Goal: Task Accomplishment & Management: Manage account settings

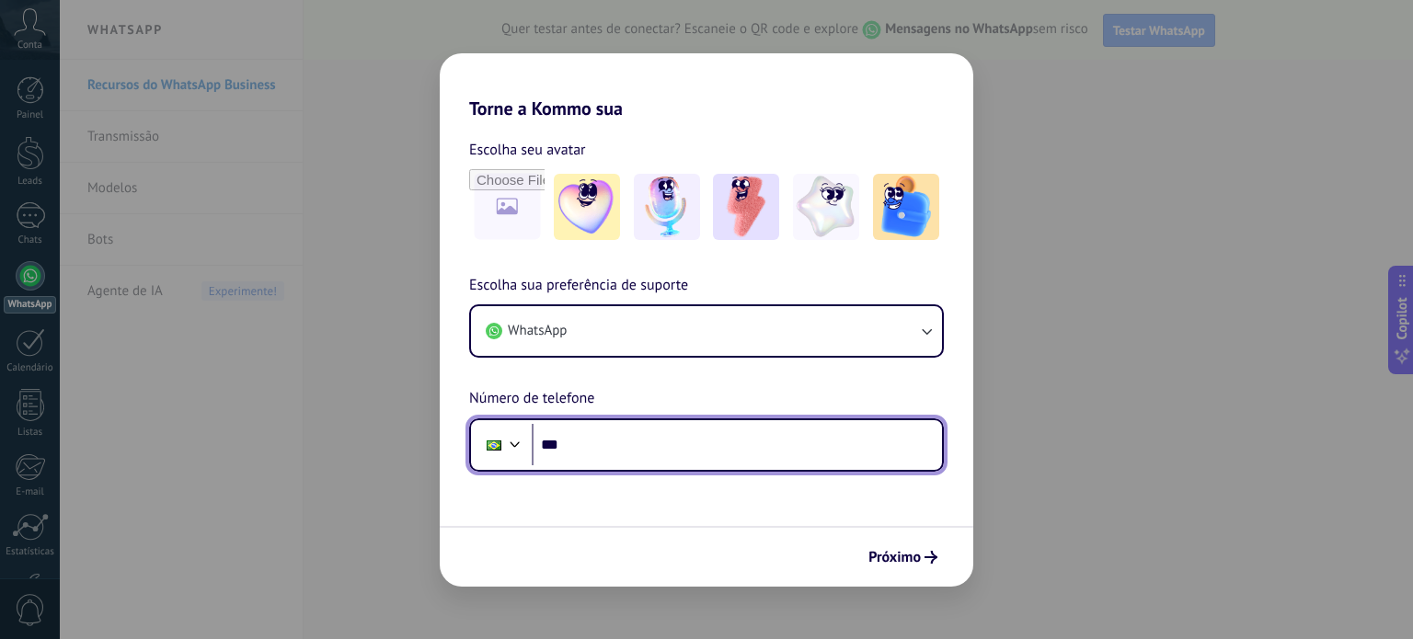
click at [655, 459] on input "***" at bounding box center [737, 445] width 410 height 42
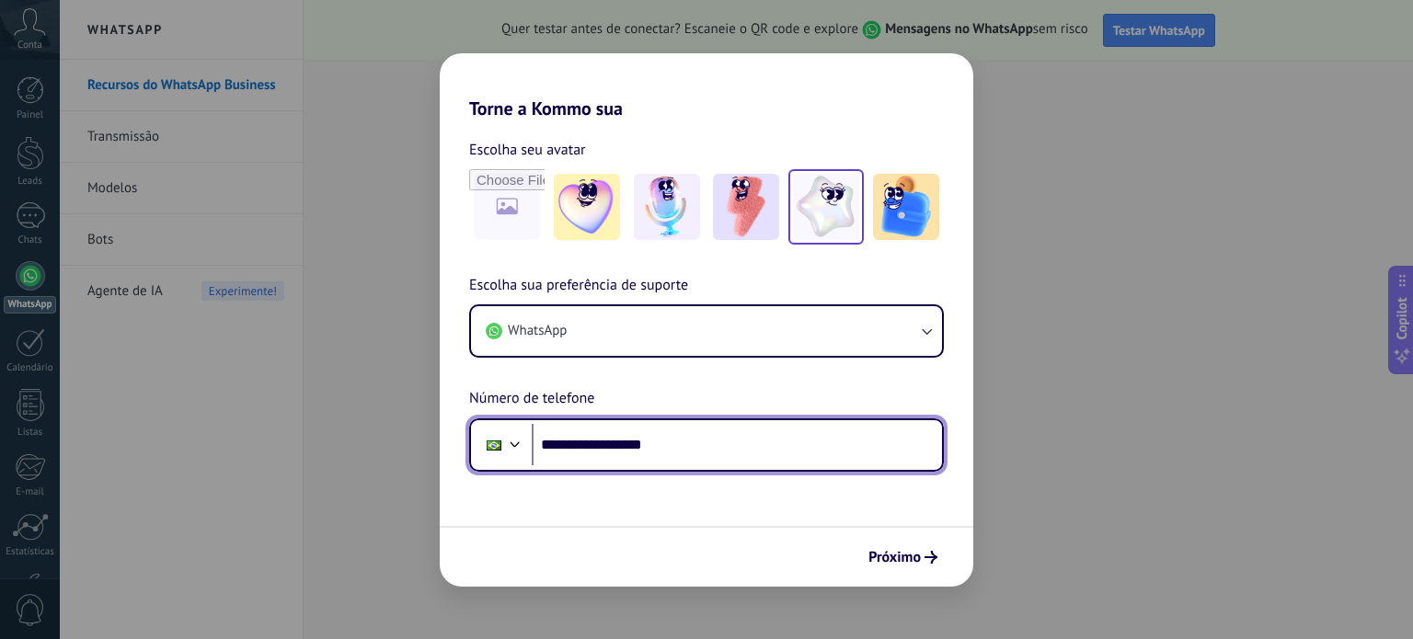
type input "**********"
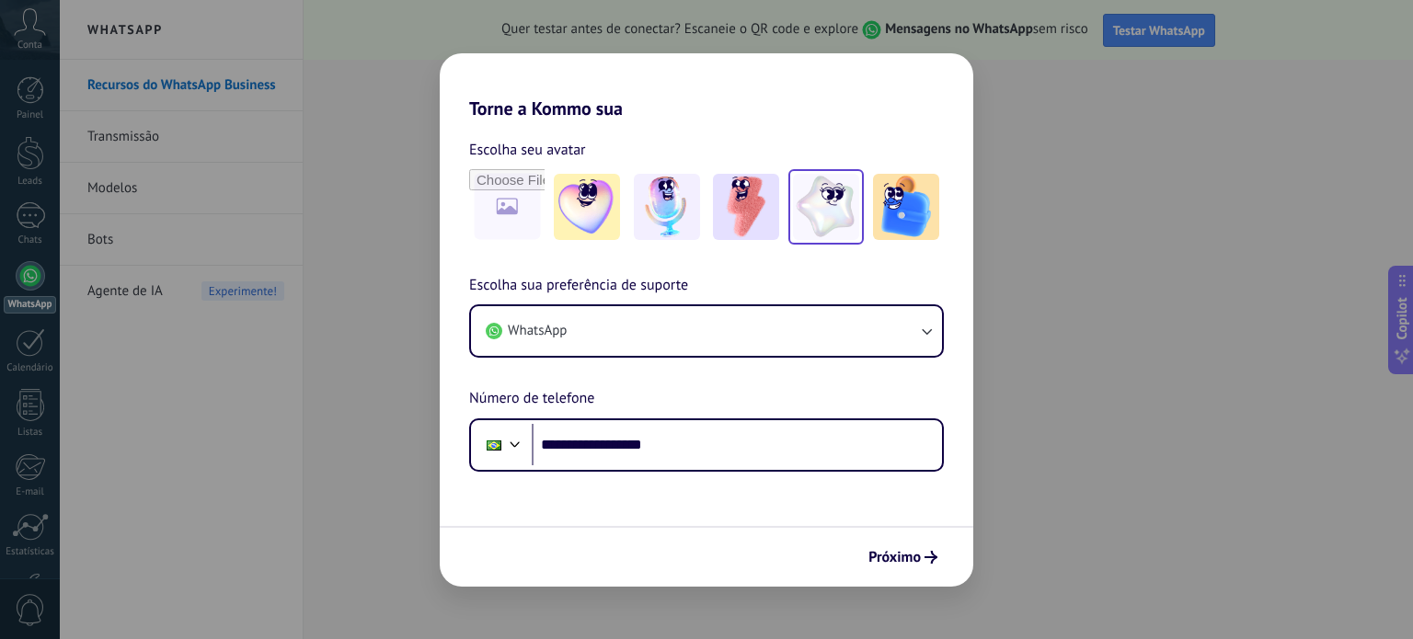
click at [843, 225] on img at bounding box center [826, 207] width 66 height 66
click at [905, 560] on span "Próximo" at bounding box center [894, 557] width 52 height 13
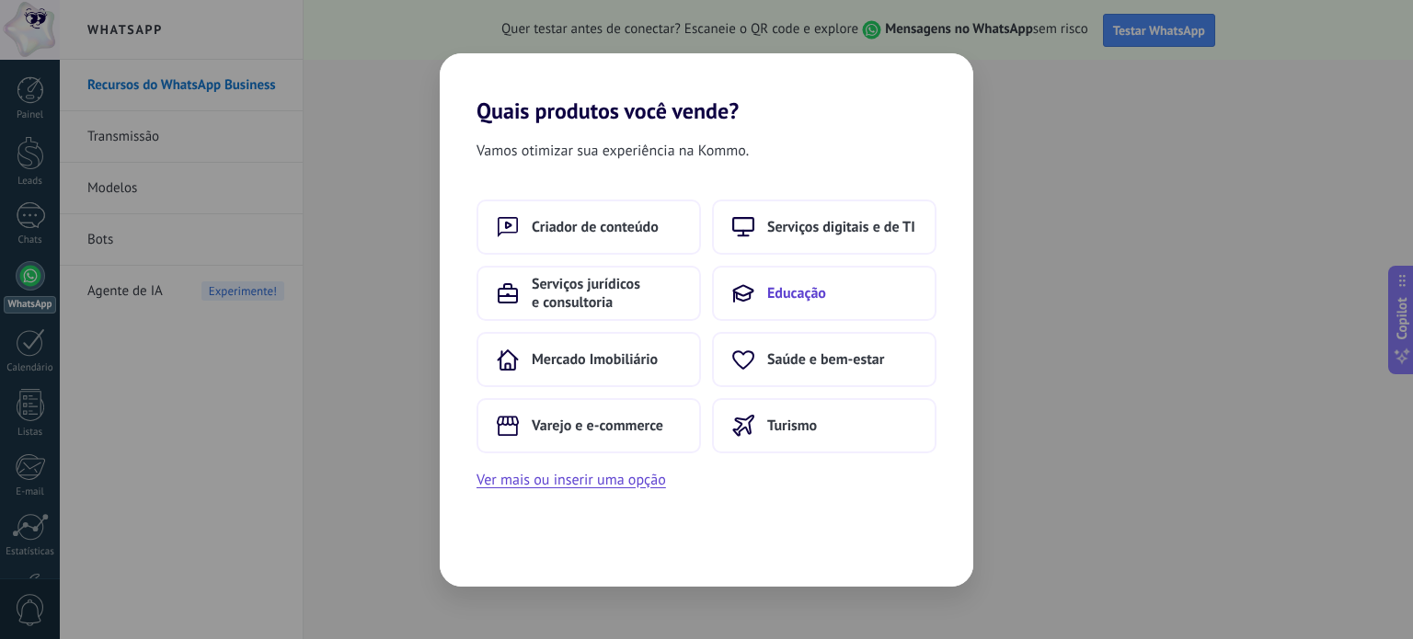
click at [867, 300] on button "Educação" at bounding box center [824, 293] width 224 height 55
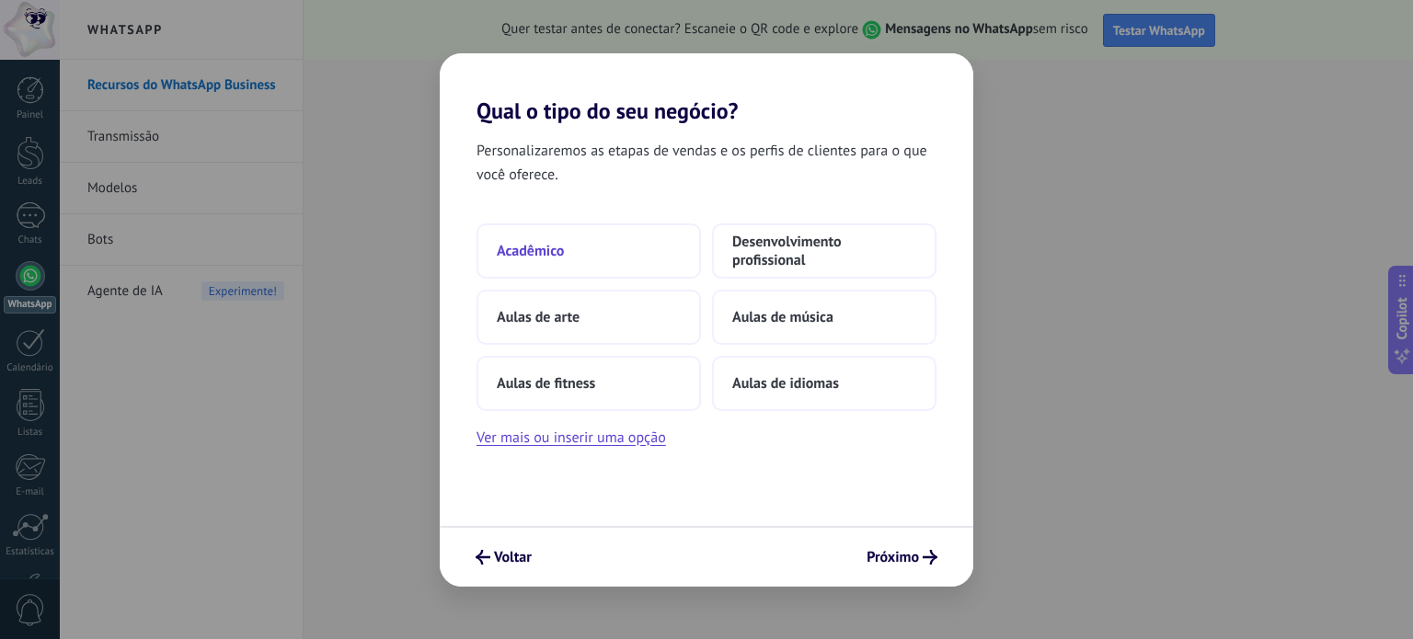
click at [545, 253] on span "Acadêmico" at bounding box center [530, 251] width 67 height 18
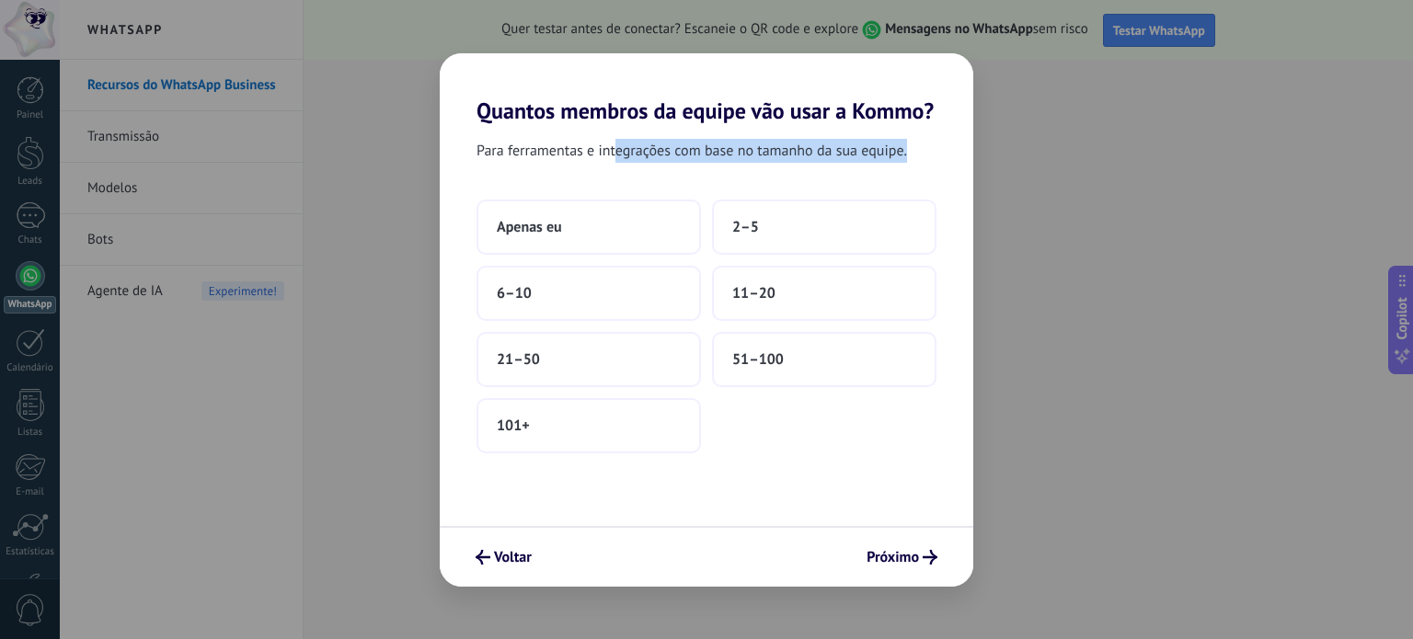
drag, startPoint x: 614, startPoint y: 157, endPoint x: 913, endPoint y: 151, distance: 299.0
click at [913, 151] on div "Para ferramentas e integrações com base no tamanho da sua equipe." at bounding box center [707, 154] width 534 height 31
click at [829, 239] on button "2–5" at bounding box center [824, 227] width 224 height 55
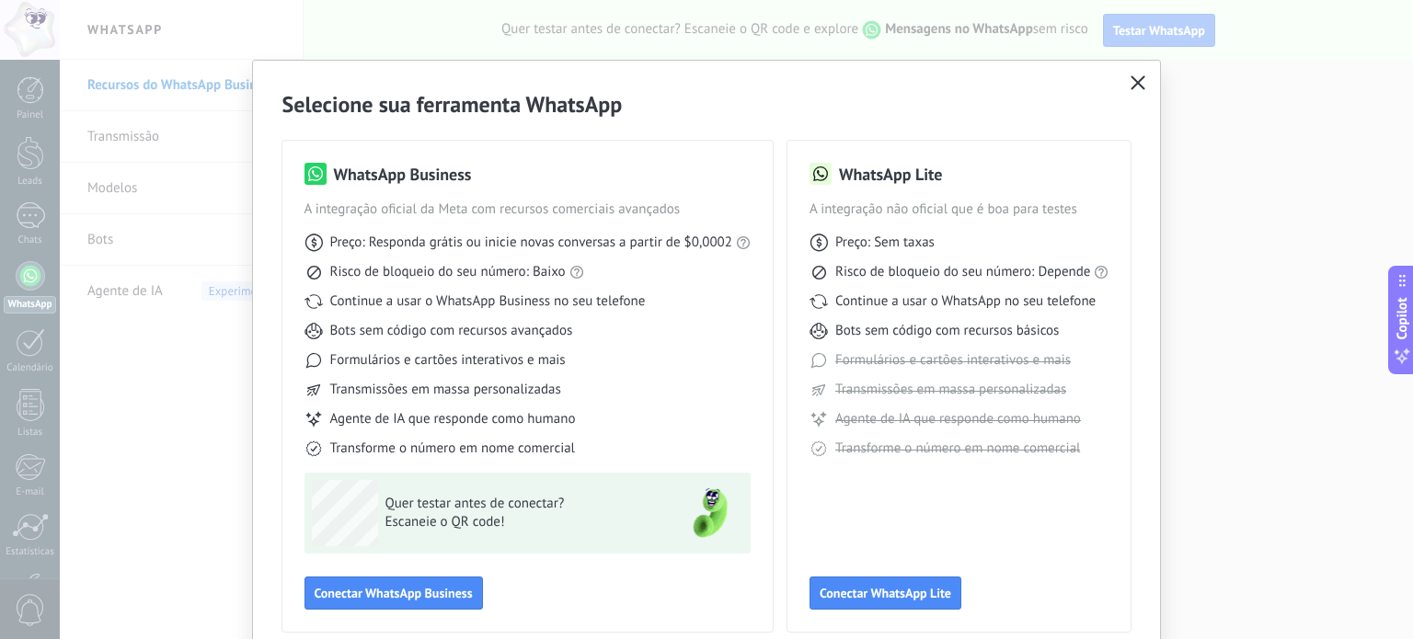
click at [1138, 83] on icon "button" at bounding box center [1137, 82] width 15 height 15
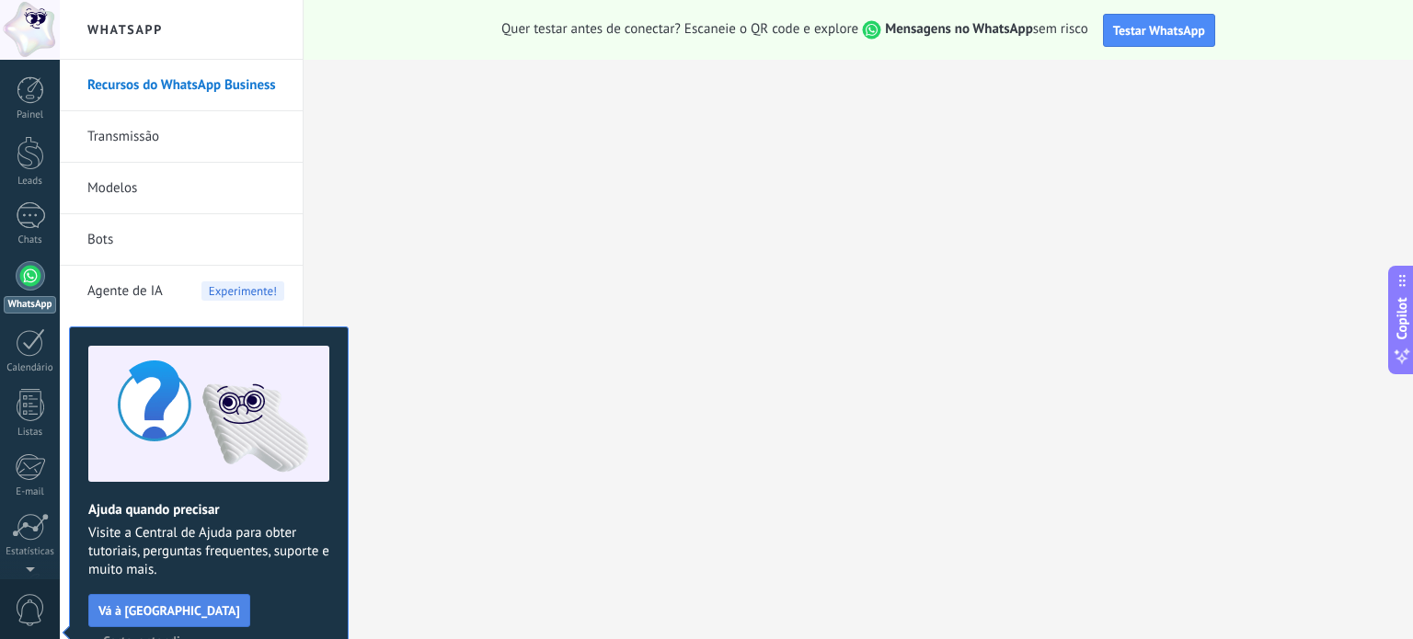
click at [201, 606] on span "Vá à Central de Ajuda" at bounding box center [169, 610] width 142 height 13
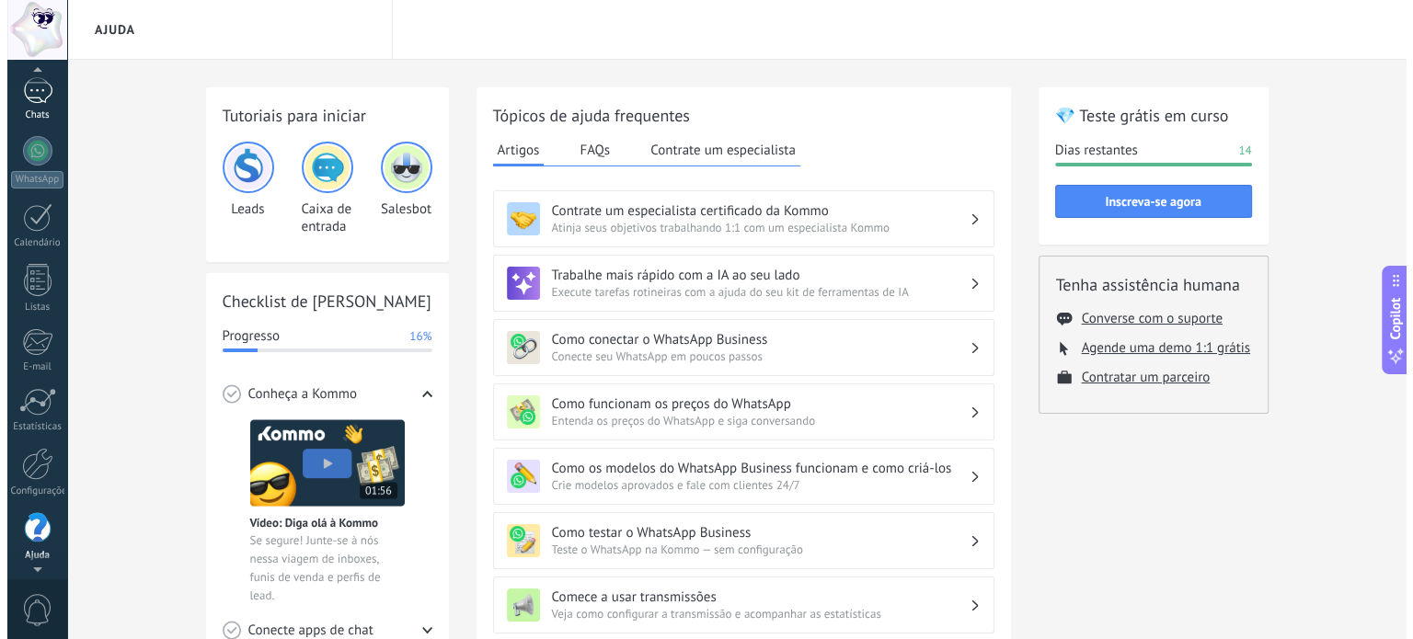
scroll to position [110, 0]
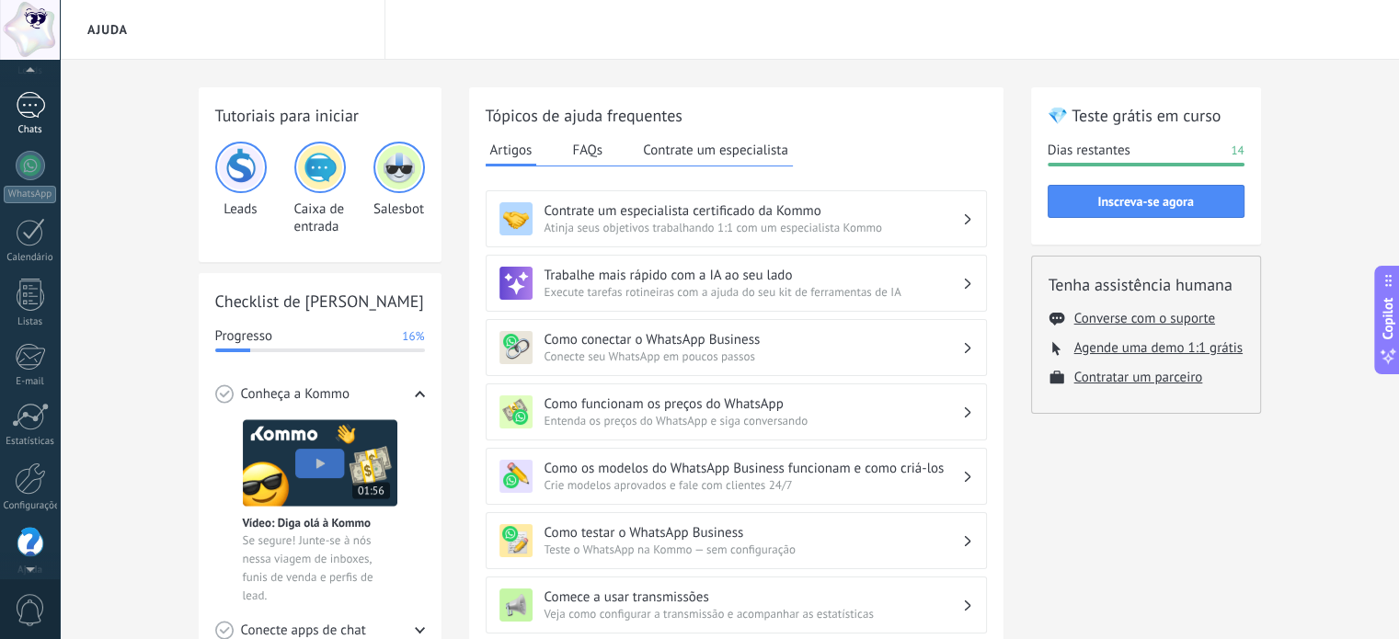
click at [28, 109] on div at bounding box center [30, 105] width 29 height 27
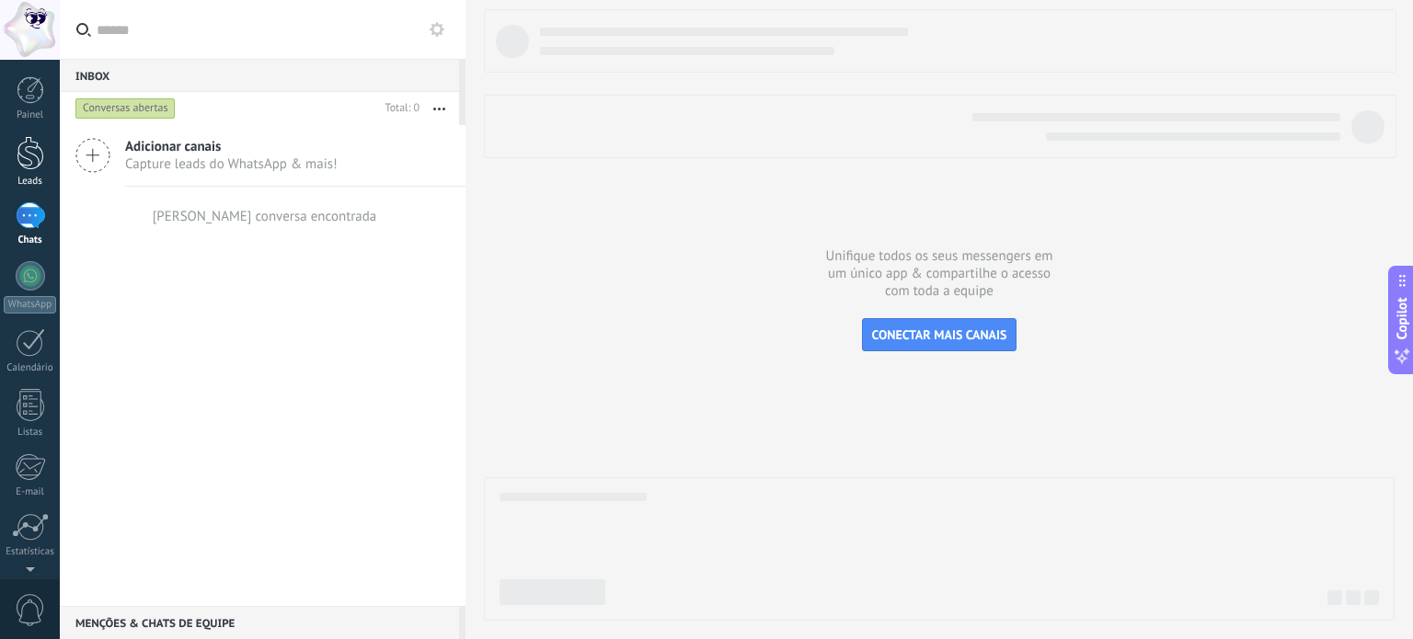
click at [21, 176] on div "Leads" at bounding box center [30, 182] width 53 height 12
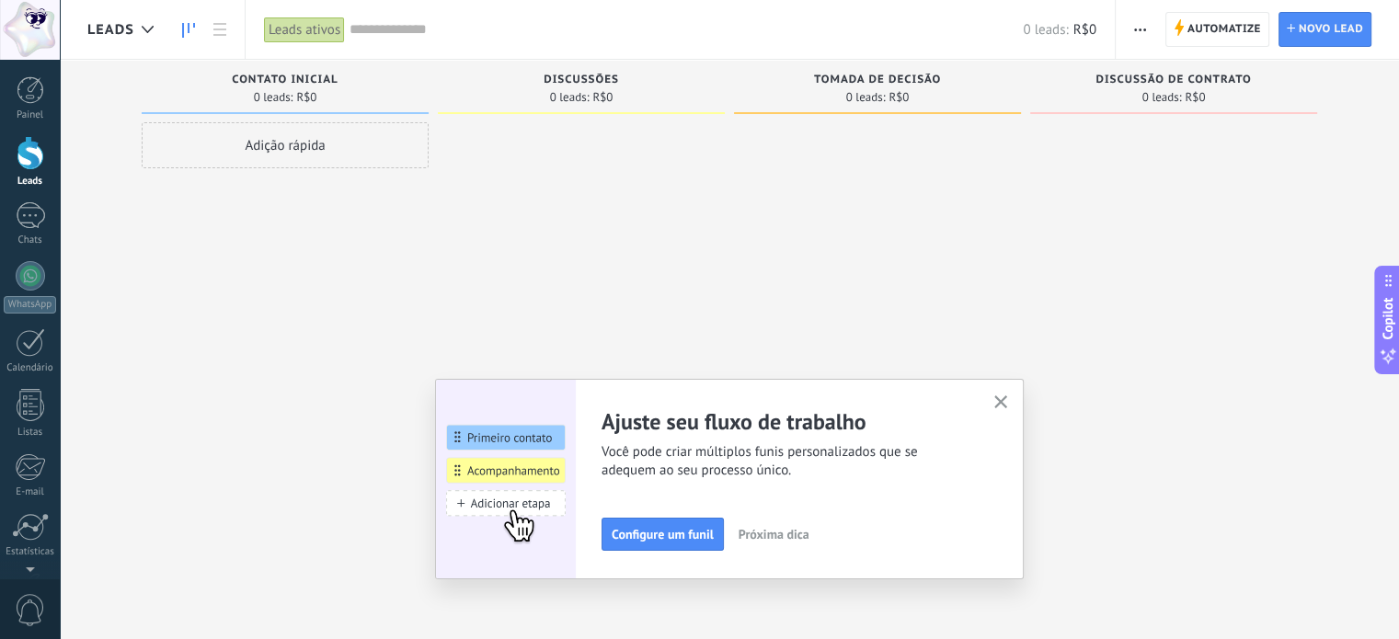
click at [574, 73] on div "Discussões 0 leads: R$0" at bounding box center [581, 87] width 287 height 54
click at [592, 81] on span "Discussões" at bounding box center [581, 80] width 75 height 13
click at [685, 536] on span "Configure um funil" at bounding box center [663, 534] width 102 height 13
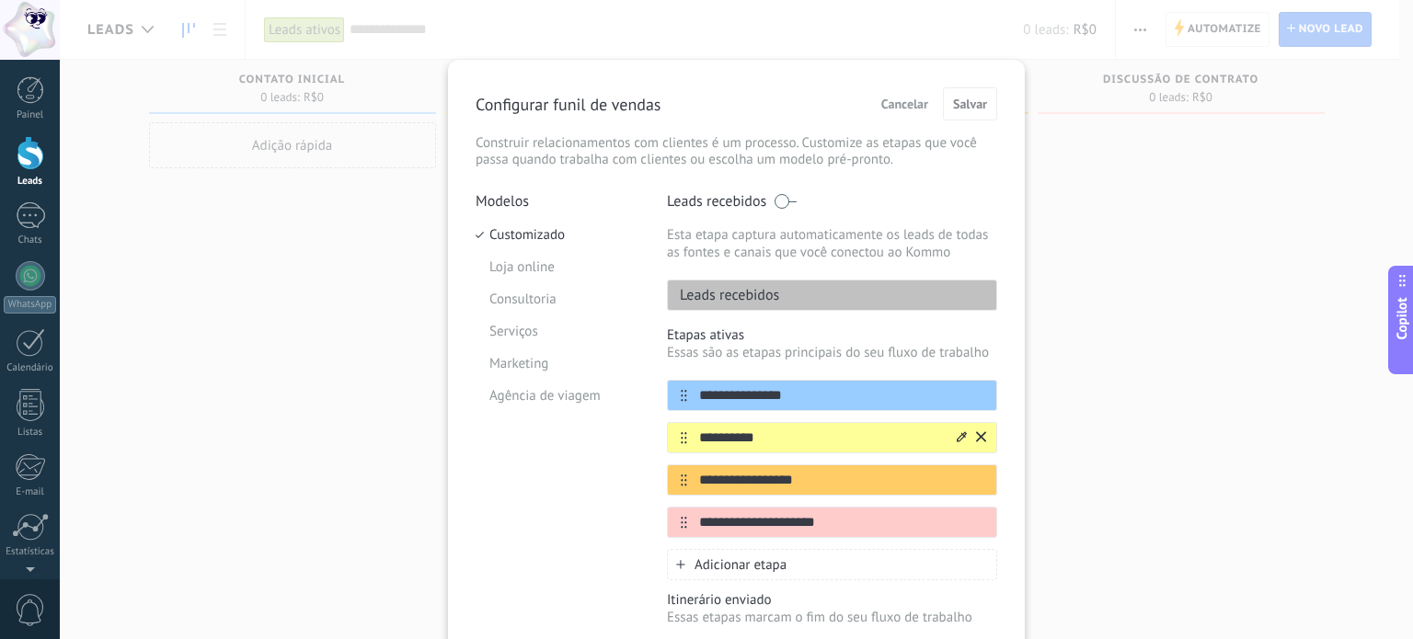
drag, startPoint x: 787, startPoint y: 428, endPoint x: 684, endPoint y: 430, distance: 103.0
click at [687, 430] on input "**********" at bounding box center [820, 438] width 267 height 19
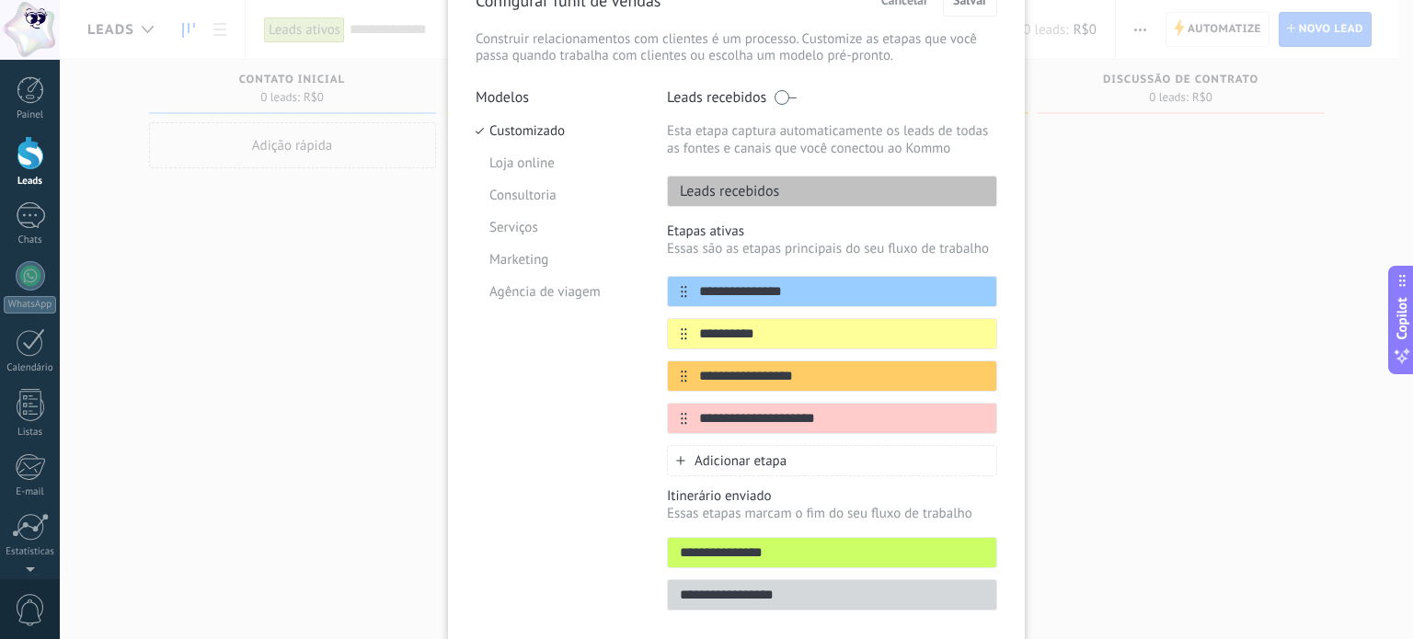
scroll to position [129, 0]
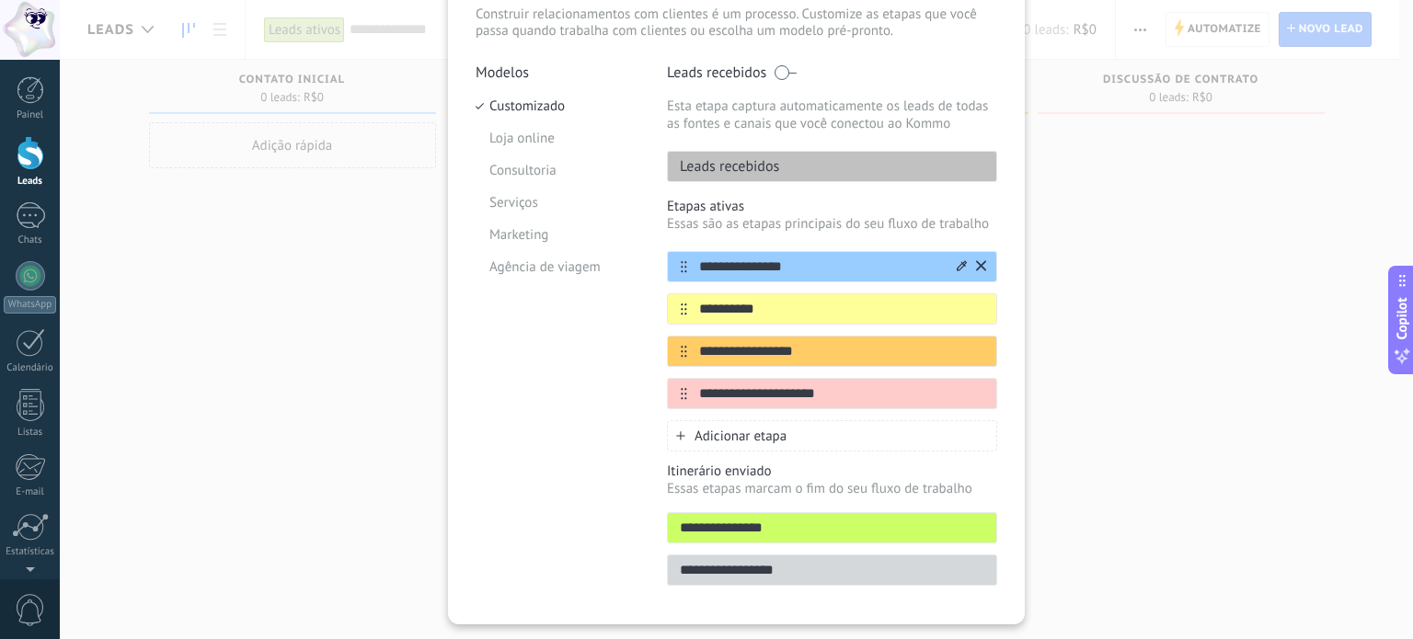
click at [776, 263] on input "**********" at bounding box center [820, 267] width 267 height 19
drag, startPoint x: 795, startPoint y: 266, endPoint x: 638, endPoint y: 305, distance: 161.3
click at [638, 305] on div "**********" at bounding box center [737, 330] width 522 height 534
type input "*"
type input "**********"
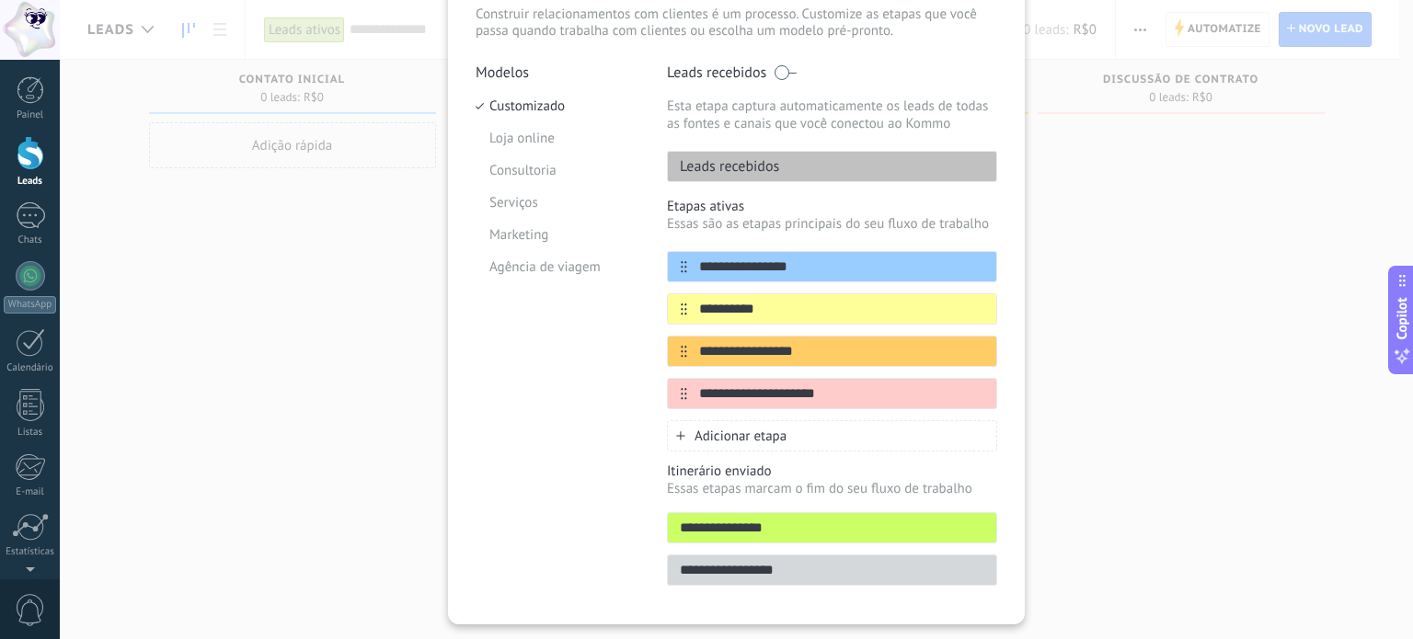
drag, startPoint x: 789, startPoint y: 304, endPoint x: 679, endPoint y: 326, distance: 112.6
click at [679, 326] on div "**********" at bounding box center [832, 330] width 330 height 158
type input "**********"
drag, startPoint x: 848, startPoint y: 346, endPoint x: 622, endPoint y: 360, distance: 226.7
click at [622, 360] on div "**********" at bounding box center [737, 330] width 522 height 534
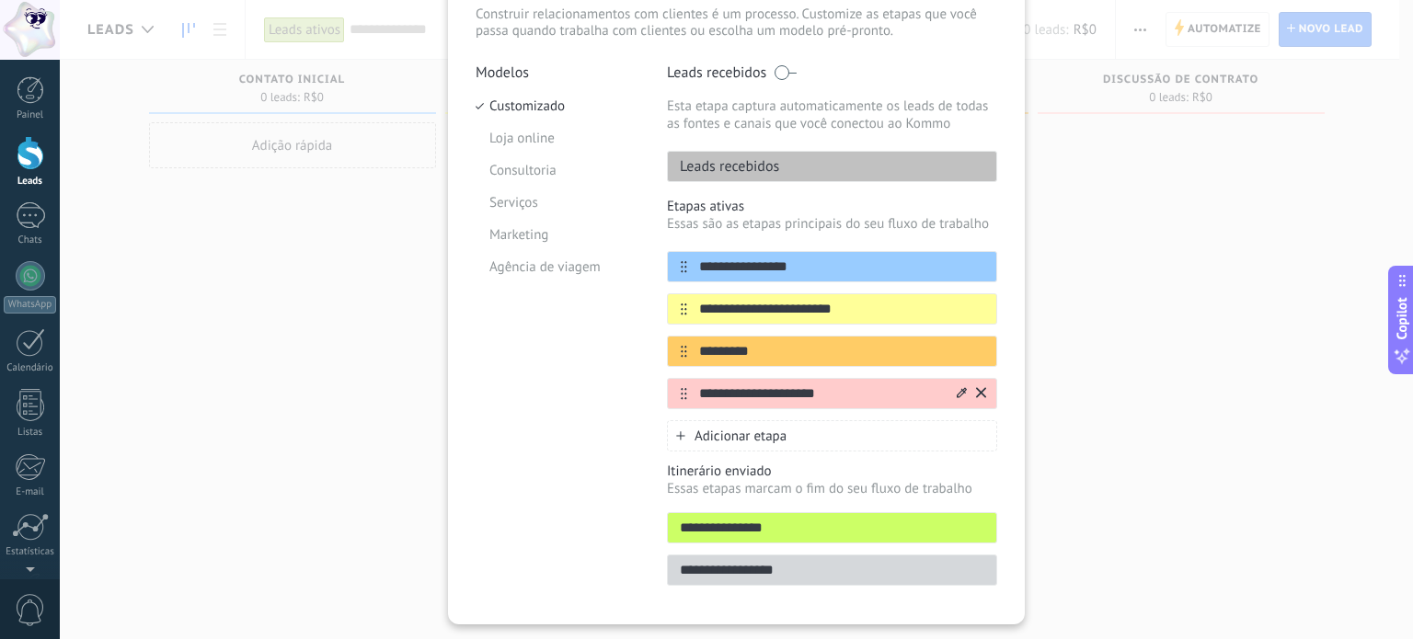
type input "*********"
drag, startPoint x: 838, startPoint y: 389, endPoint x: 619, endPoint y: 373, distance: 219.5
click at [619, 373] on div "**********" at bounding box center [737, 330] width 522 height 534
type input "**********"
click at [792, 435] on div "Adicionar etapa" at bounding box center [832, 435] width 330 height 31
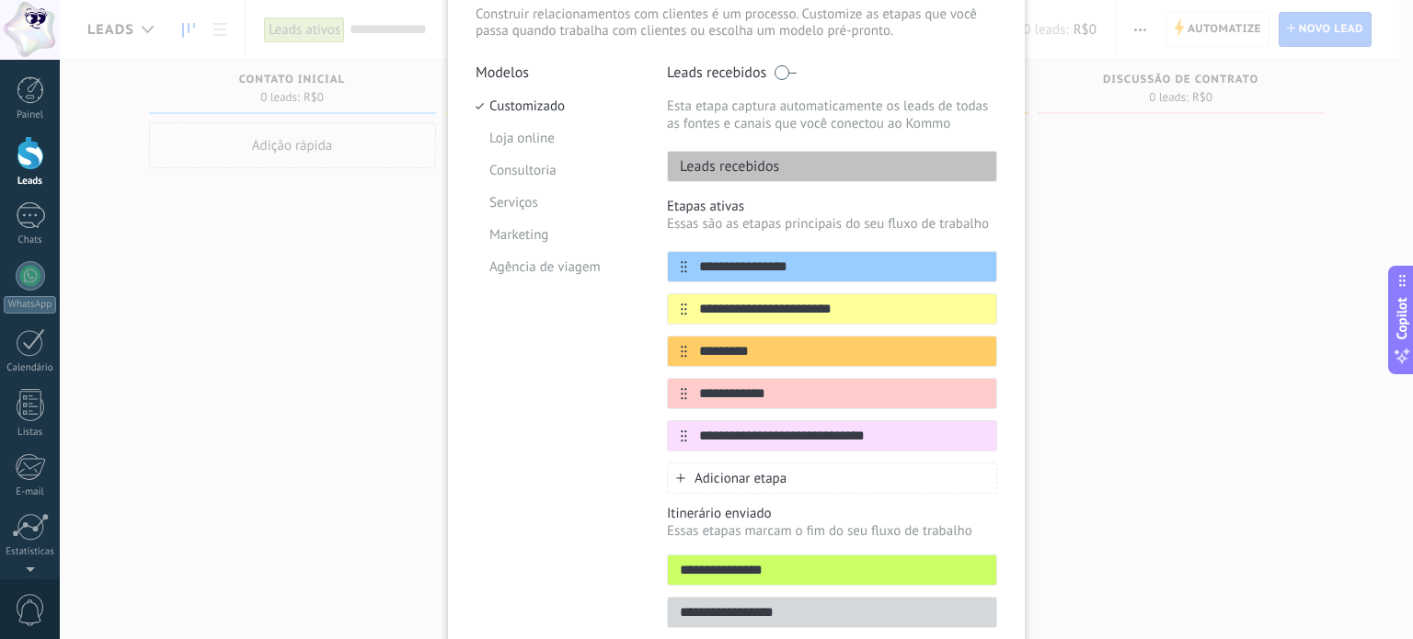
type input "**********"
click at [550, 422] on div "Modelos Customizado Loja online Consultoria Serviços Marketing Agência de viagem" at bounding box center [558, 351] width 164 height 576
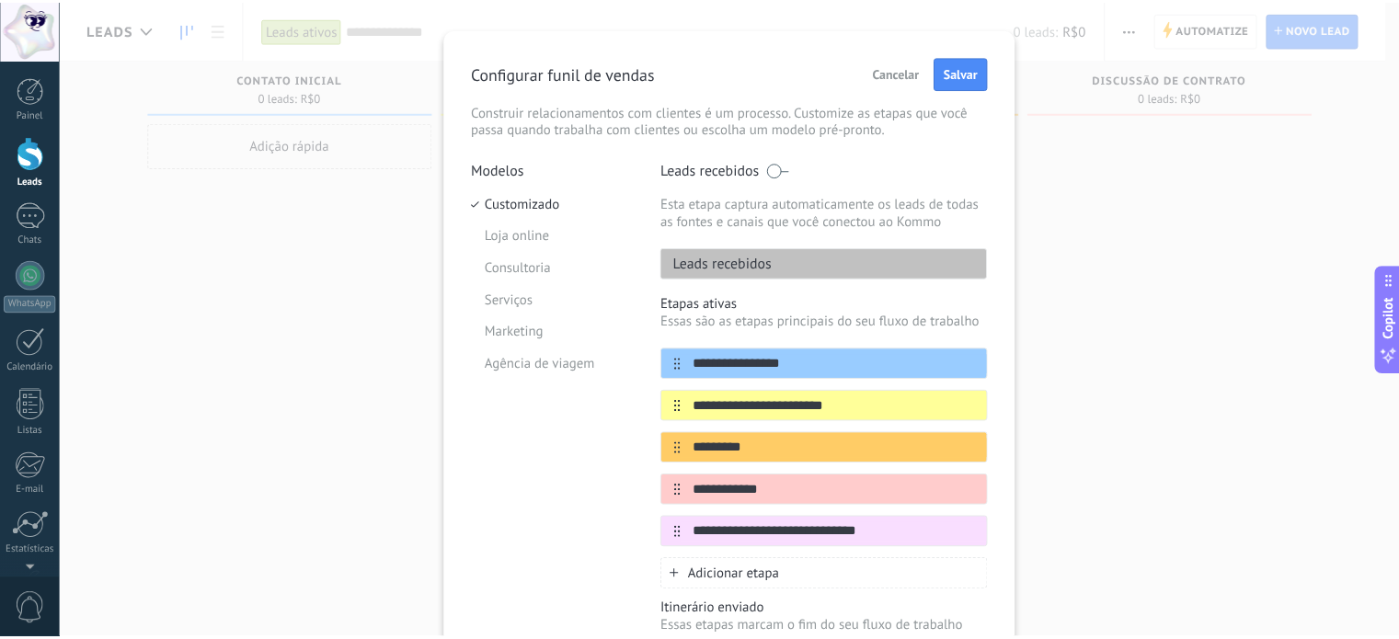
scroll to position [0, 0]
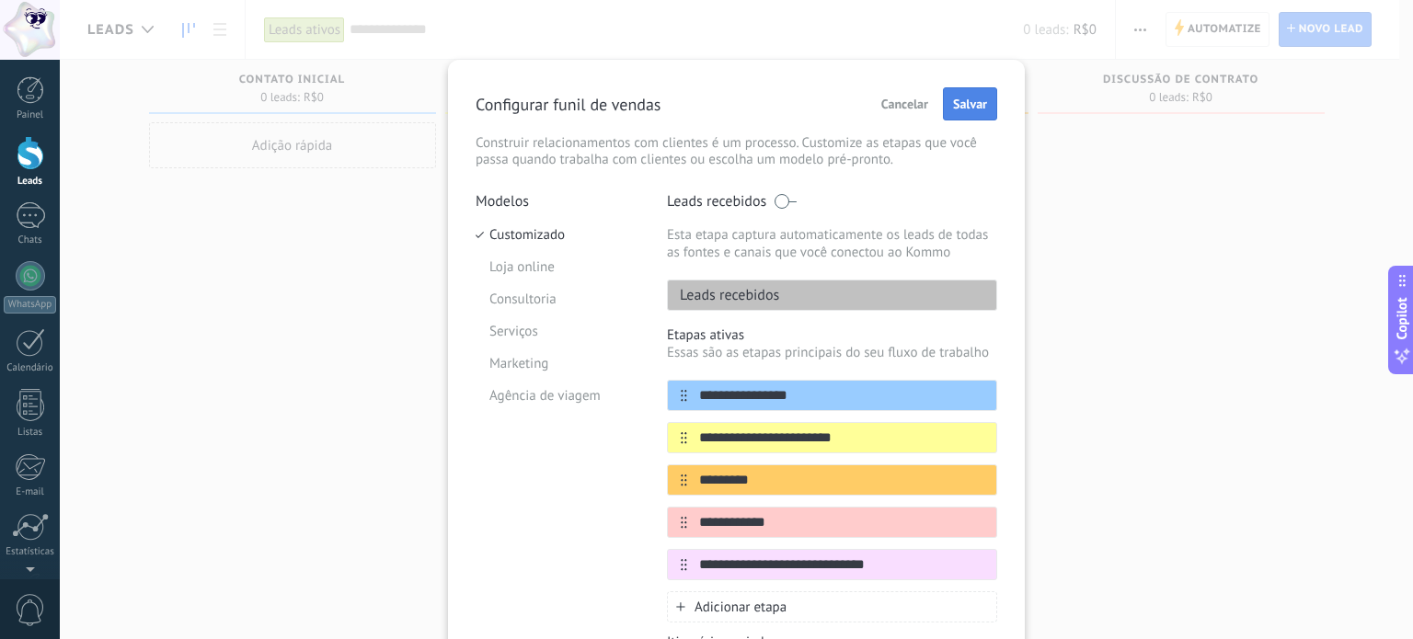
click at [957, 105] on span "Salvar" at bounding box center [970, 104] width 34 height 13
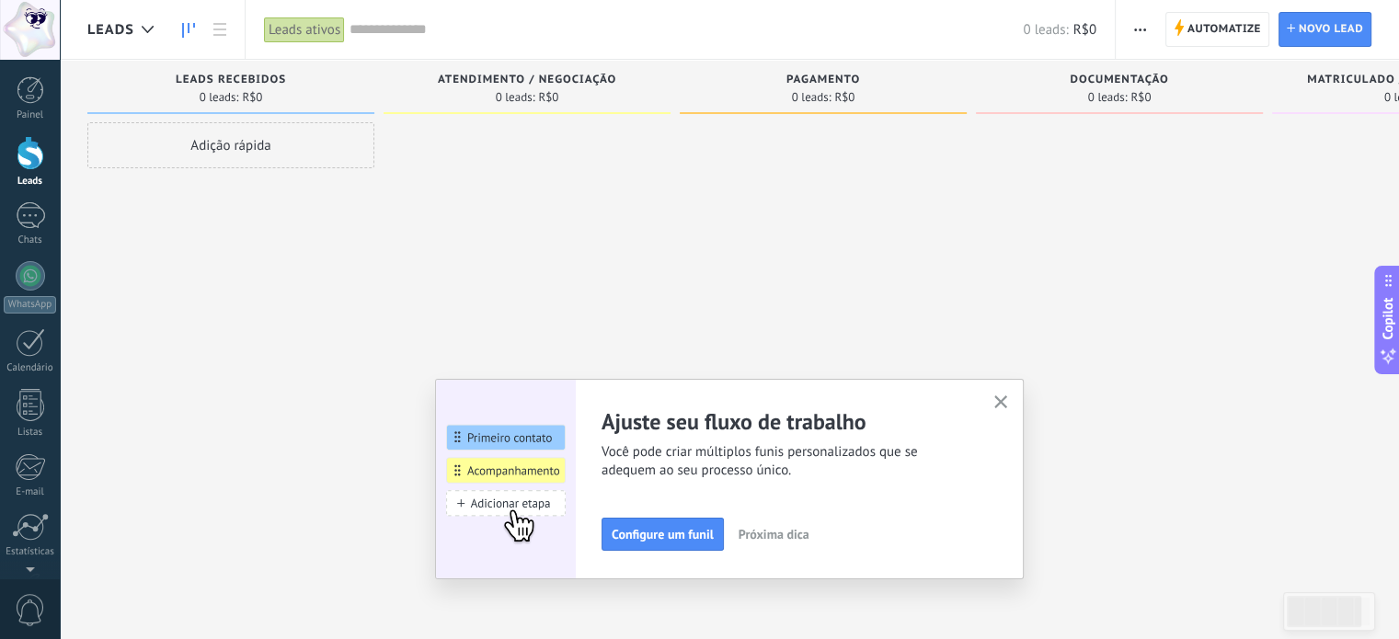
click at [232, 156] on div "Adição rápida" at bounding box center [230, 145] width 287 height 46
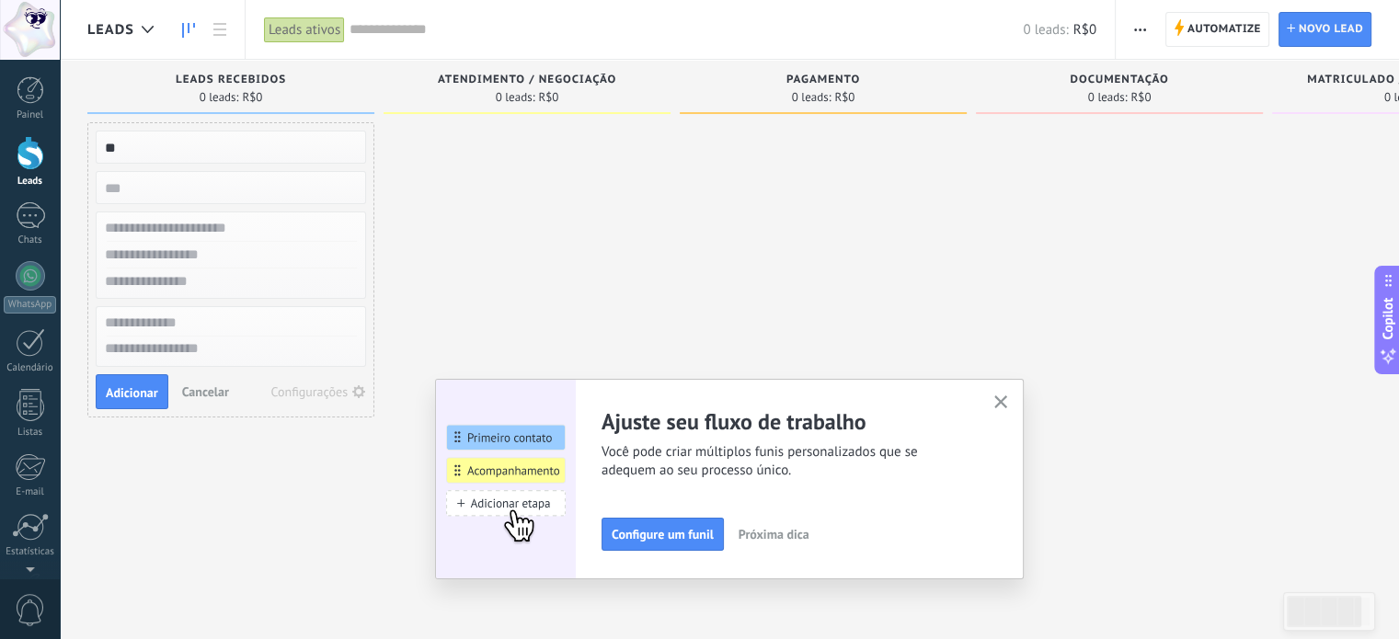
type input "*"
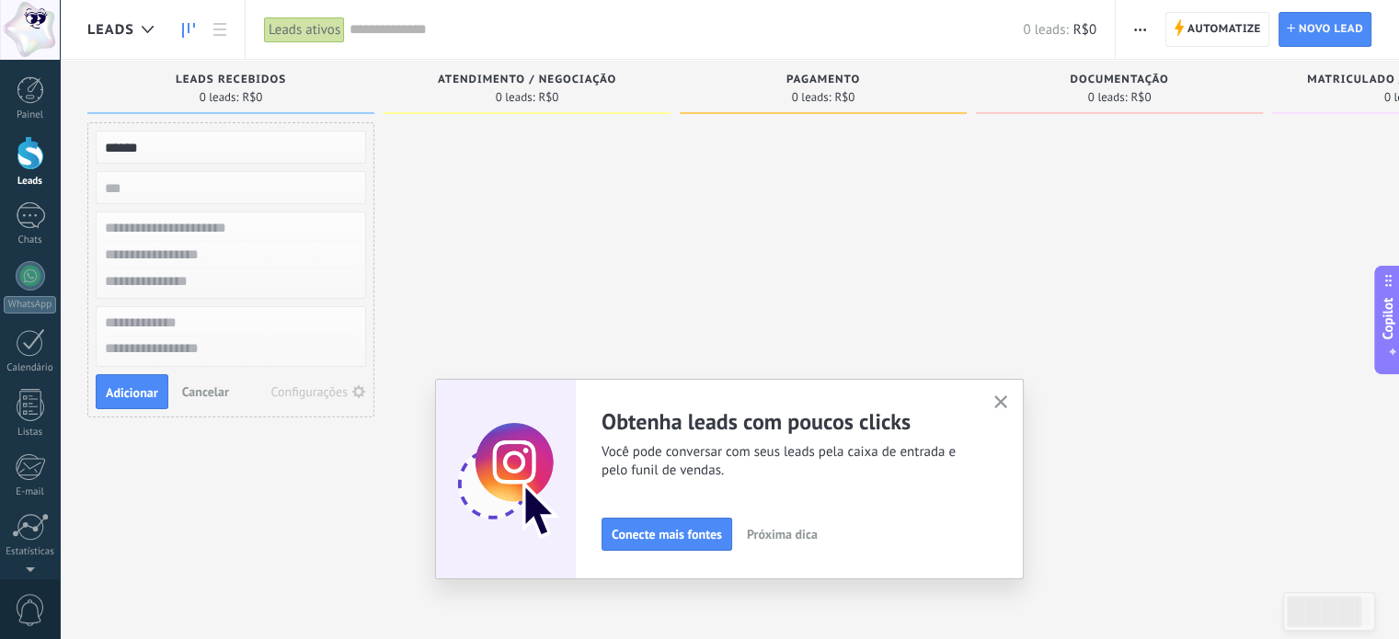
type input "*****"
click at [142, 184] on input "numeric" at bounding box center [229, 188] width 269 height 26
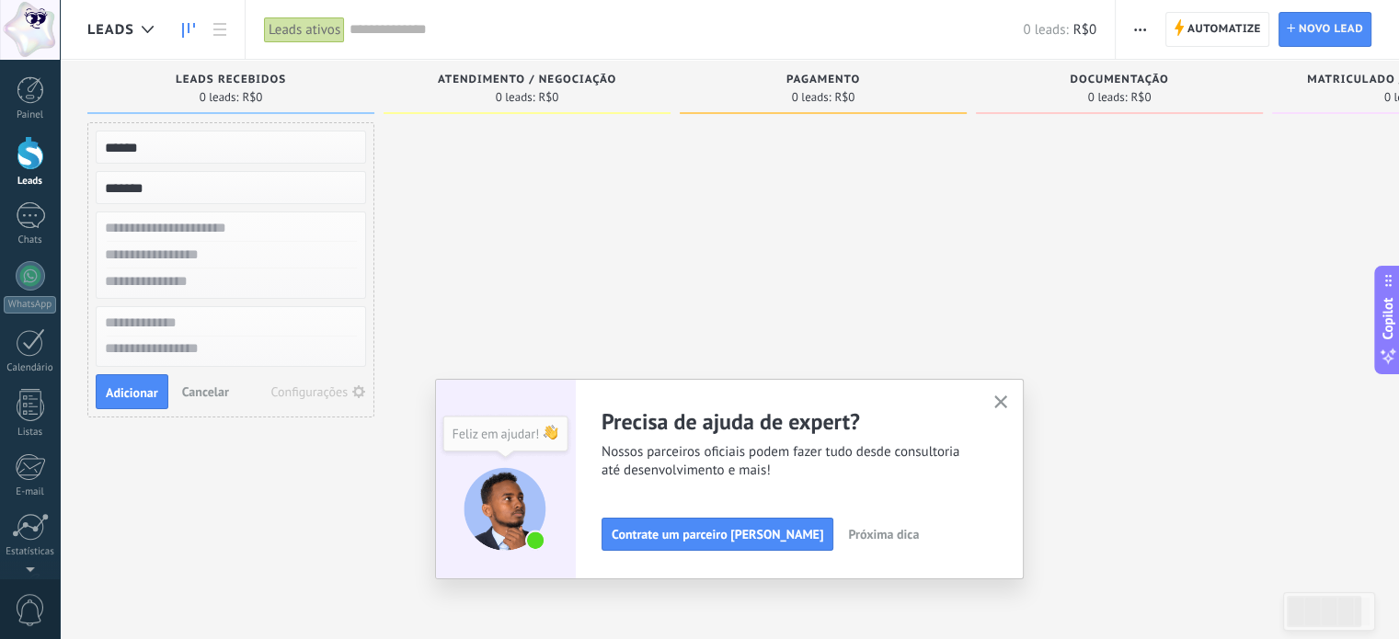
type input "*******"
click at [262, 229] on input "text" at bounding box center [229, 228] width 269 height 27
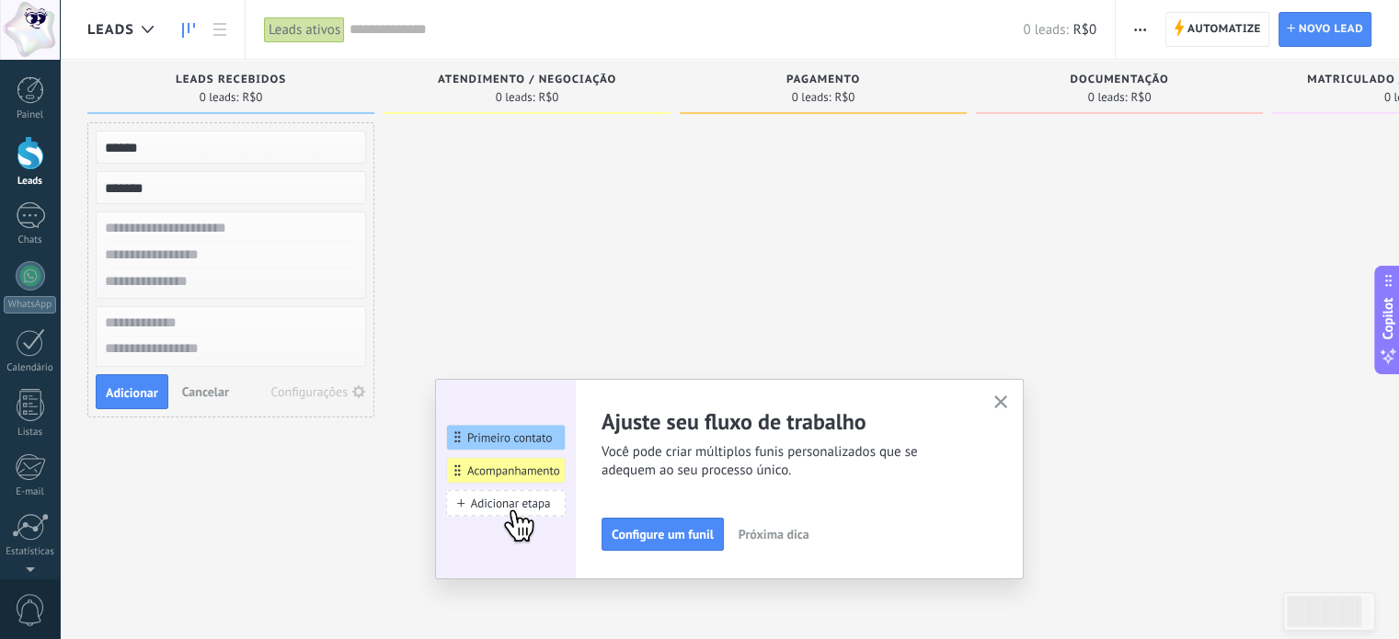
click at [253, 252] on input "text" at bounding box center [229, 255] width 269 height 27
click at [201, 144] on input "*****" at bounding box center [229, 147] width 269 height 26
type input "*"
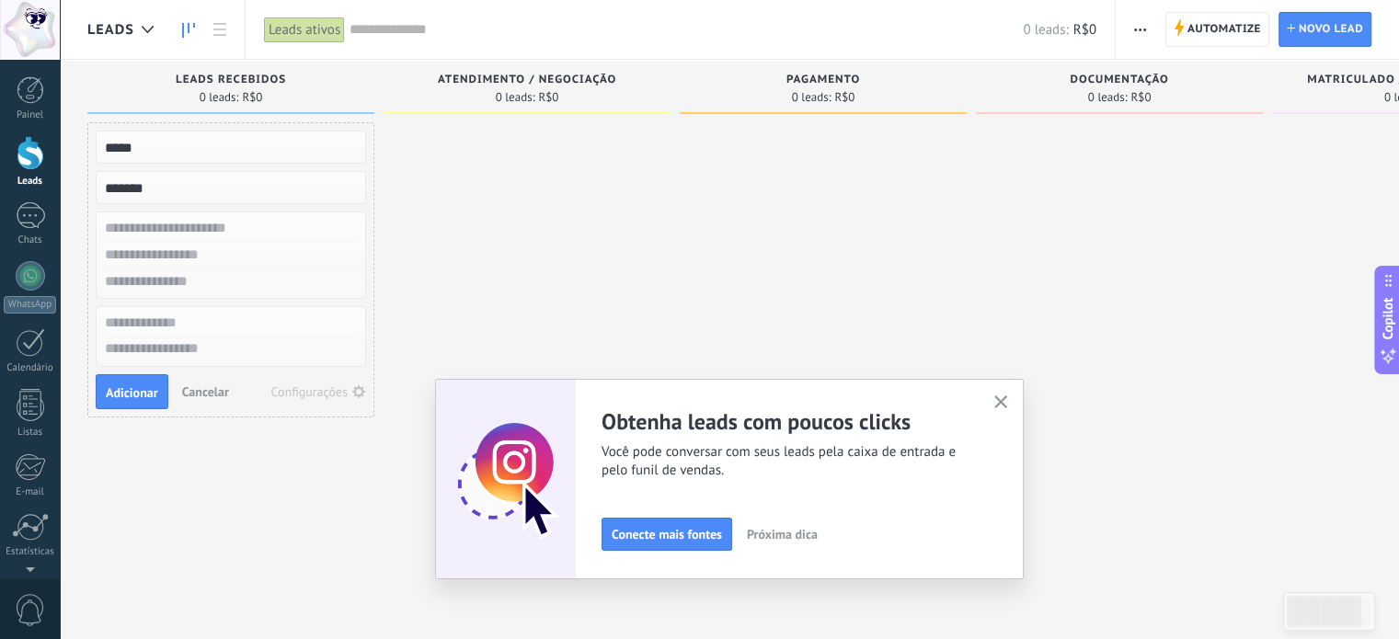
type input "*****"
click at [160, 224] on input "text" at bounding box center [229, 228] width 269 height 27
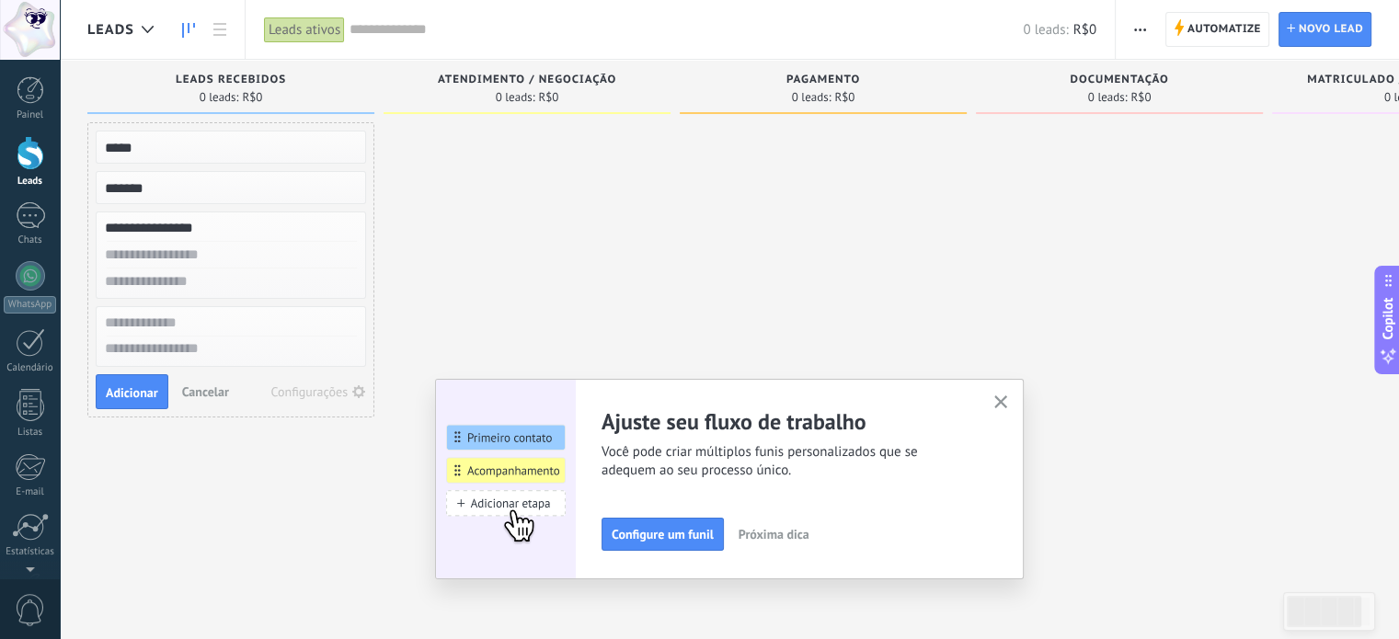
drag, startPoint x: 191, startPoint y: 221, endPoint x: 177, endPoint y: 227, distance: 16.1
click at [177, 227] on input "**********" at bounding box center [229, 228] width 269 height 27
type input "*"
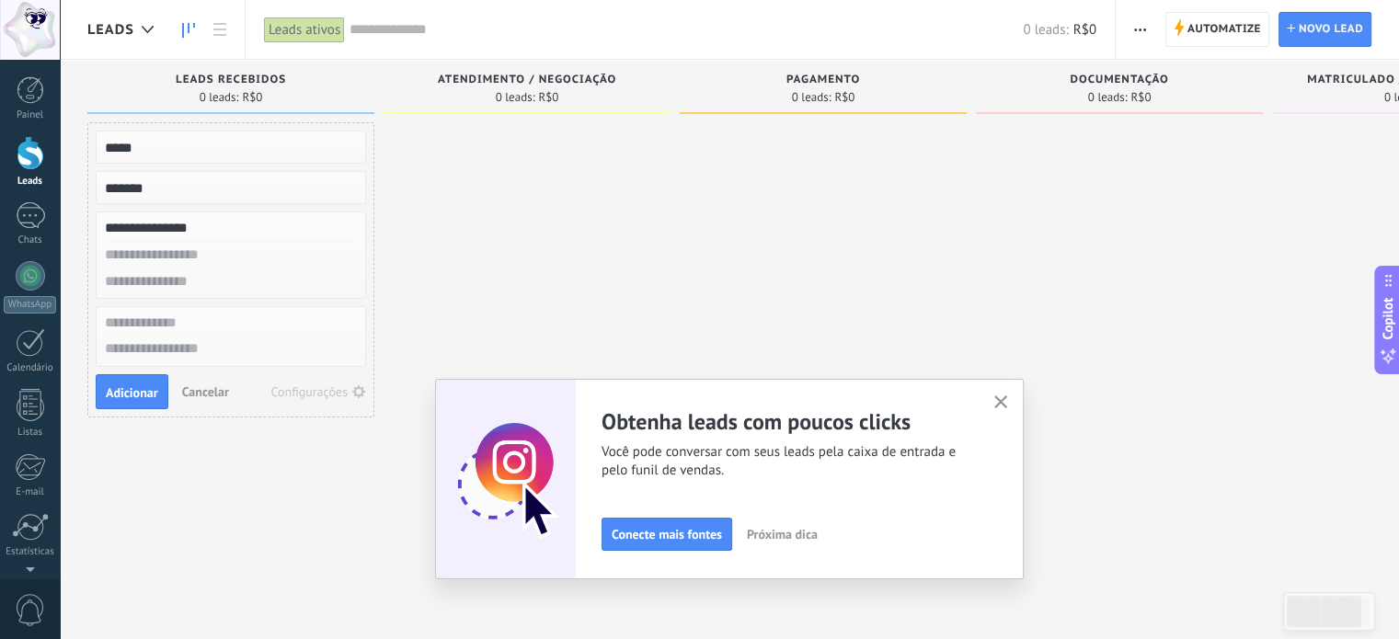
type input "**********"
click at [204, 251] on input "text" at bounding box center [229, 255] width 269 height 27
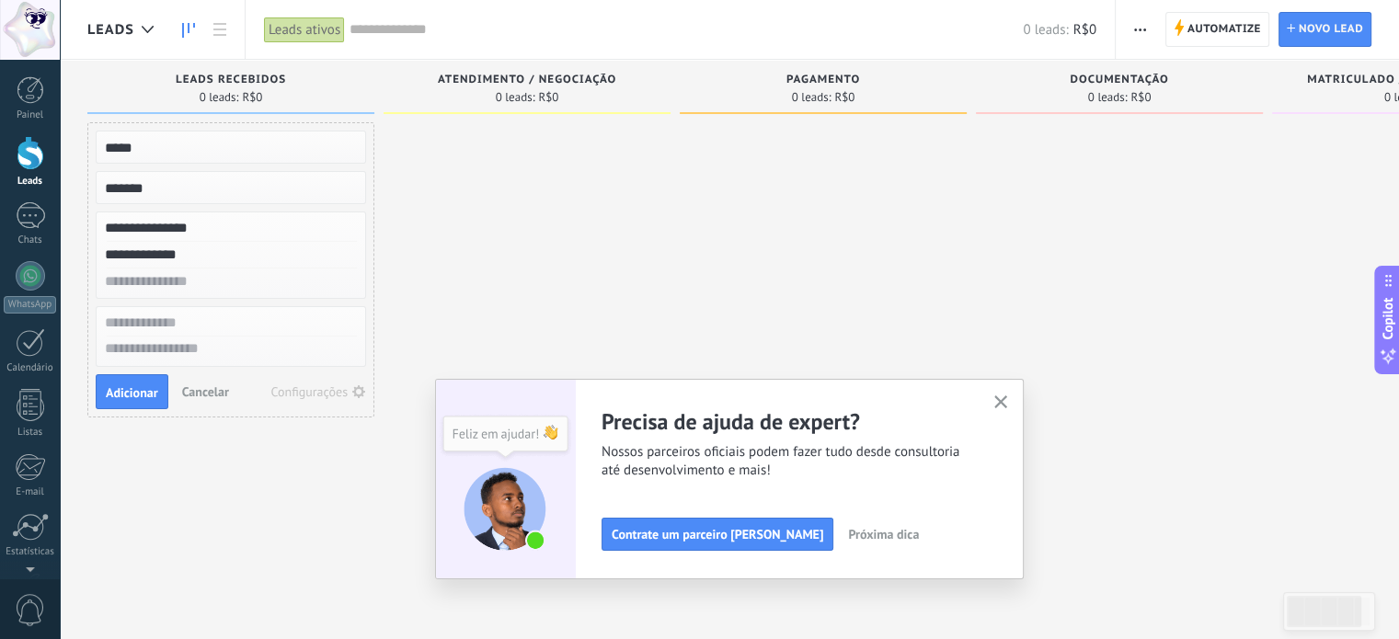
type input "**********"
click at [235, 286] on input "text" at bounding box center [229, 282] width 269 height 27
click at [517, 246] on div at bounding box center [527, 321] width 287 height 399
click at [155, 286] on input "text" at bounding box center [229, 282] width 269 height 27
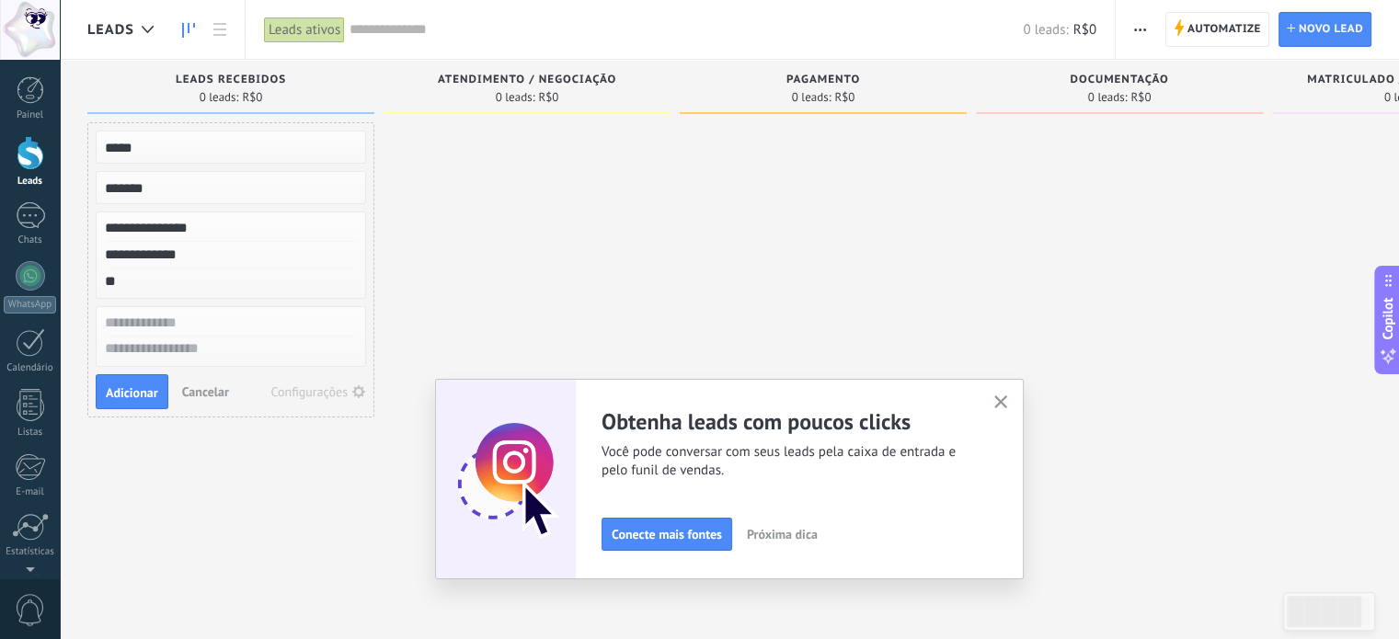
type input "*"
click at [1012, 389] on div "Ajuste seu fluxo de trabalho Você pode criar múltiplos funis personalizados que…" at bounding box center [729, 479] width 589 height 201
click at [1001, 401] on icon "button" at bounding box center [1001, 403] width 14 height 14
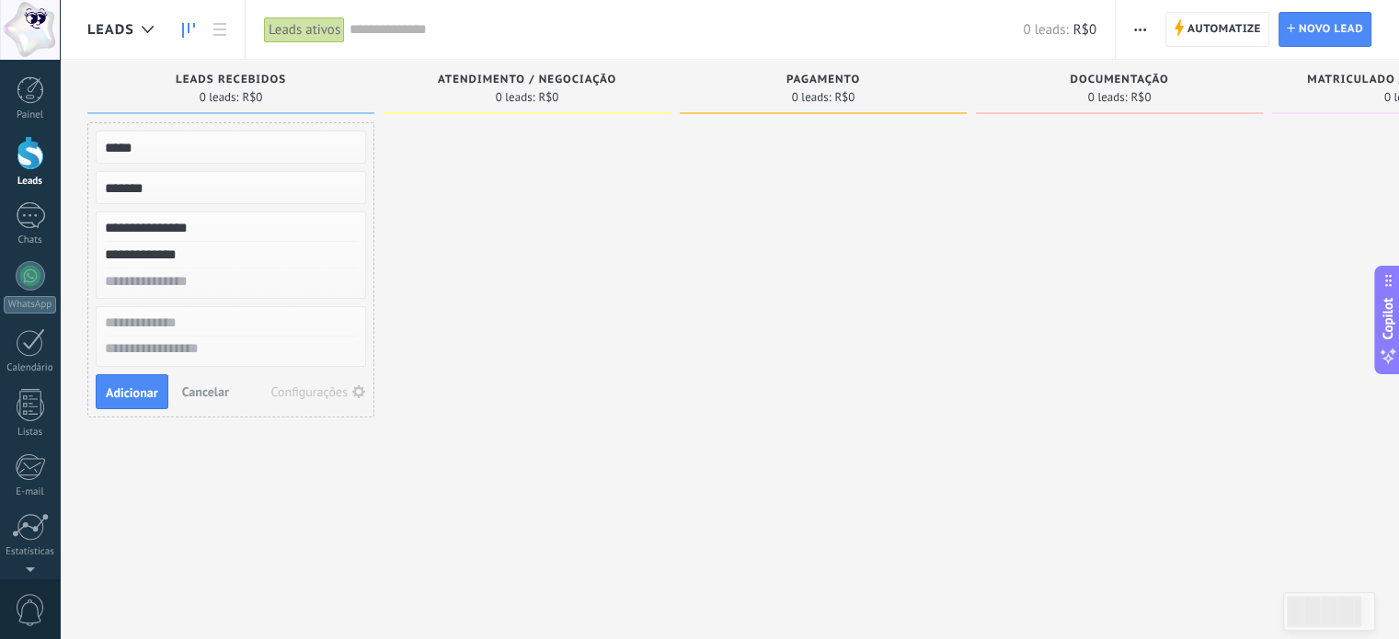
drag, startPoint x: 247, startPoint y: 255, endPoint x: 101, endPoint y: 255, distance: 145.3
click at [101, 255] on input "**********" at bounding box center [229, 255] width 269 height 27
drag, startPoint x: 203, startPoint y: 221, endPoint x: 52, endPoint y: 190, distance: 153.9
click at [52, 190] on body ".abccls-1,.abccls-2{fill-rule:evenodd}.abccls-2{fill:#fff} .abfcls-1{fill:none}…" at bounding box center [699, 319] width 1399 height 639
drag, startPoint x: 154, startPoint y: 189, endPoint x: 52, endPoint y: 189, distance: 101.2
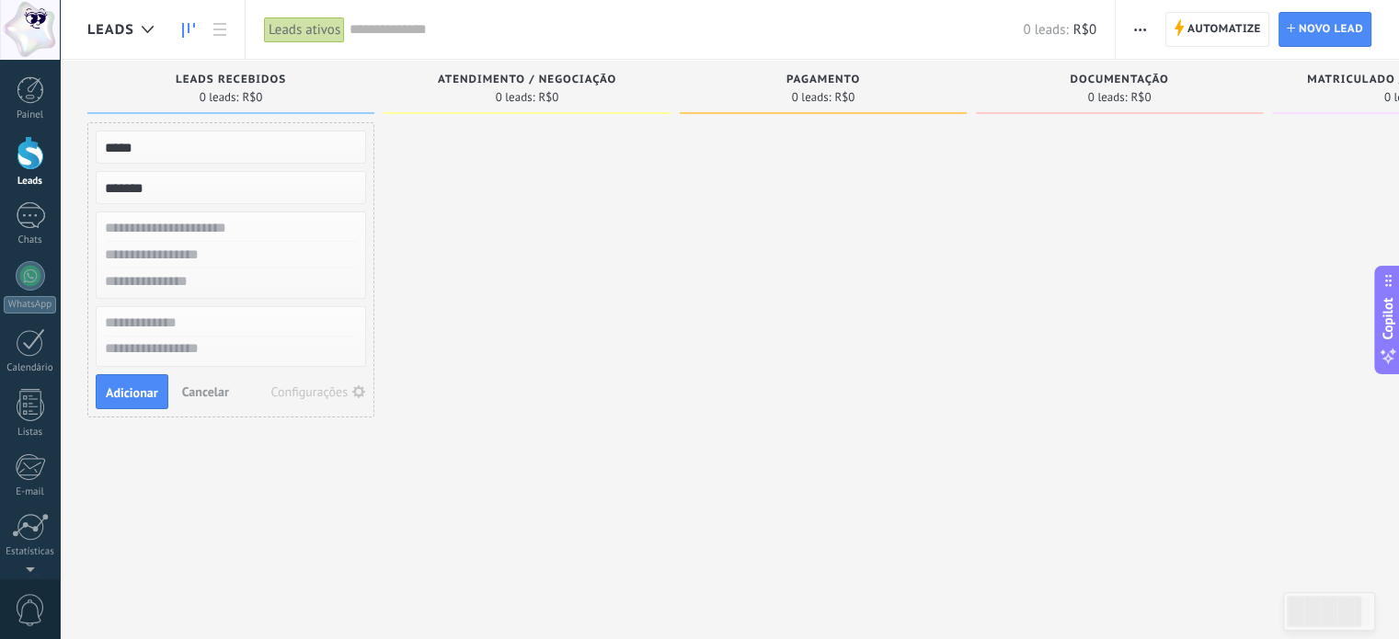
click at [52, 189] on body ".abccls-1,.abccls-2{fill-rule:evenodd}.abccls-2{fill:#fff} .abfcls-1{fill:none}…" at bounding box center [699, 319] width 1399 height 639
click at [68, 142] on div "Etapa de leads de entrada solicitações: 0 0 0 0 0 0 0 0 0 Leads recebidos 0 lea…" at bounding box center [729, 366] width 1339 height 613
click at [846, 294] on div at bounding box center [823, 321] width 287 height 399
click at [134, 145] on input "*****" at bounding box center [229, 147] width 269 height 26
click at [150, 145] on input "*****" at bounding box center [229, 147] width 269 height 26
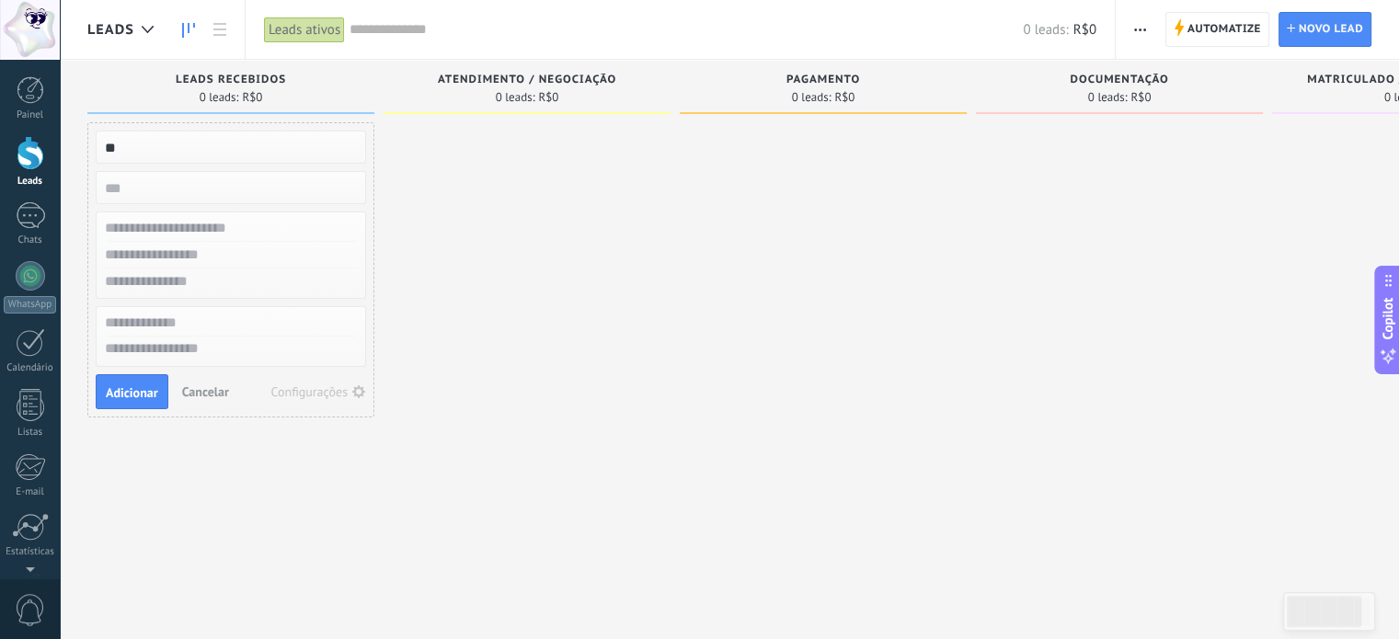
type input "*"
click at [451, 475] on div at bounding box center [527, 321] width 287 height 399
click at [197, 385] on span "Cancelar" at bounding box center [205, 392] width 47 height 17
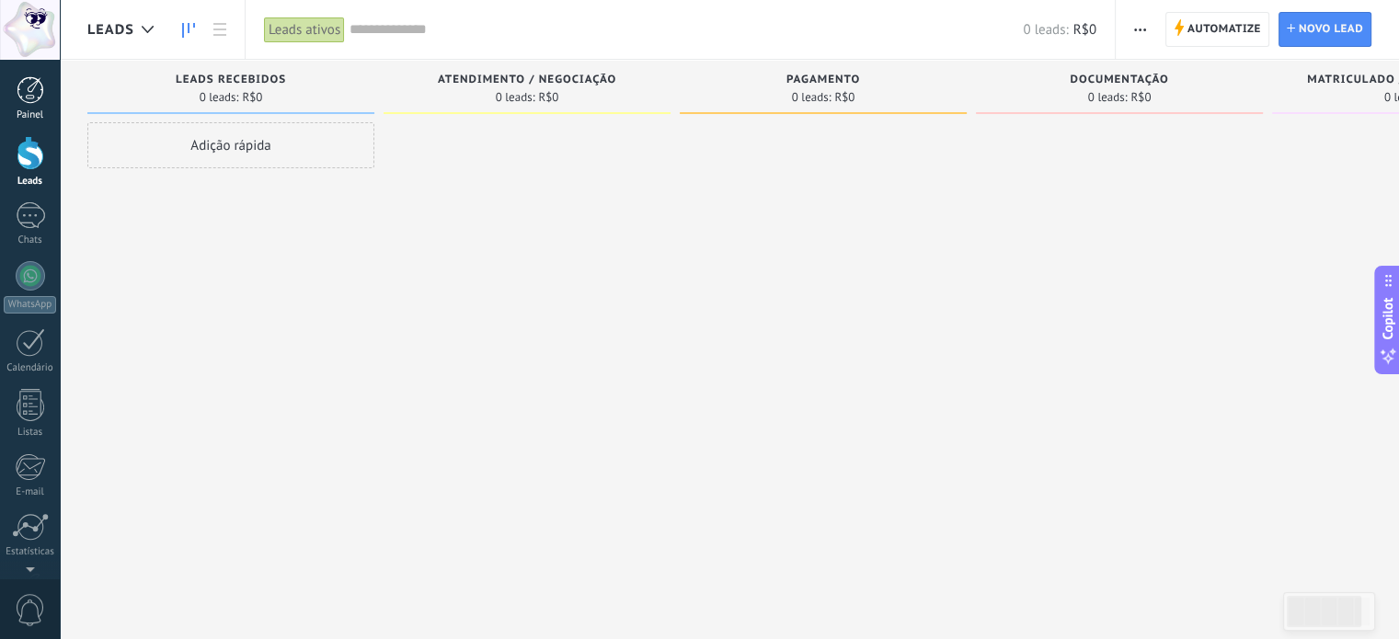
click at [25, 105] on link "Painel" at bounding box center [30, 98] width 60 height 45
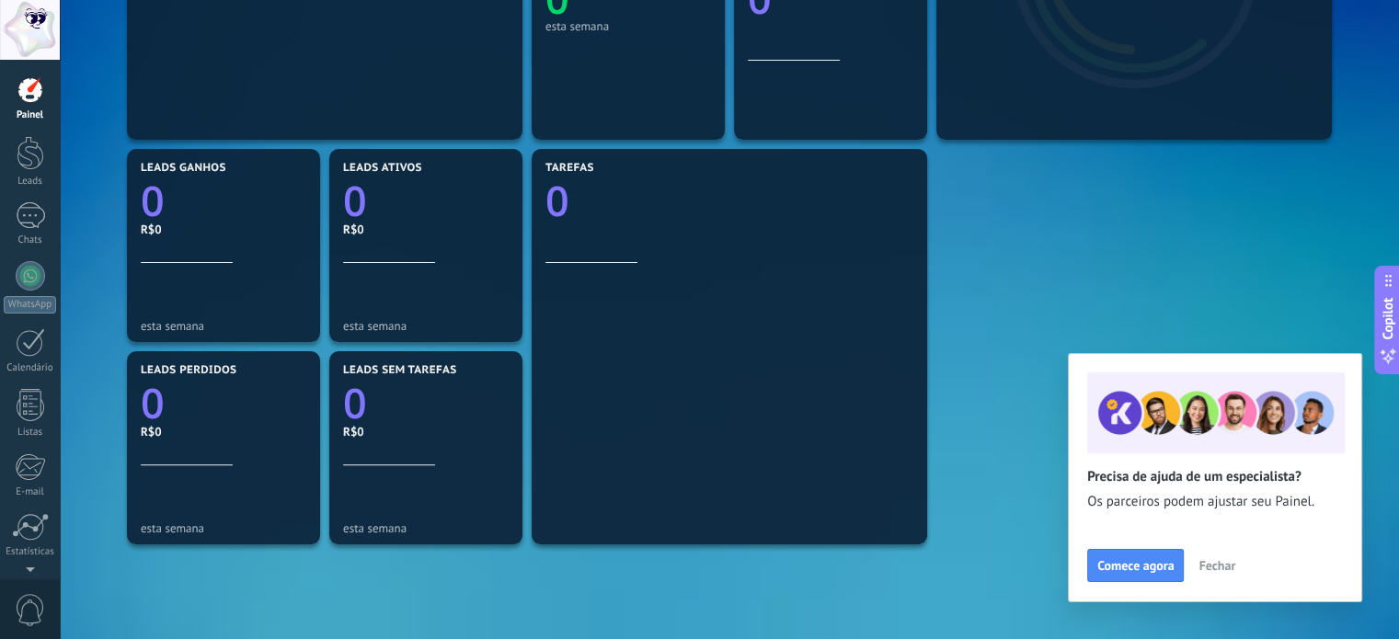
scroll to position [552, 0]
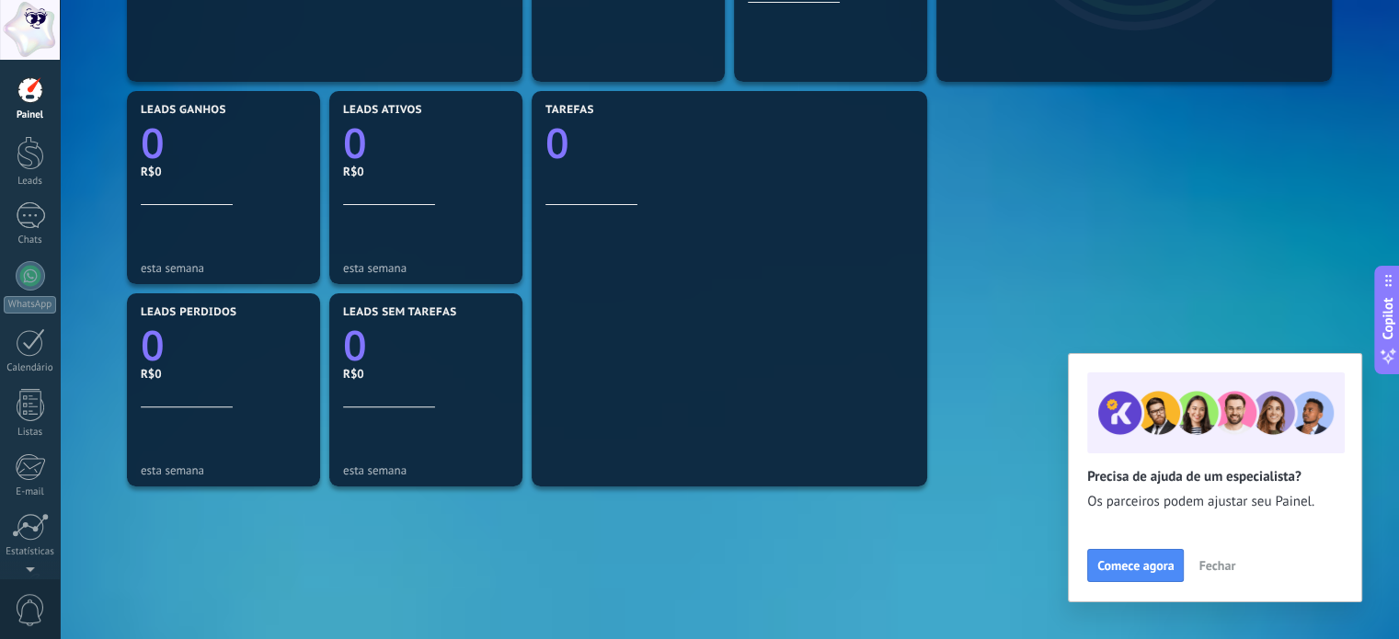
click at [1225, 564] on span "Fechar" at bounding box center [1217, 565] width 37 height 13
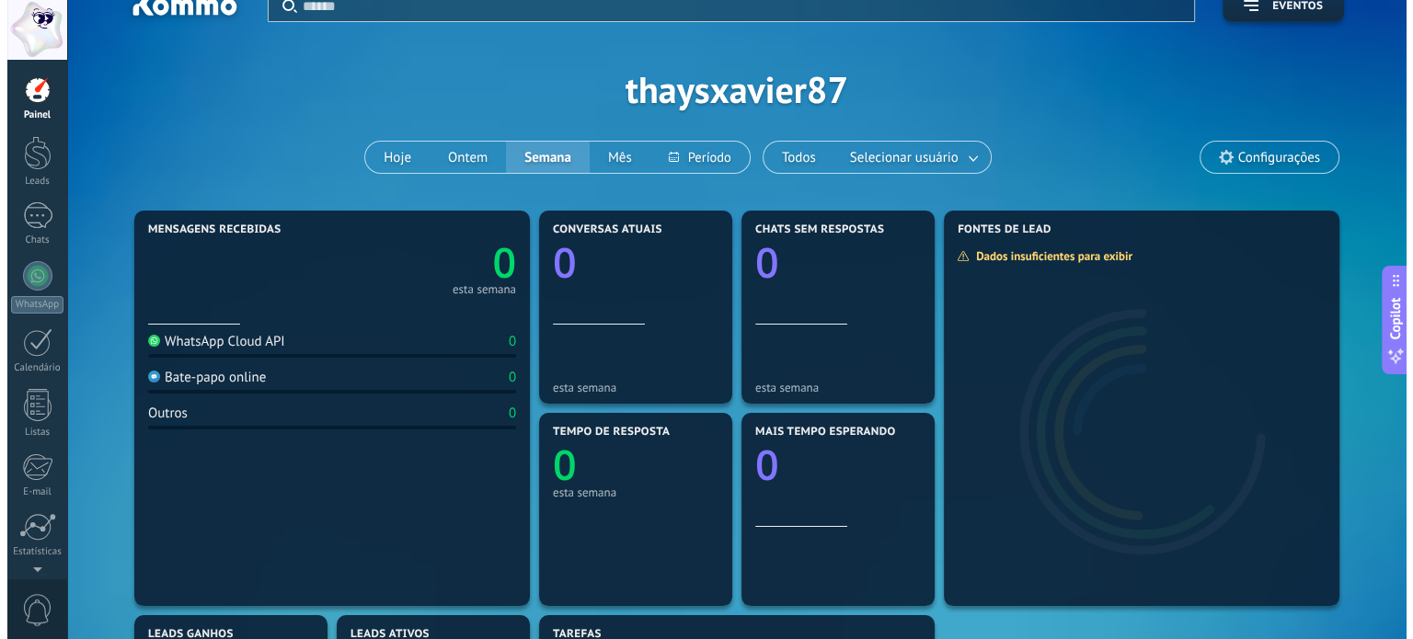
scroll to position [0, 0]
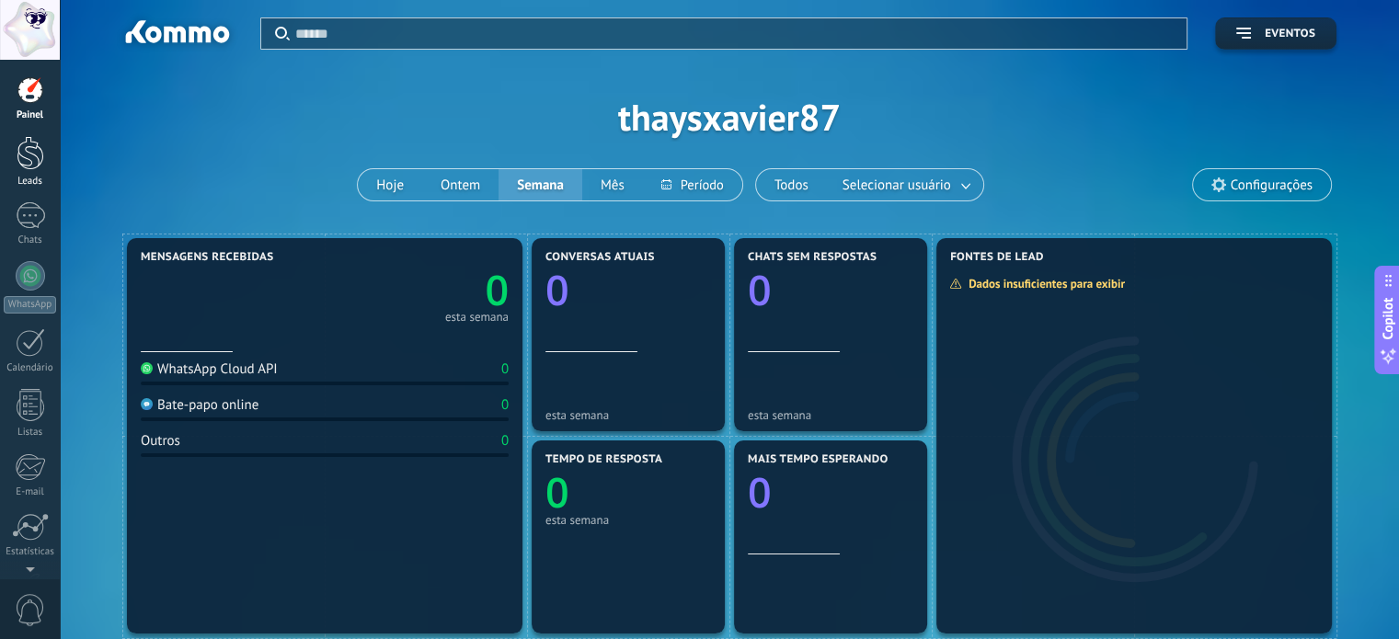
click at [34, 164] on div at bounding box center [31, 153] width 28 height 34
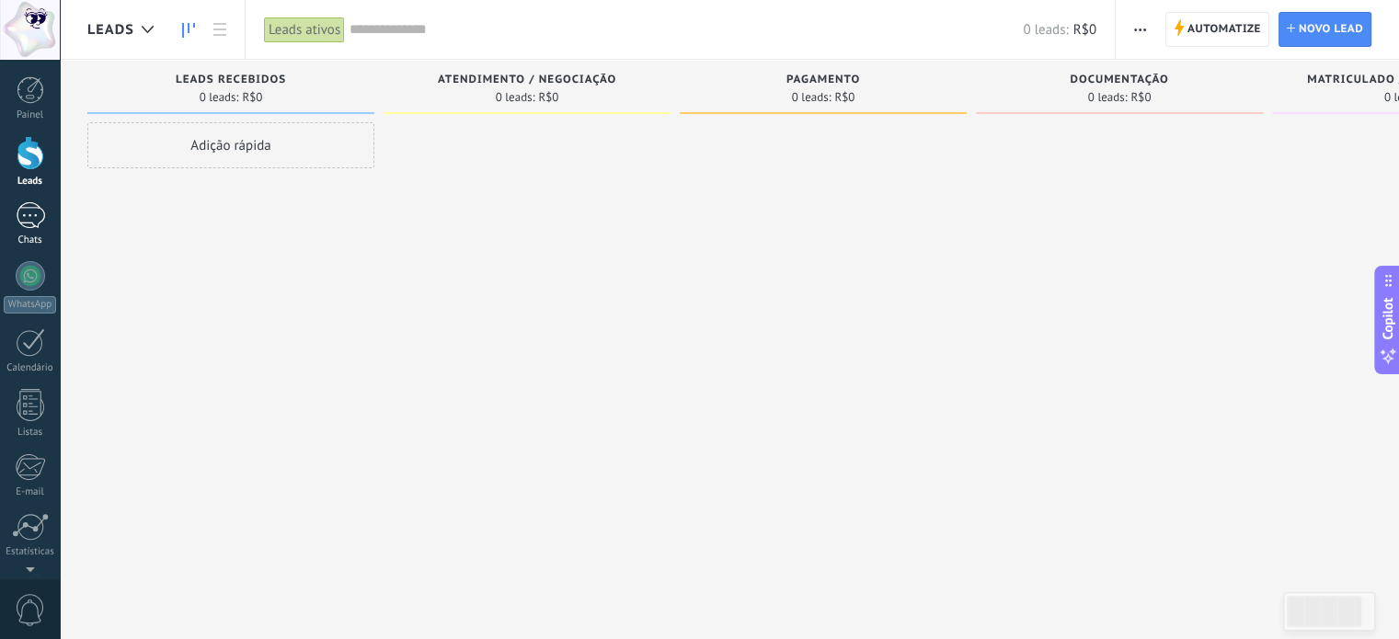
click at [33, 227] on div at bounding box center [30, 215] width 29 height 27
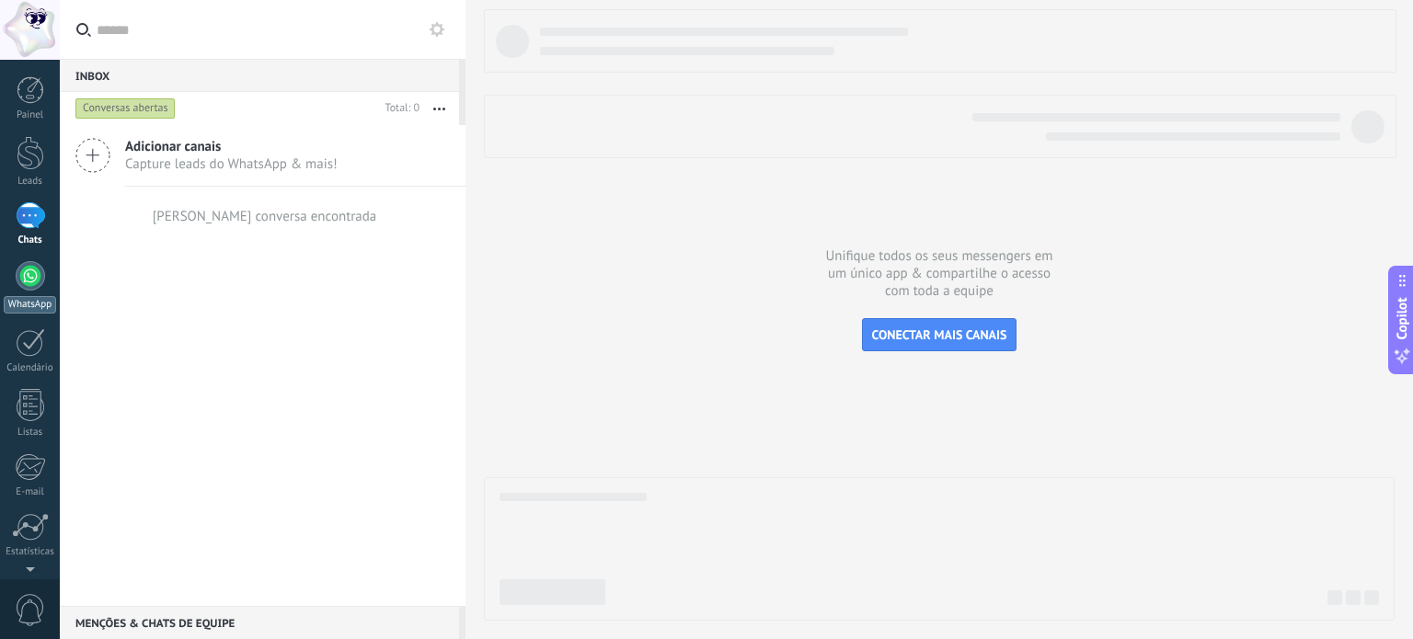
click at [20, 280] on div at bounding box center [30, 275] width 29 height 29
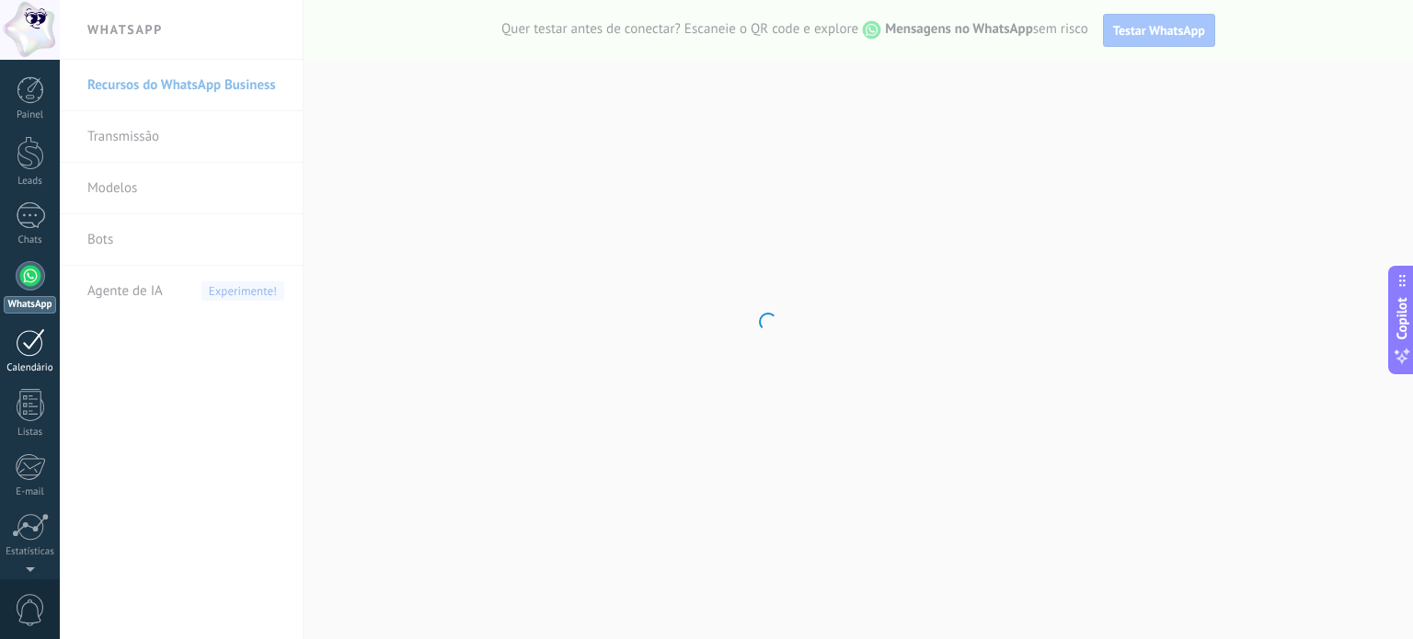
click at [29, 345] on div at bounding box center [30, 342] width 29 height 29
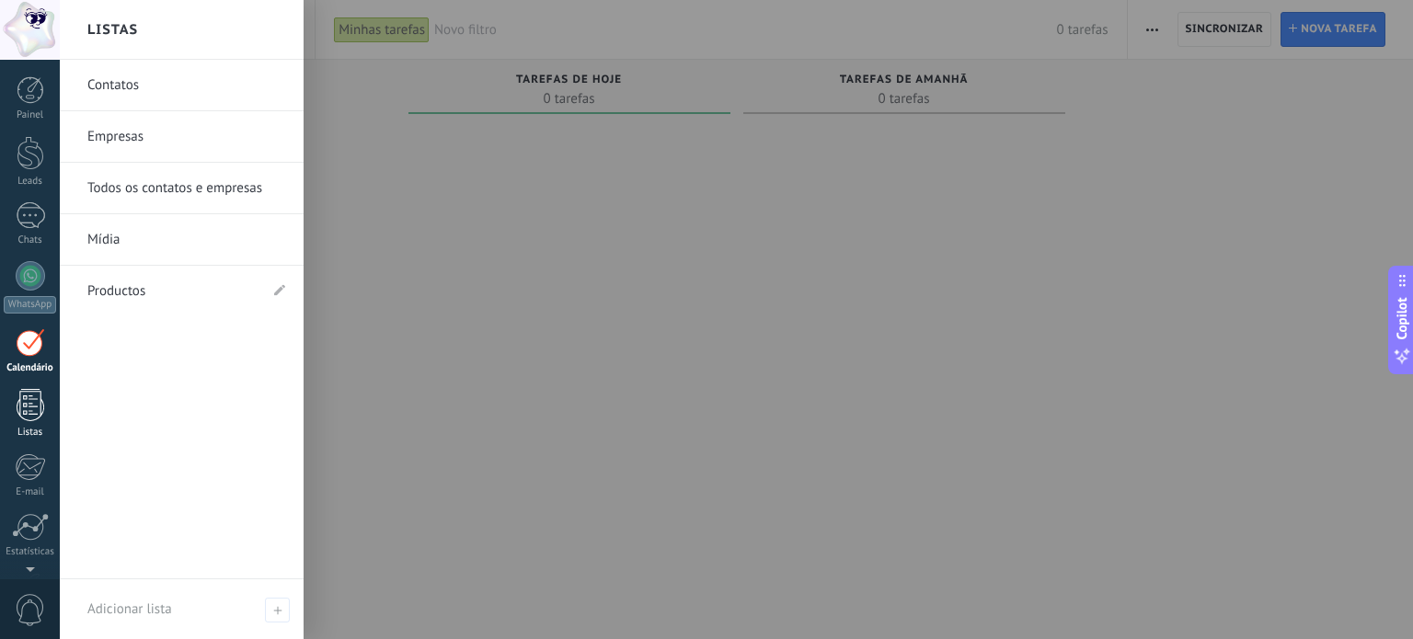
click at [18, 413] on div at bounding box center [31, 405] width 28 height 32
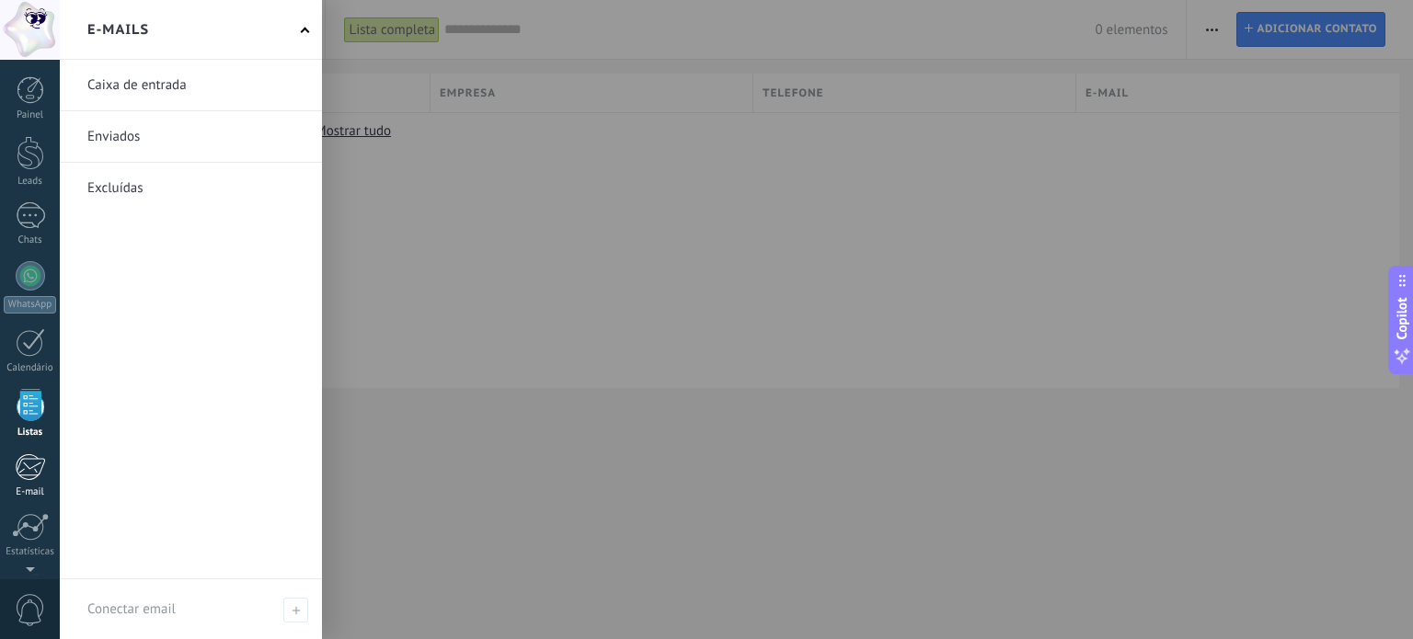
click at [29, 481] on link "E-mail" at bounding box center [30, 475] width 60 height 45
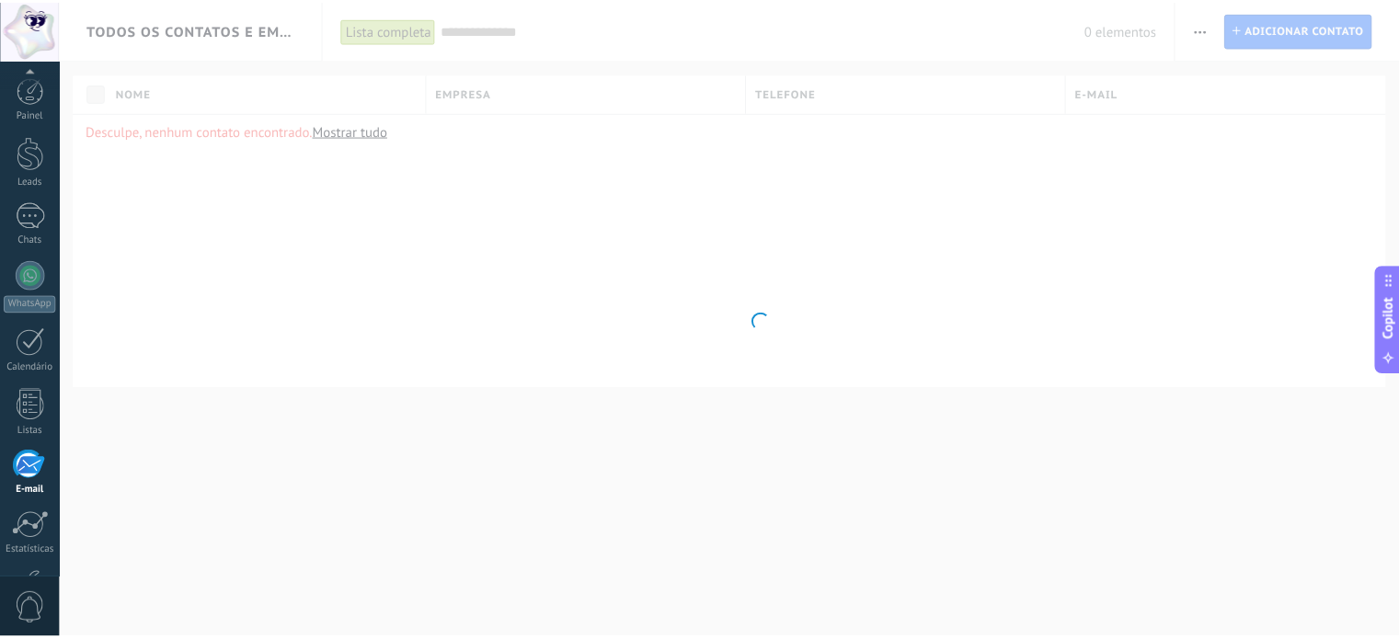
scroll to position [125, 0]
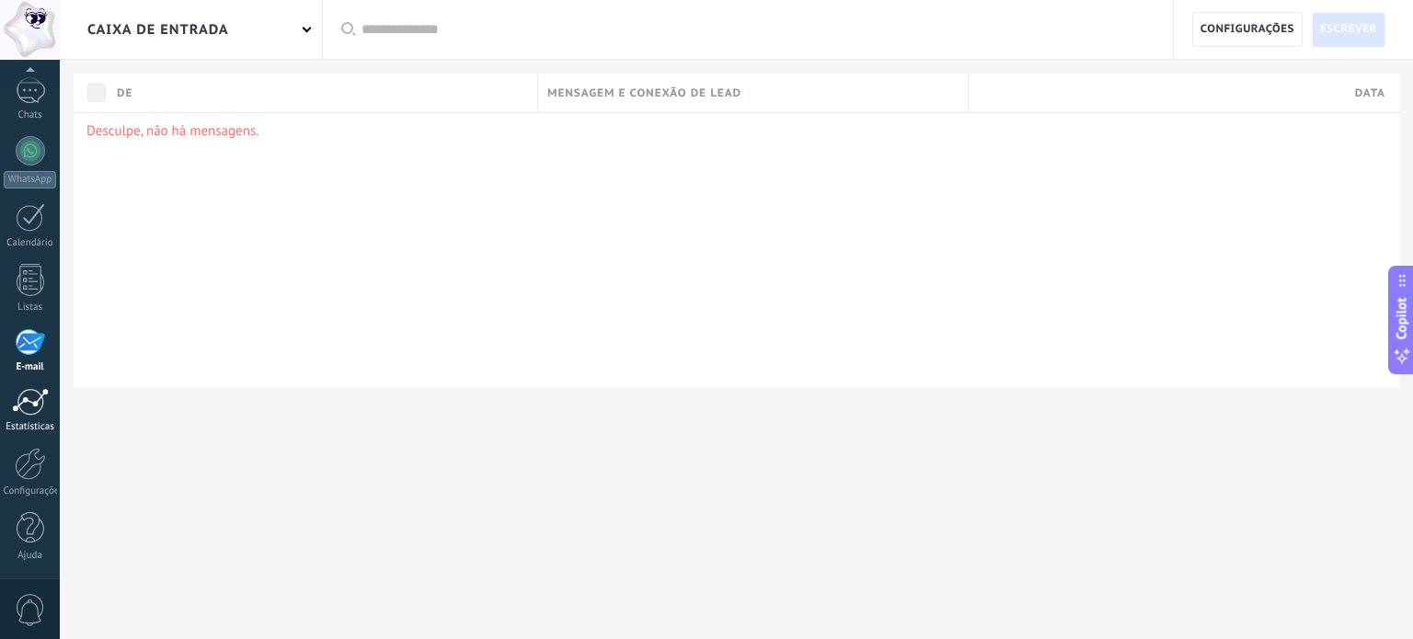
click at [26, 407] on div at bounding box center [30, 402] width 37 height 28
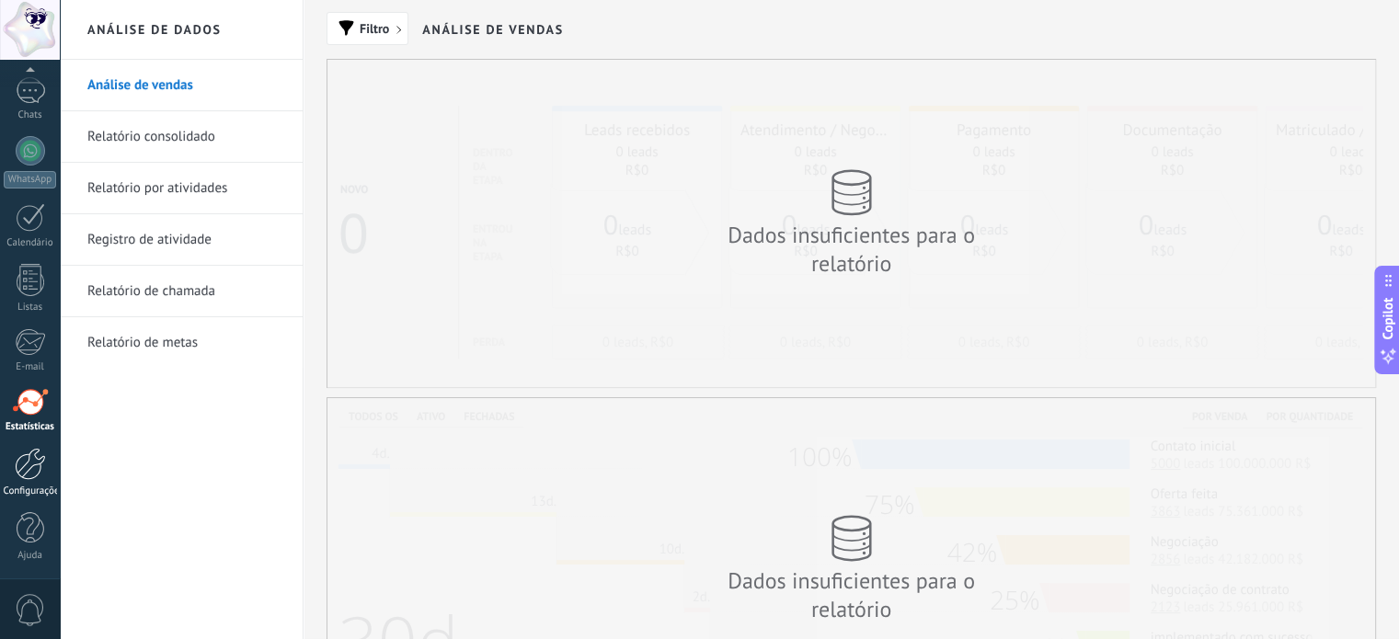
click at [26, 456] on div at bounding box center [30, 464] width 31 height 32
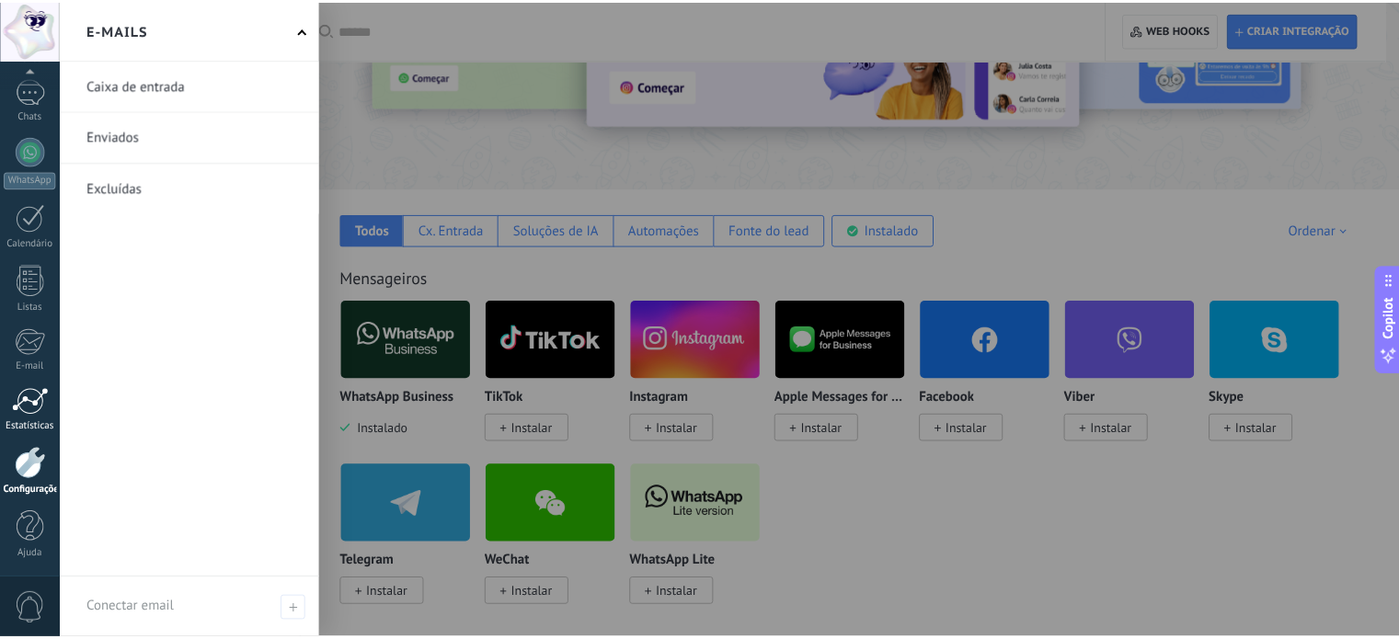
scroll to position [184, 0]
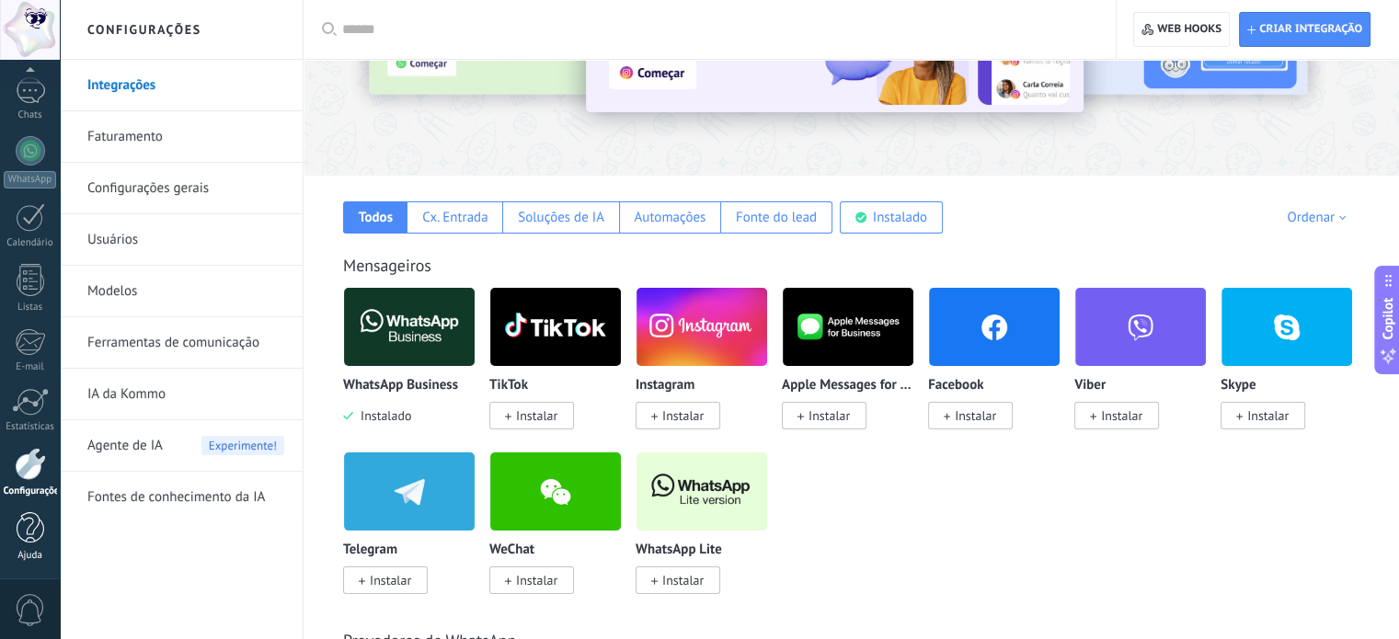
click at [27, 534] on div at bounding box center [31, 528] width 28 height 32
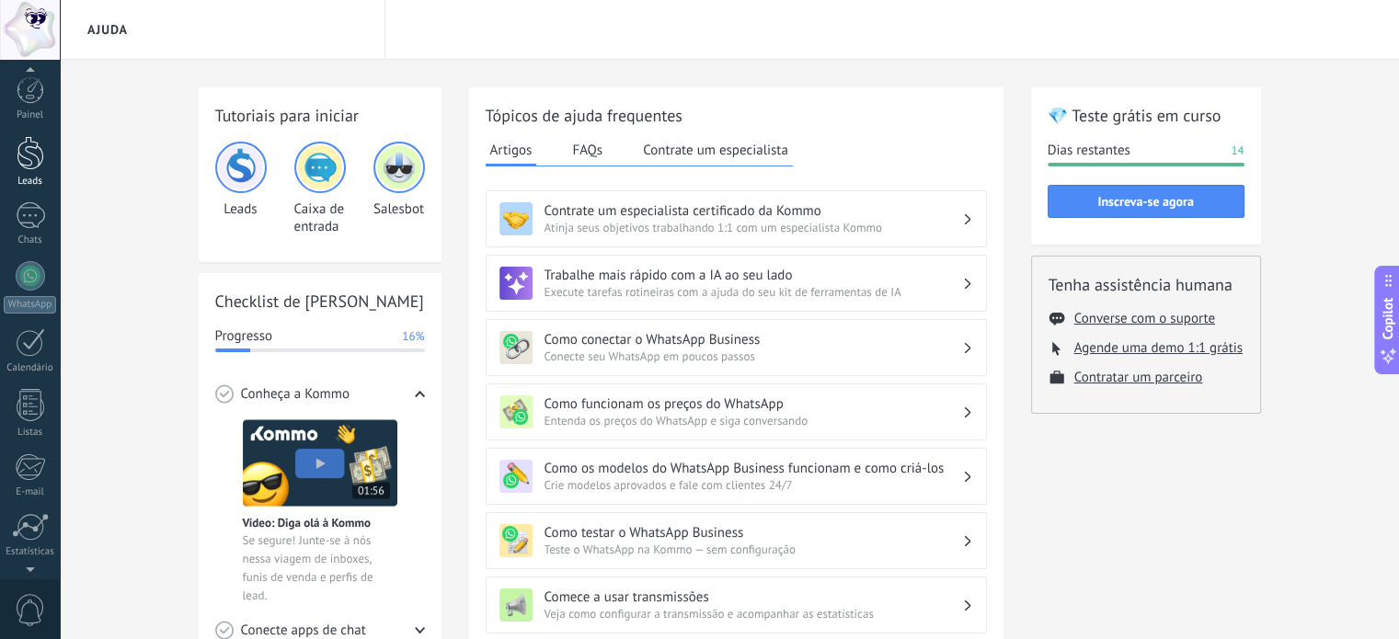
click at [23, 157] on div at bounding box center [31, 153] width 28 height 34
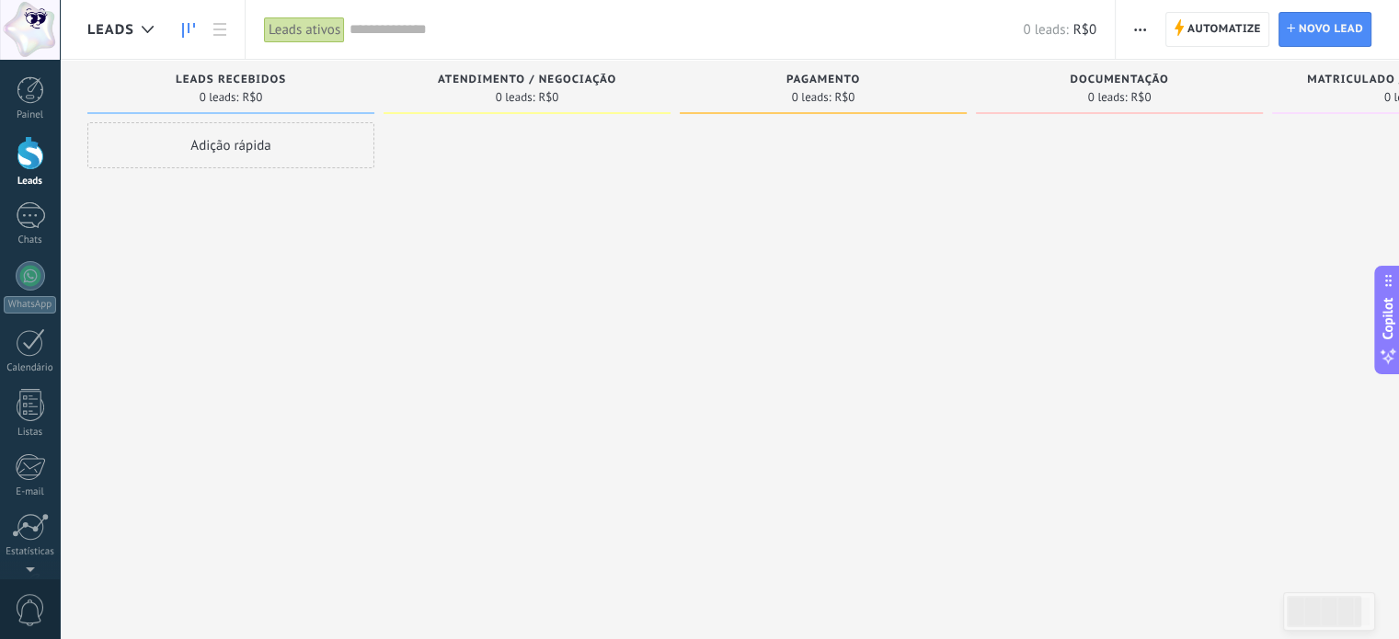
click at [267, 135] on div "Adição rápida" at bounding box center [230, 145] width 287 height 46
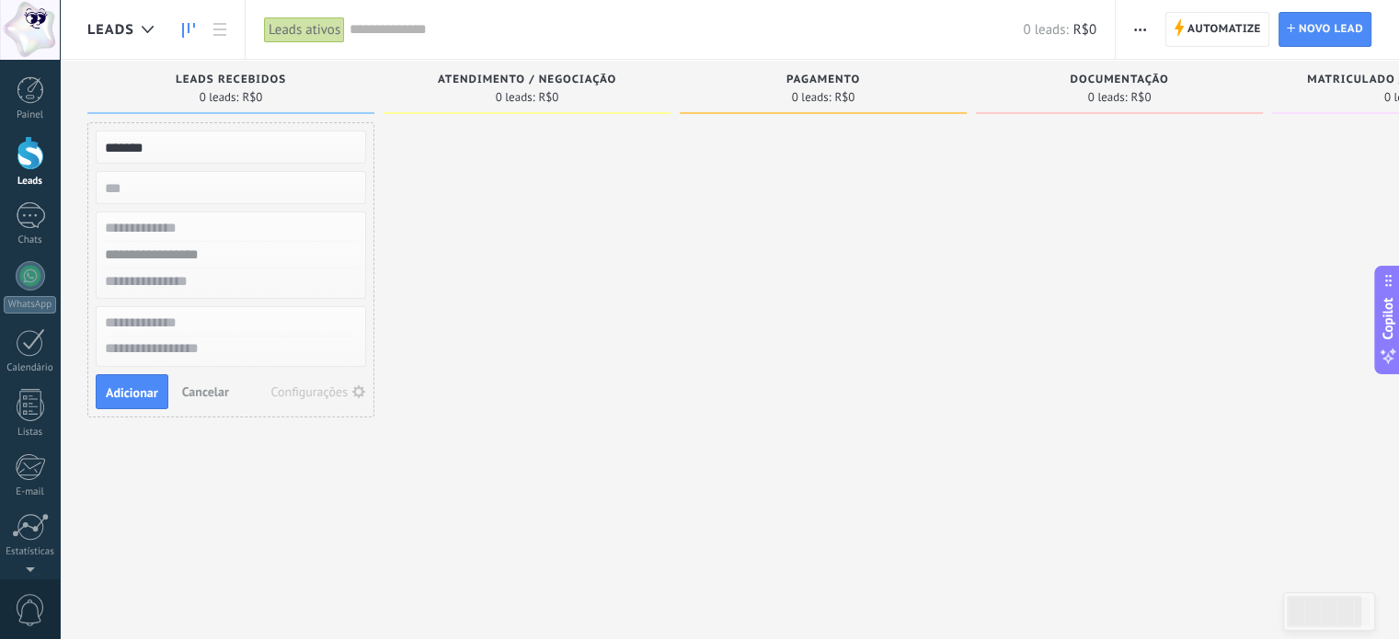
type input "*******"
click at [180, 178] on input "numeric" at bounding box center [229, 188] width 269 height 26
type input "*******"
click at [206, 227] on input "text" at bounding box center [229, 228] width 269 height 27
type input "**********"
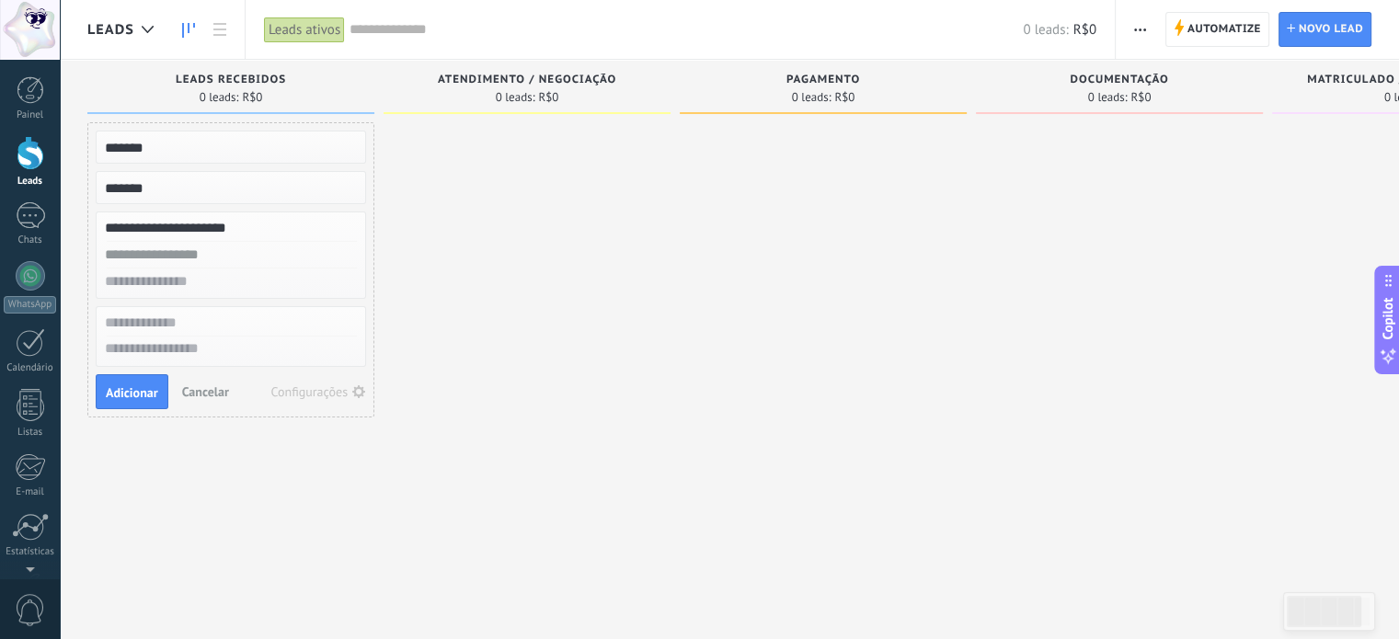
click at [196, 255] on input "text" at bounding box center [229, 255] width 269 height 27
type input "**********"
click at [197, 290] on input "text" at bounding box center [229, 282] width 269 height 27
type input "*"
type input "**********"
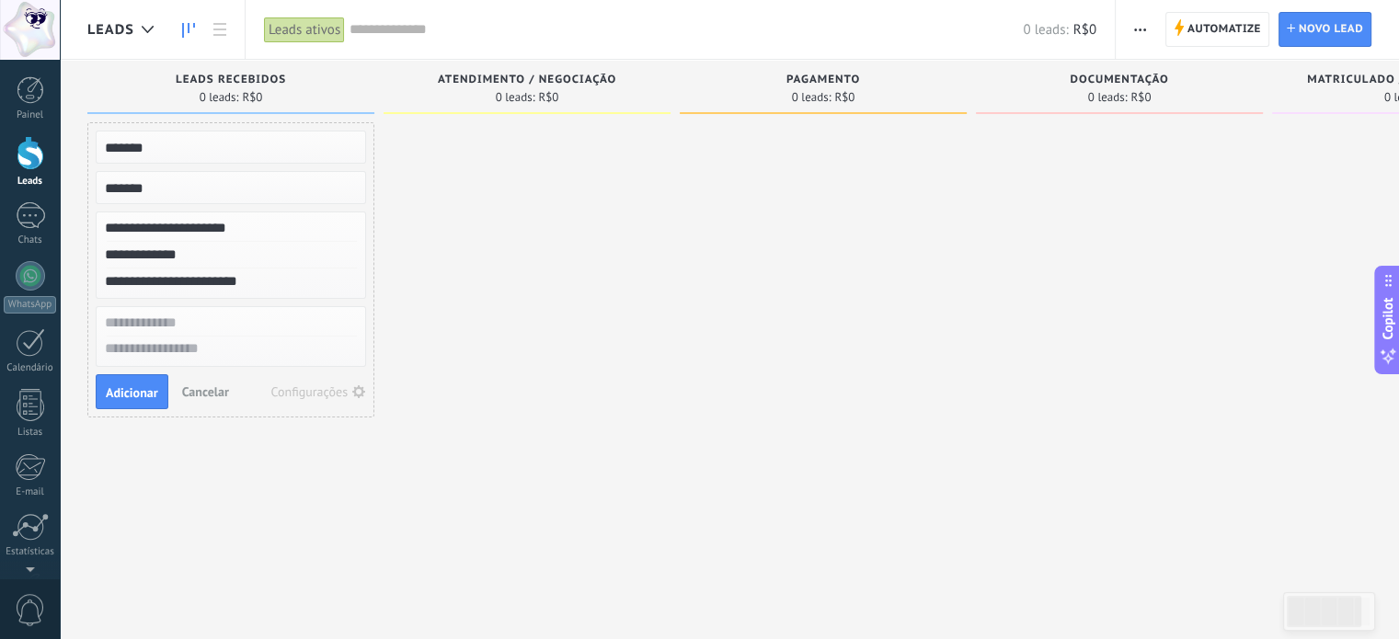
click at [217, 316] on input "text" at bounding box center [229, 323] width 269 height 27
drag, startPoint x: 868, startPoint y: 360, endPoint x: 835, endPoint y: 366, distance: 33.7
click at [865, 360] on div at bounding box center [823, 321] width 287 height 399
click at [189, 314] on input "text" at bounding box center [227, 323] width 269 height 27
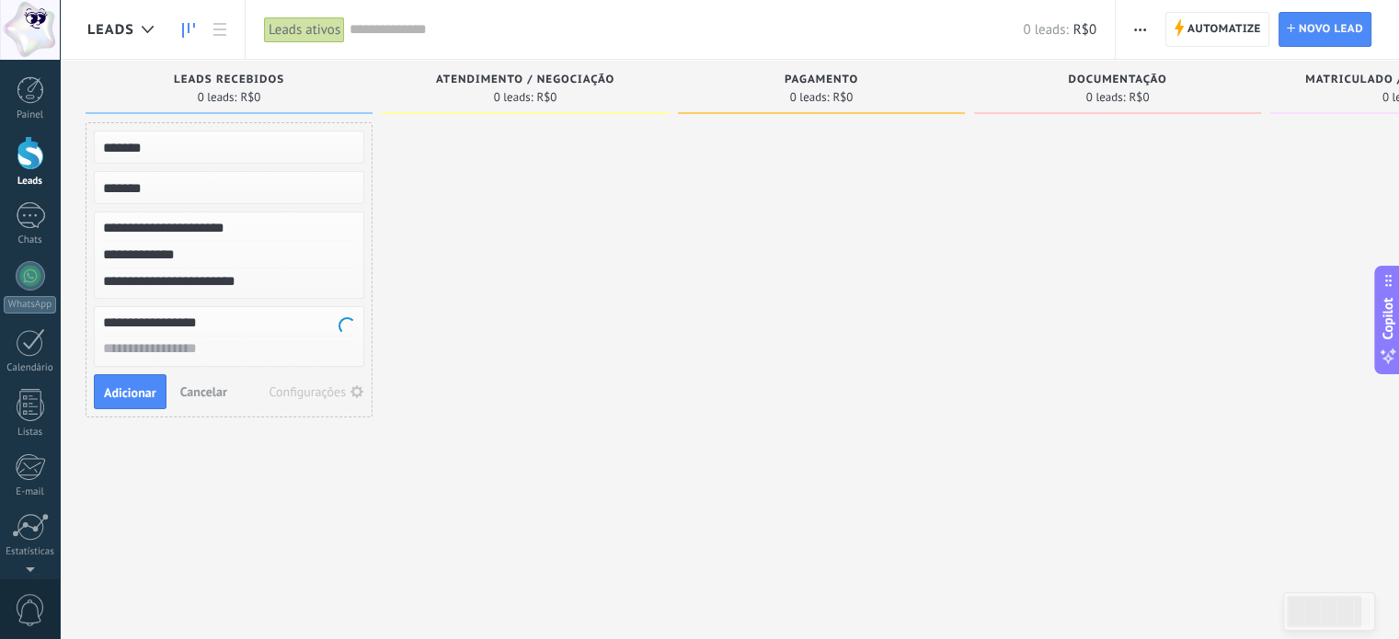
type input "**********"
click at [194, 349] on textarea at bounding box center [229, 350] width 269 height 27
type textarea "**********"
type textarea "*"
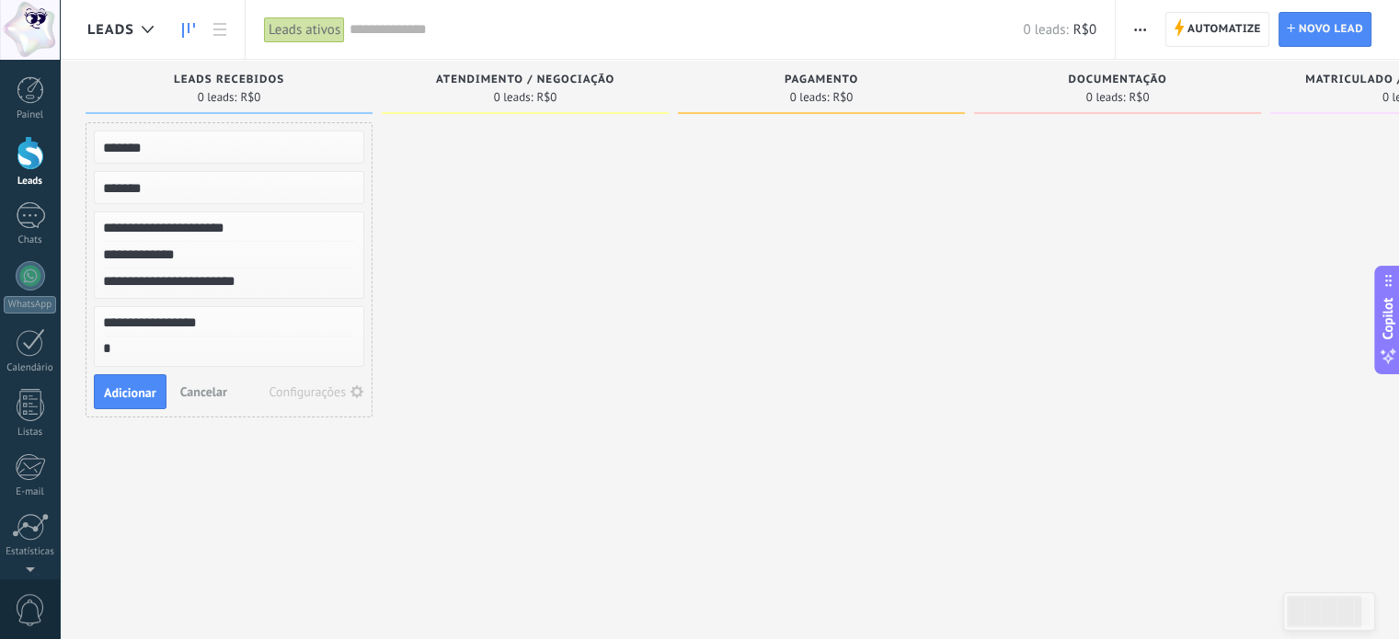
type textarea "**"
type textarea "***"
type textarea "**"
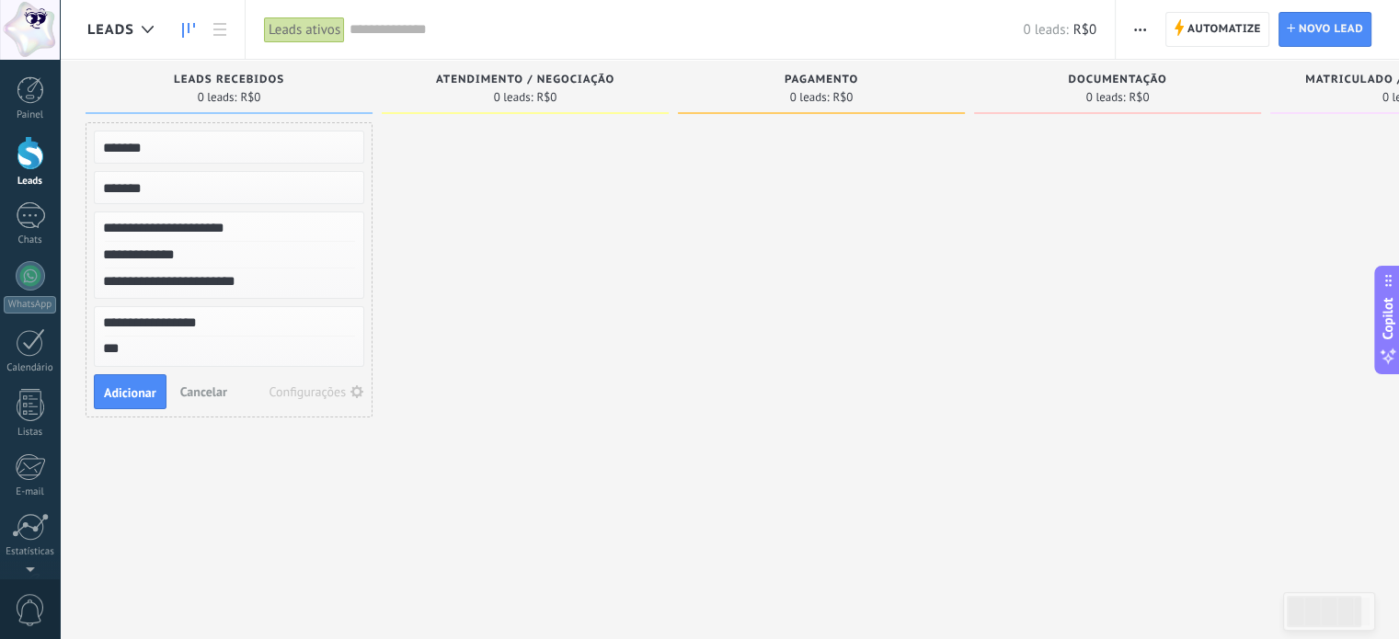
type textarea "**"
type textarea "*"
type textarea "**********"
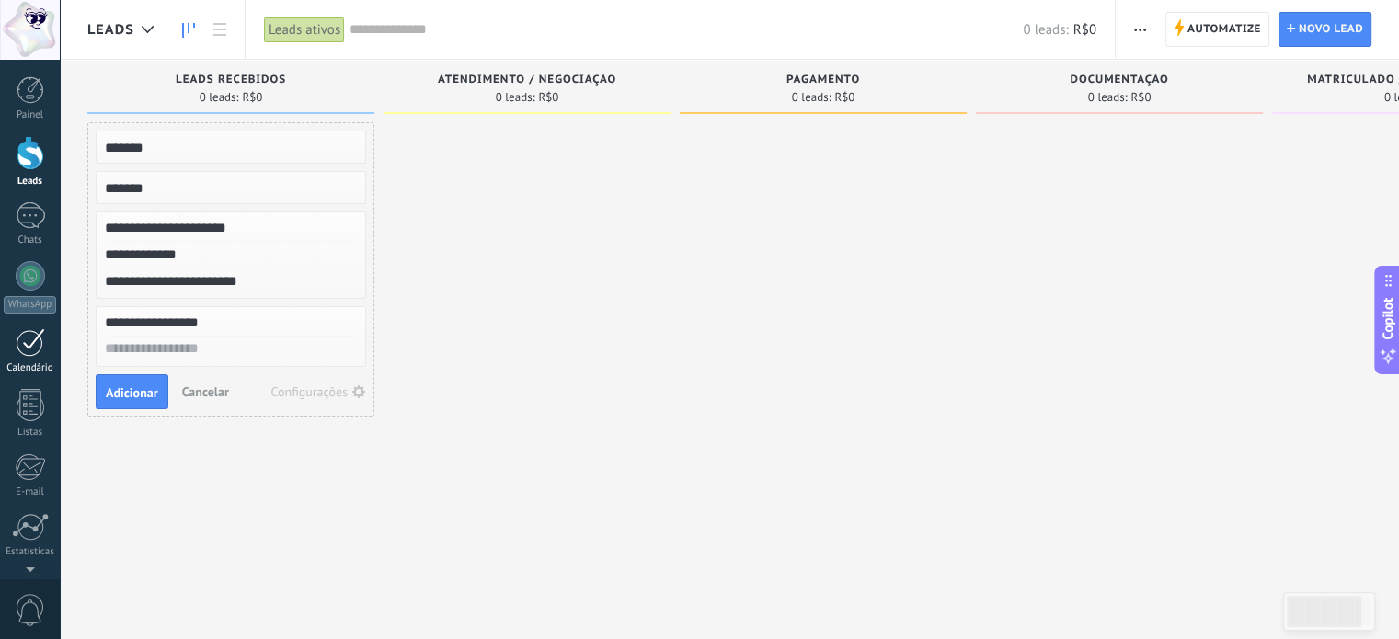
drag, startPoint x: 151, startPoint y: 334, endPoint x: 11, endPoint y: 349, distance: 140.6
click at [13, 349] on body ".abccls-1,.abccls-2{fill-rule:evenodd}.abccls-2{fill:#fff} .abfcls-1{fill:none}…" at bounding box center [699, 319] width 1399 height 639
type input "*****"
click at [254, 338] on textarea at bounding box center [231, 350] width 269 height 27
type textarea "**********"
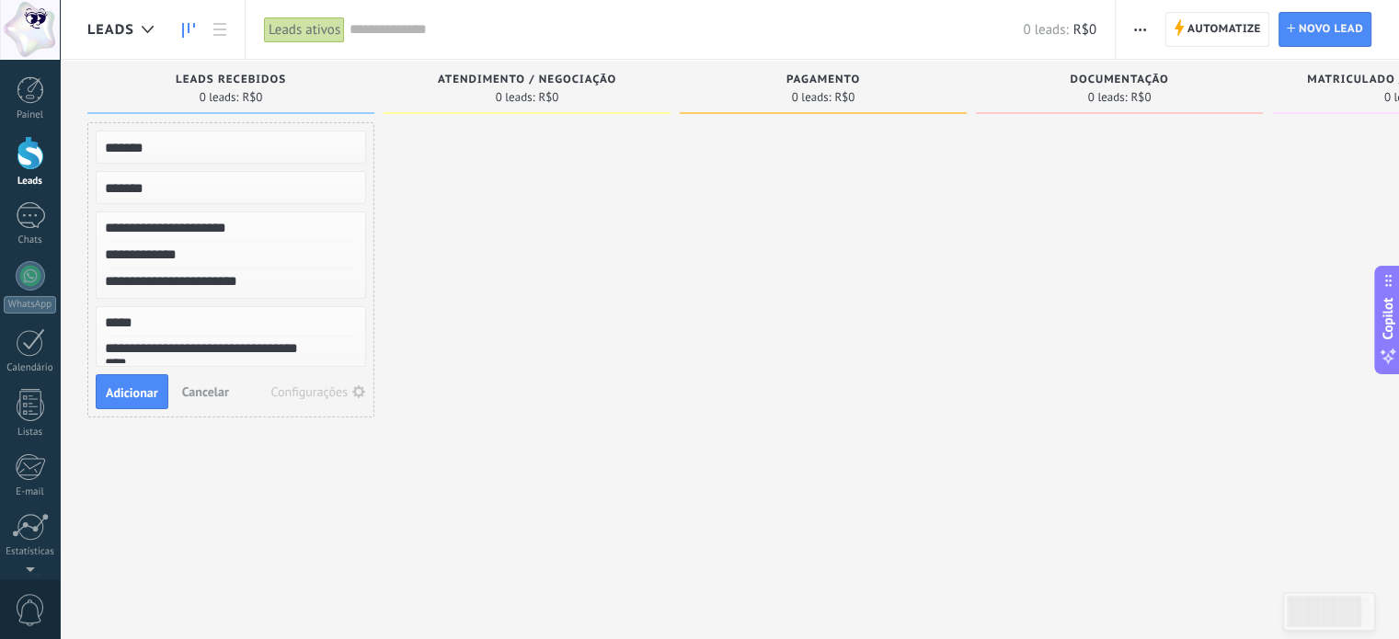
scroll to position [35, 0]
click at [129, 407] on span "Adicionar" at bounding box center [132, 408] width 52 height 13
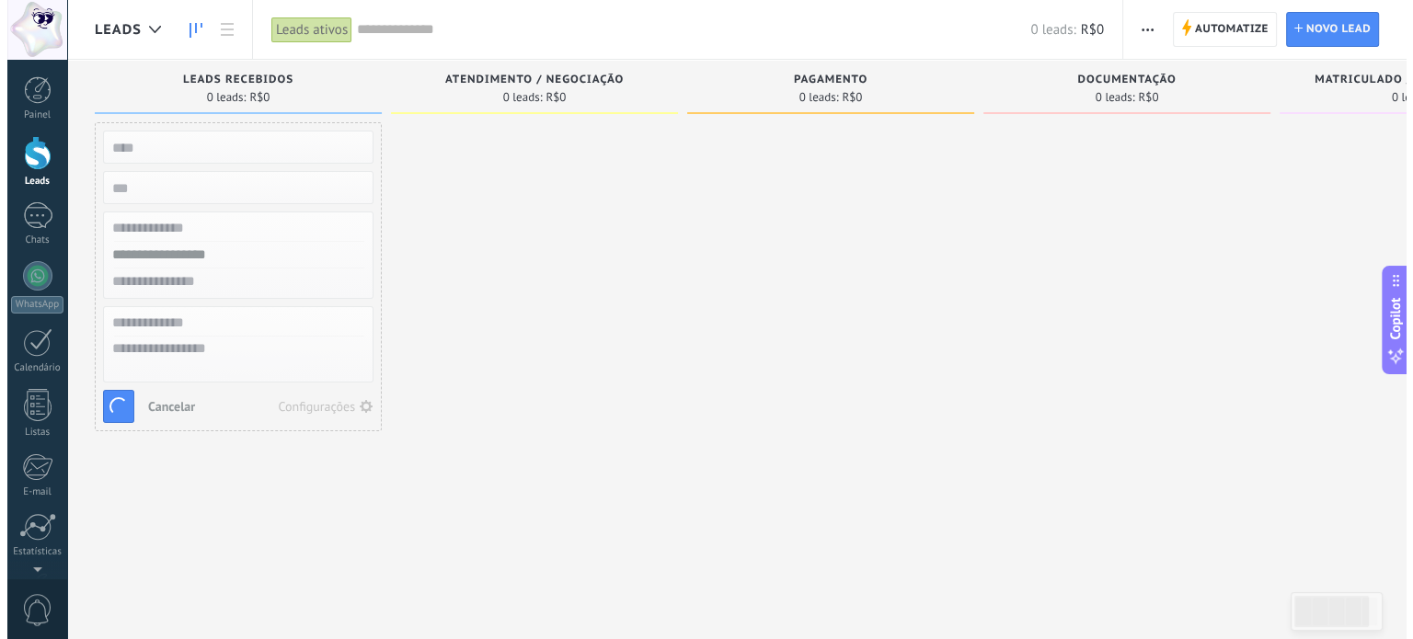
scroll to position [17, 0]
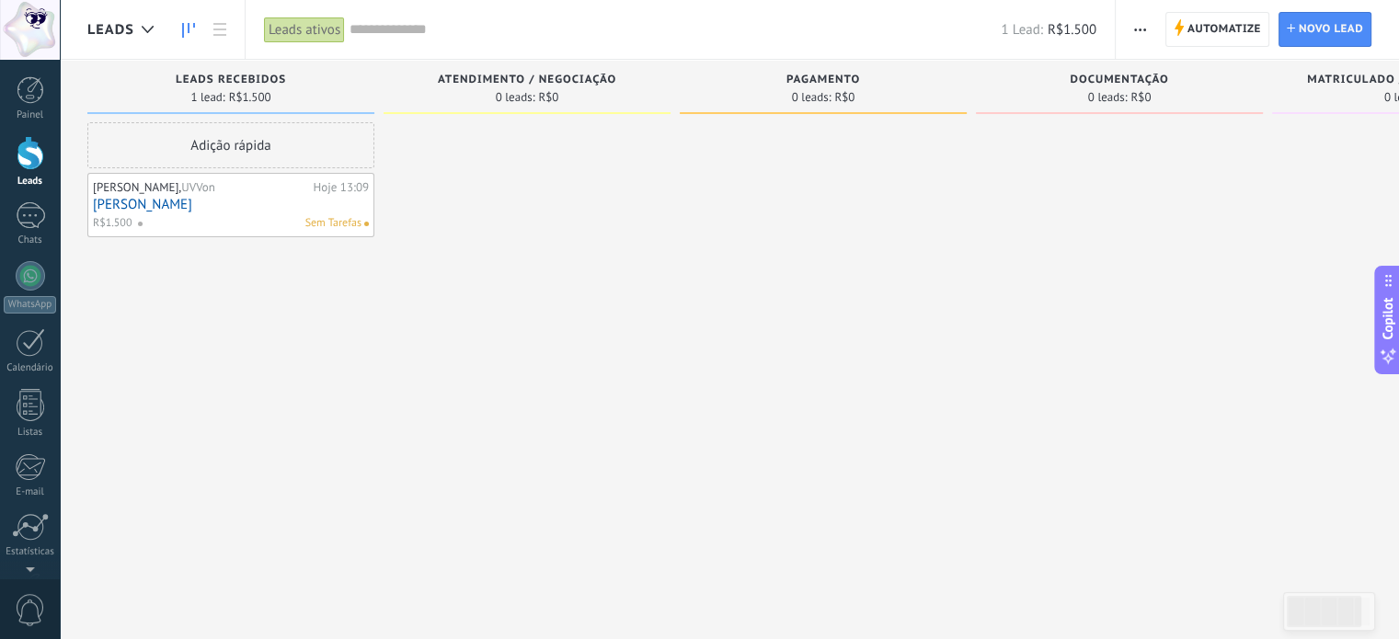
click at [220, 211] on link "Eduardo" at bounding box center [231, 205] width 276 height 16
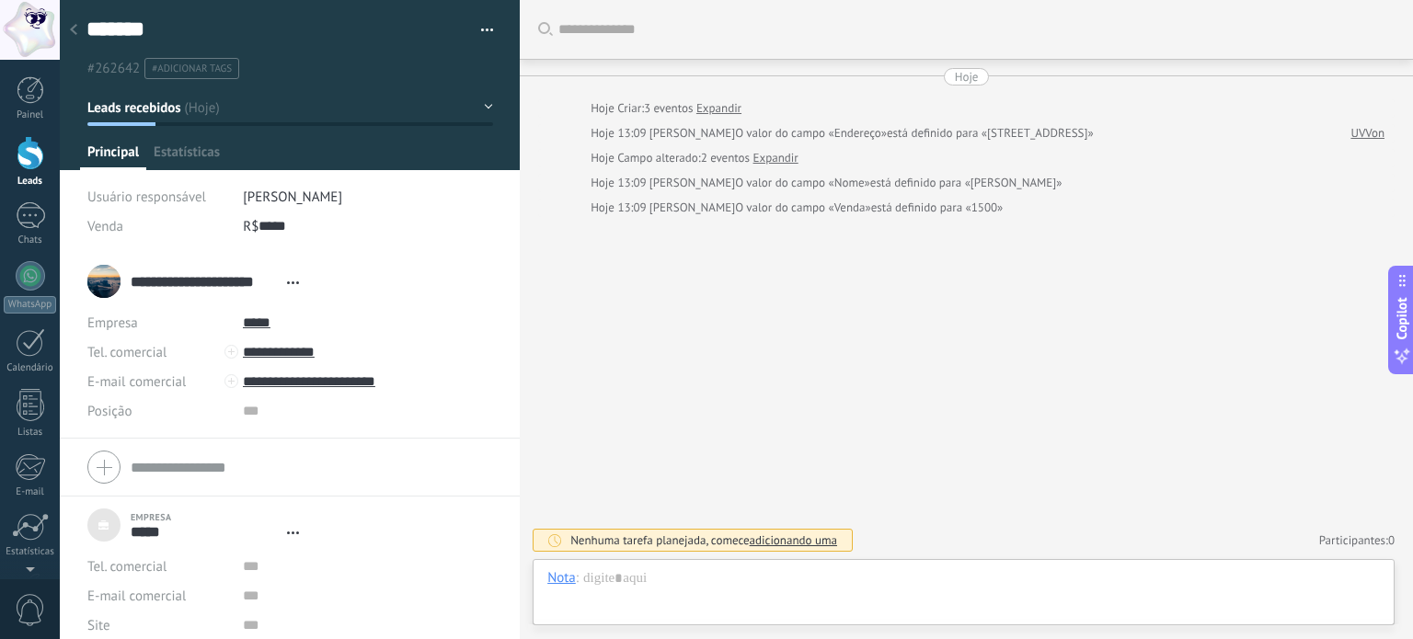
type textarea "**********"
drag, startPoint x: 104, startPoint y: 281, endPoint x: 205, endPoint y: 318, distance: 108.0
click at [107, 281] on div "**********" at bounding box center [198, 281] width 223 height 46
click at [658, 590] on div at bounding box center [963, 596] width 832 height 55
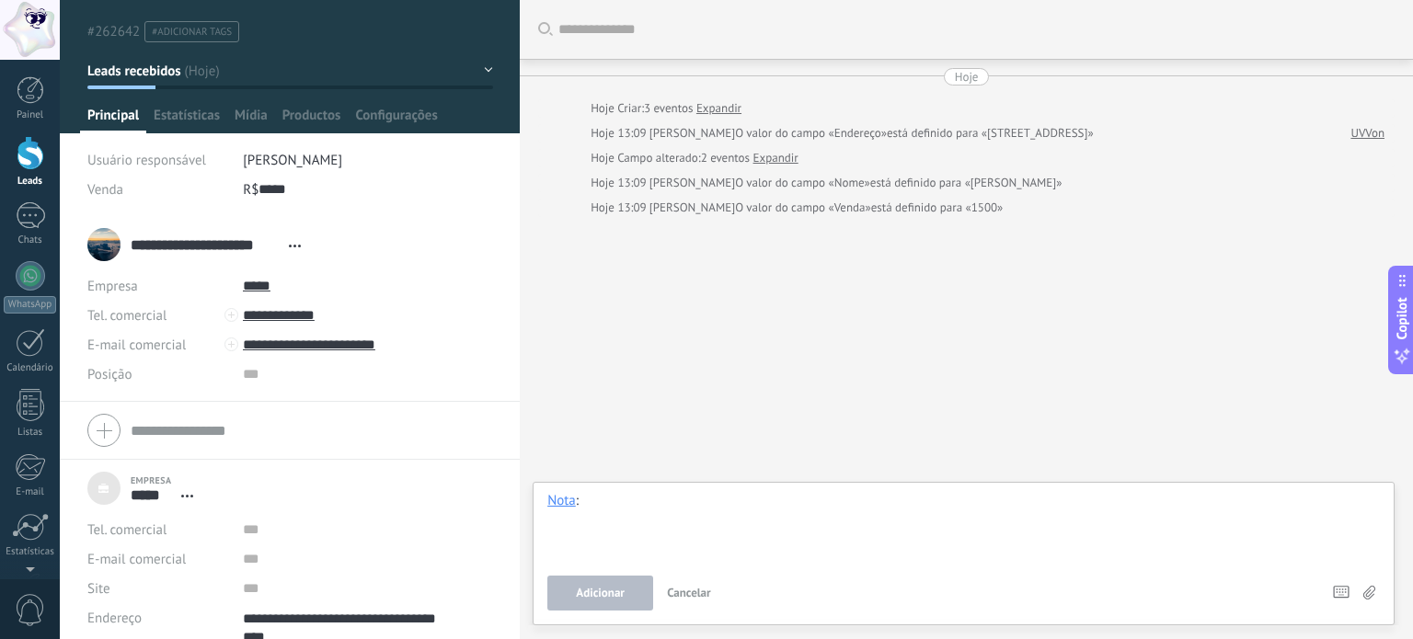
scroll to position [55, 0]
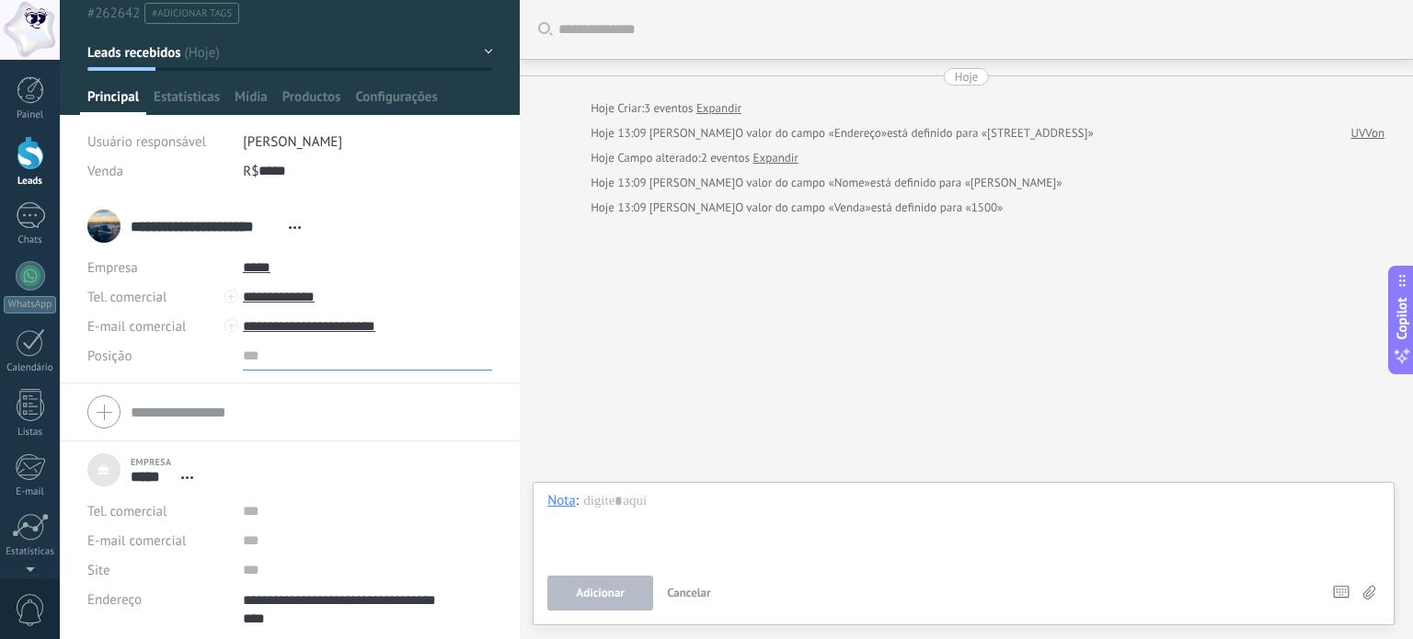
click at [243, 361] on input "text" at bounding box center [367, 355] width 249 height 29
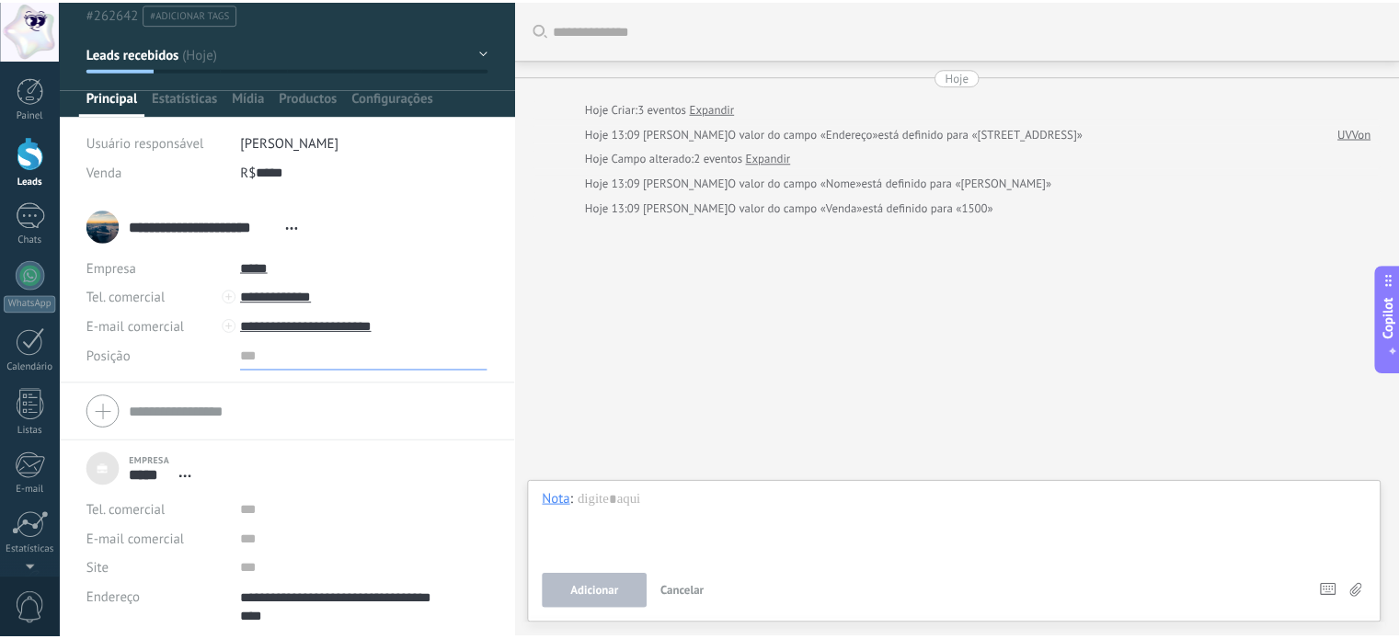
scroll to position [0, 0]
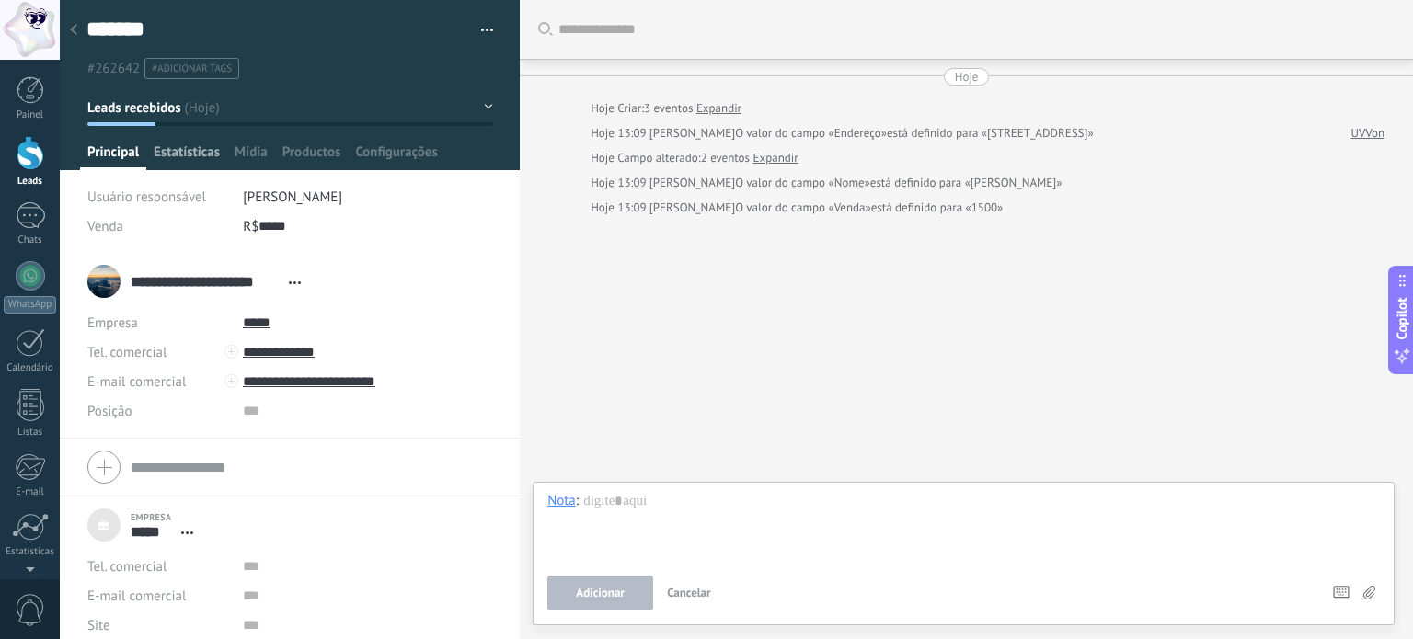
drag, startPoint x: 177, startPoint y: 155, endPoint x: 194, endPoint y: 161, distance: 18.3
click at [177, 155] on span "Estatísticas" at bounding box center [187, 156] width 66 height 27
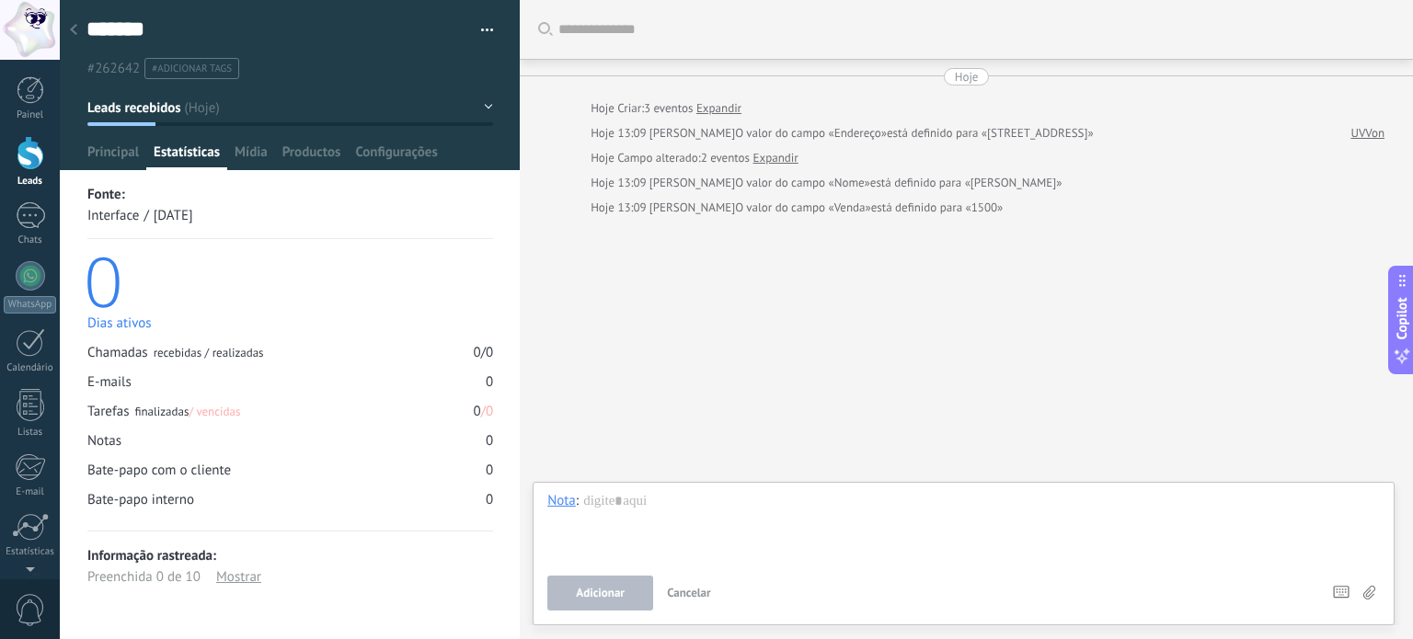
drag, startPoint x: 339, startPoint y: 349, endPoint x: 420, endPoint y: 360, distance: 82.6
click at [366, 358] on div "Chamadas recebidas / realizadas 0 / 0" at bounding box center [290, 352] width 406 height 17
drag, startPoint x: 458, startPoint y: 354, endPoint x: 478, endPoint y: 347, distance: 21.5
click at [460, 352] on div "Chamadas recebidas / realizadas 0 / 0" at bounding box center [290, 352] width 406 height 17
click at [486, 346] on div "0" at bounding box center [489, 352] width 7 height 17
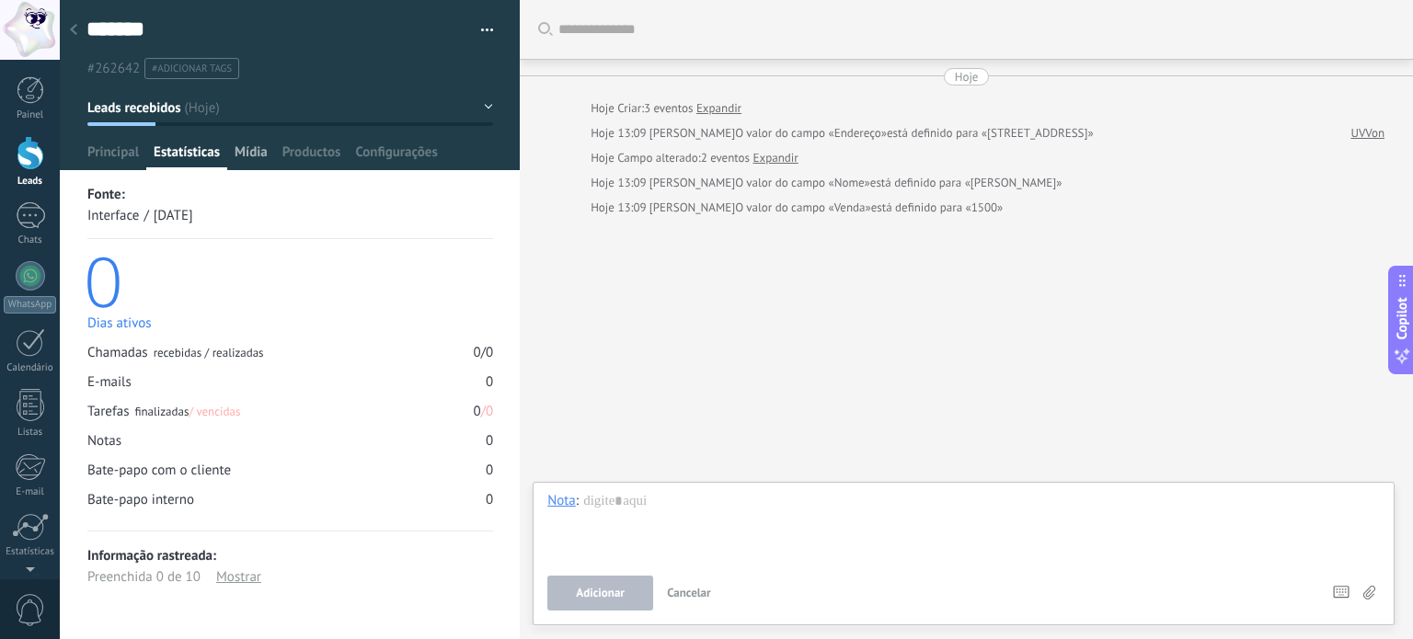
click at [252, 155] on span "Mídia" at bounding box center [251, 156] width 33 height 27
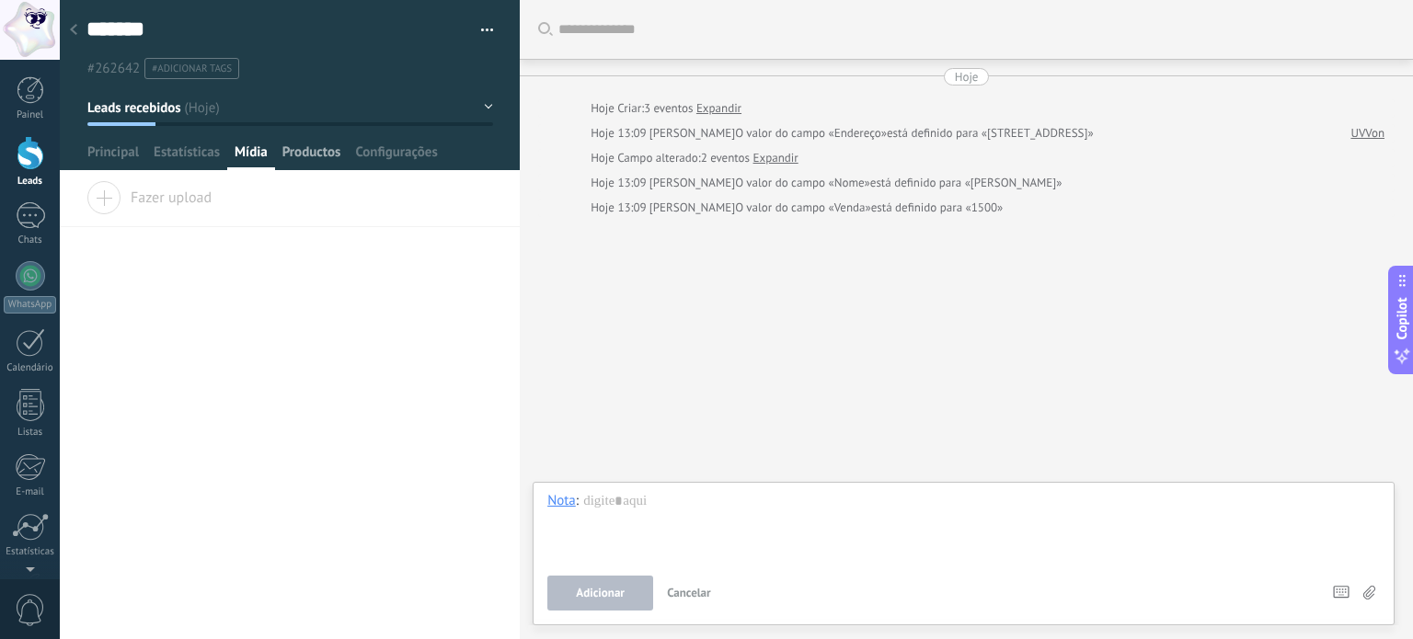
click at [308, 157] on span "Productos" at bounding box center [311, 156] width 59 height 27
click at [416, 161] on span "Configurações" at bounding box center [396, 156] width 82 height 27
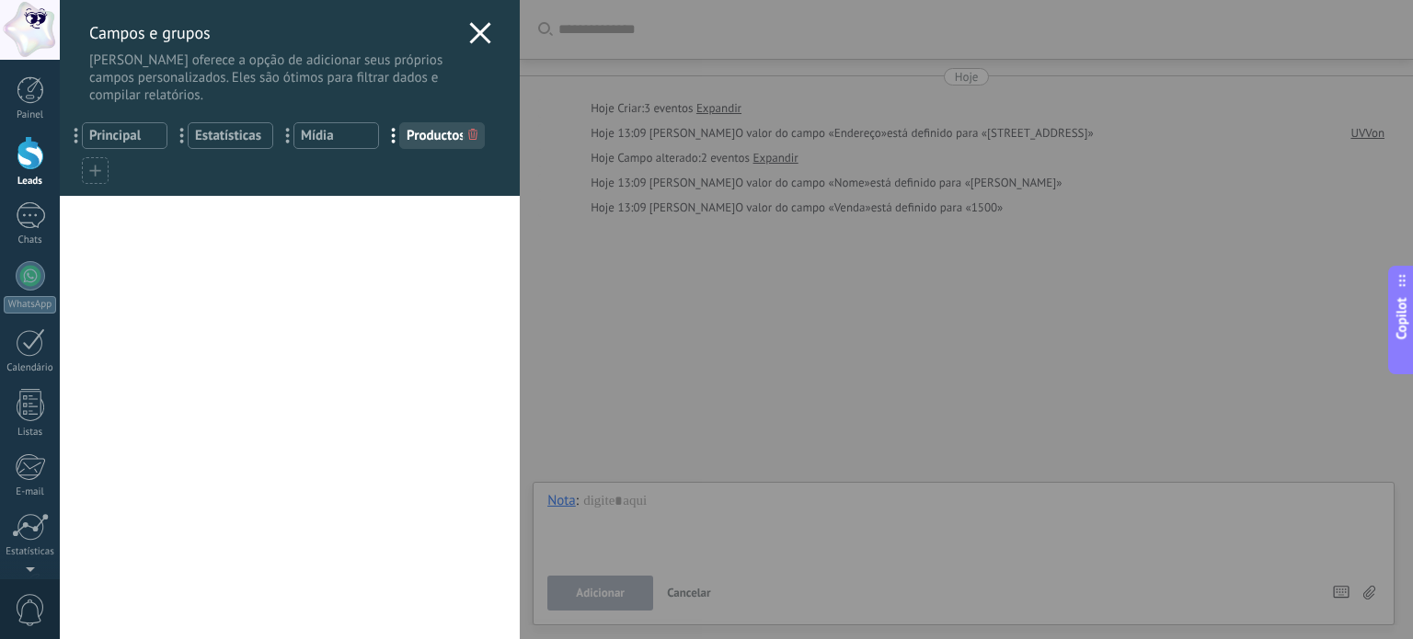
click at [479, 40] on use at bounding box center [480, 32] width 21 height 21
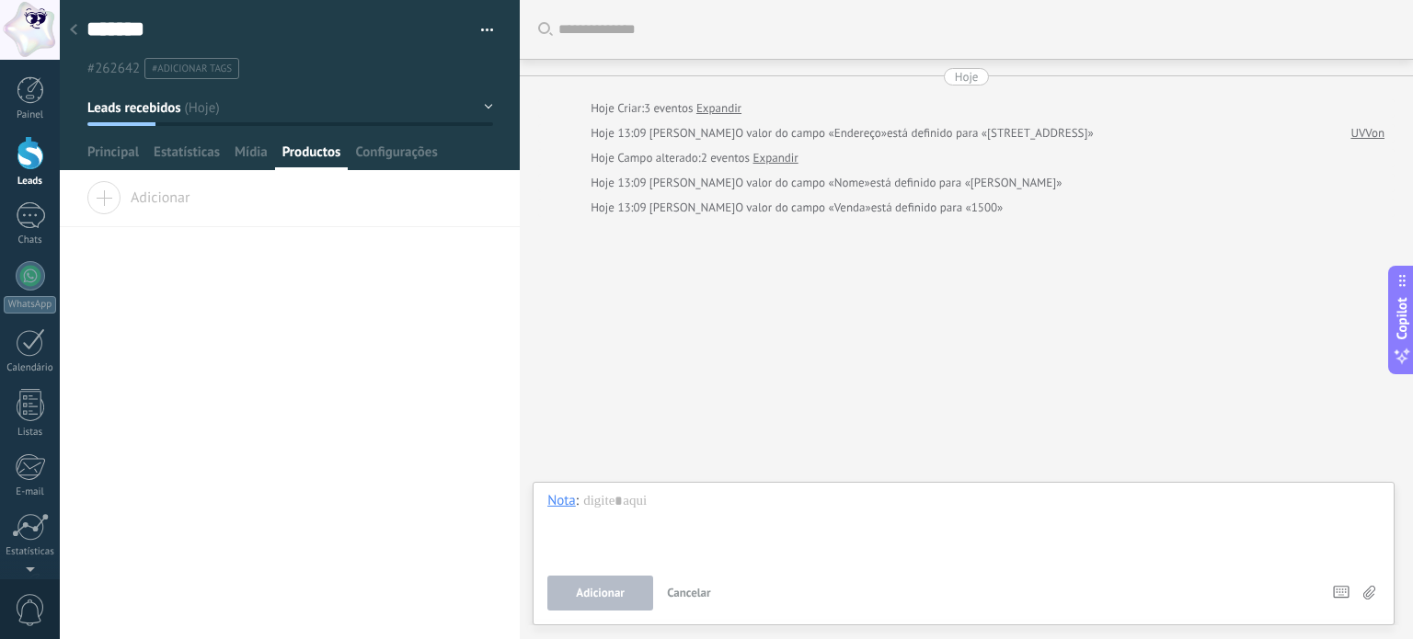
click at [76, 22] on div at bounding box center [74, 31] width 26 height 36
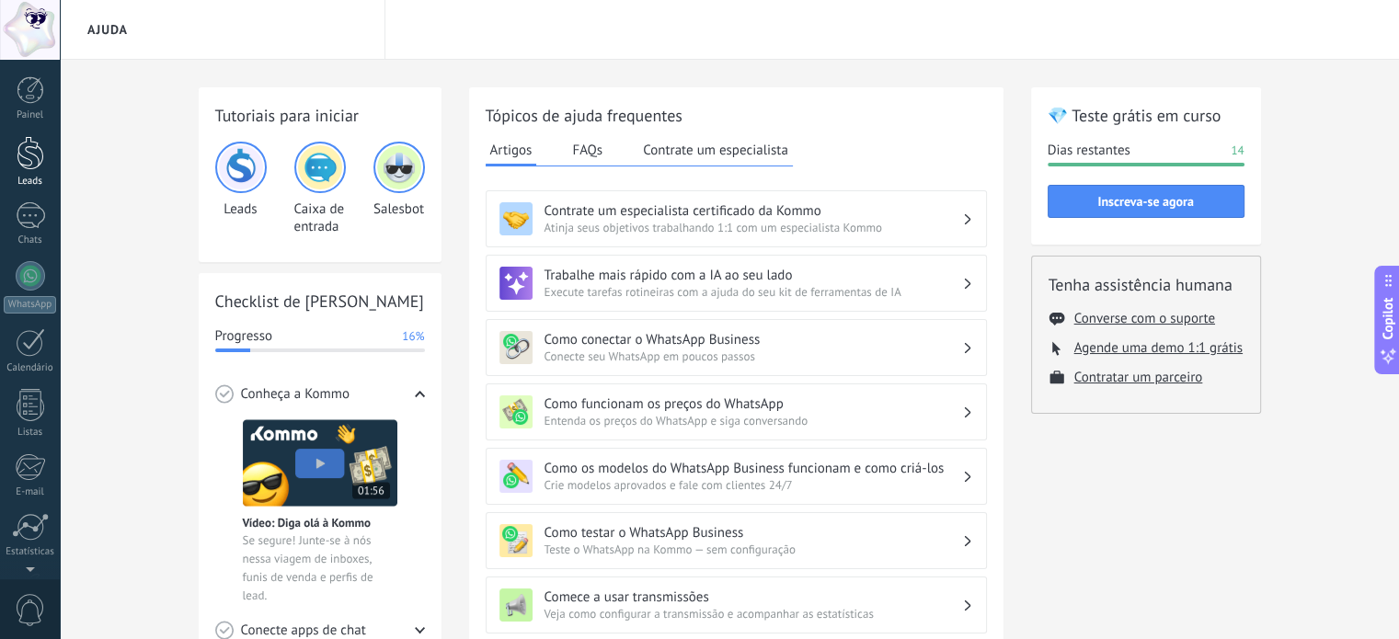
click at [29, 145] on div at bounding box center [31, 153] width 28 height 34
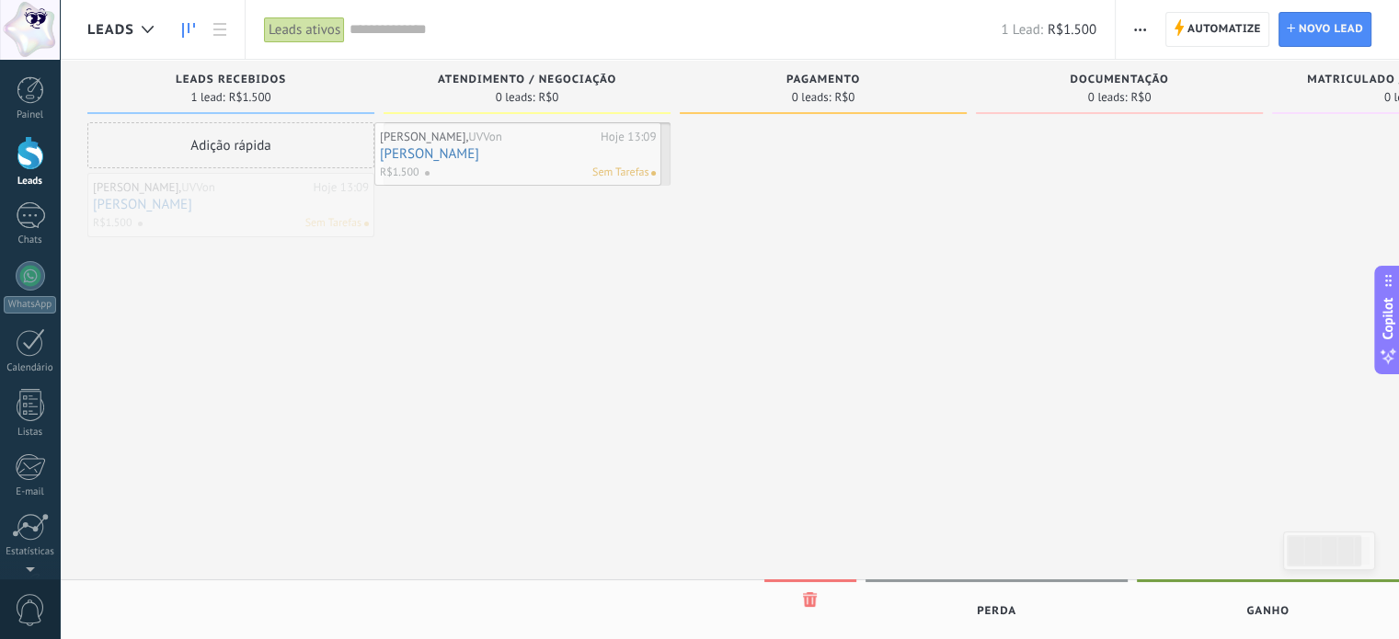
drag, startPoint x: 274, startPoint y: 204, endPoint x: 561, endPoint y: 154, distance: 291.4
drag, startPoint x: 482, startPoint y: 170, endPoint x: 768, endPoint y: 168, distance: 286.1
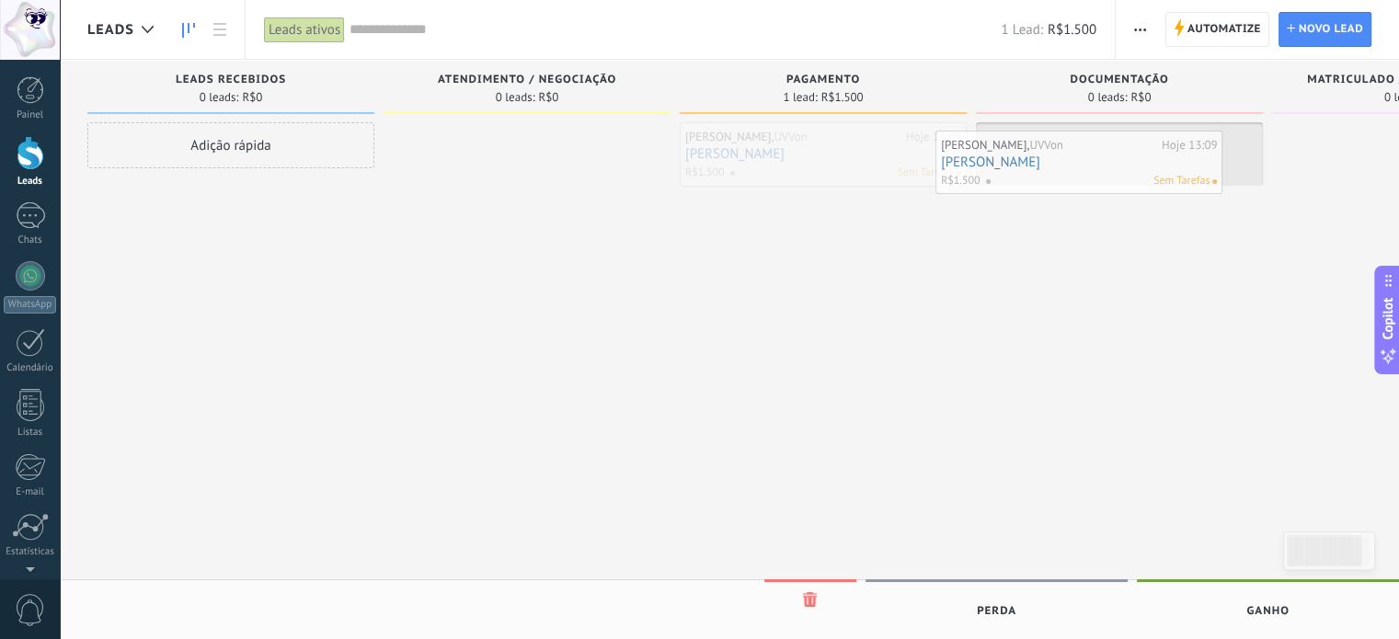
drag, startPoint x: 859, startPoint y: 160, endPoint x: 1115, endPoint y: 168, distance: 255.8
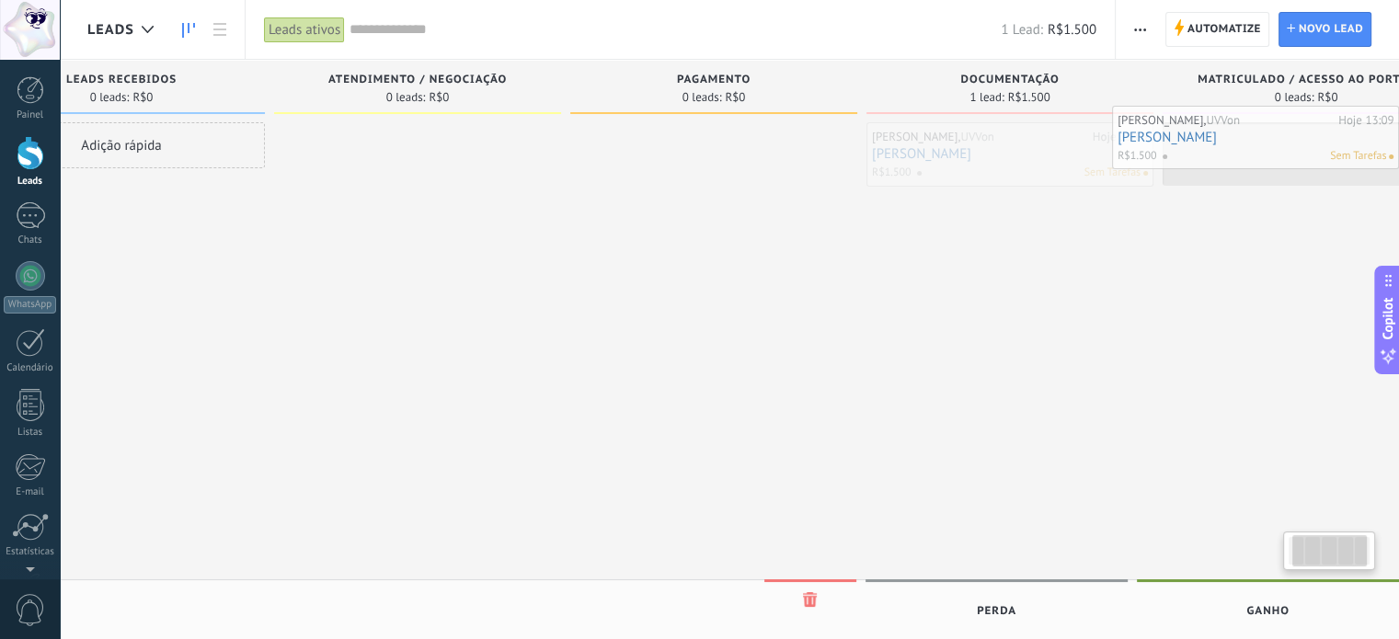
drag, startPoint x: 1159, startPoint y: 150, endPoint x: 1337, endPoint y: 133, distance: 178.3
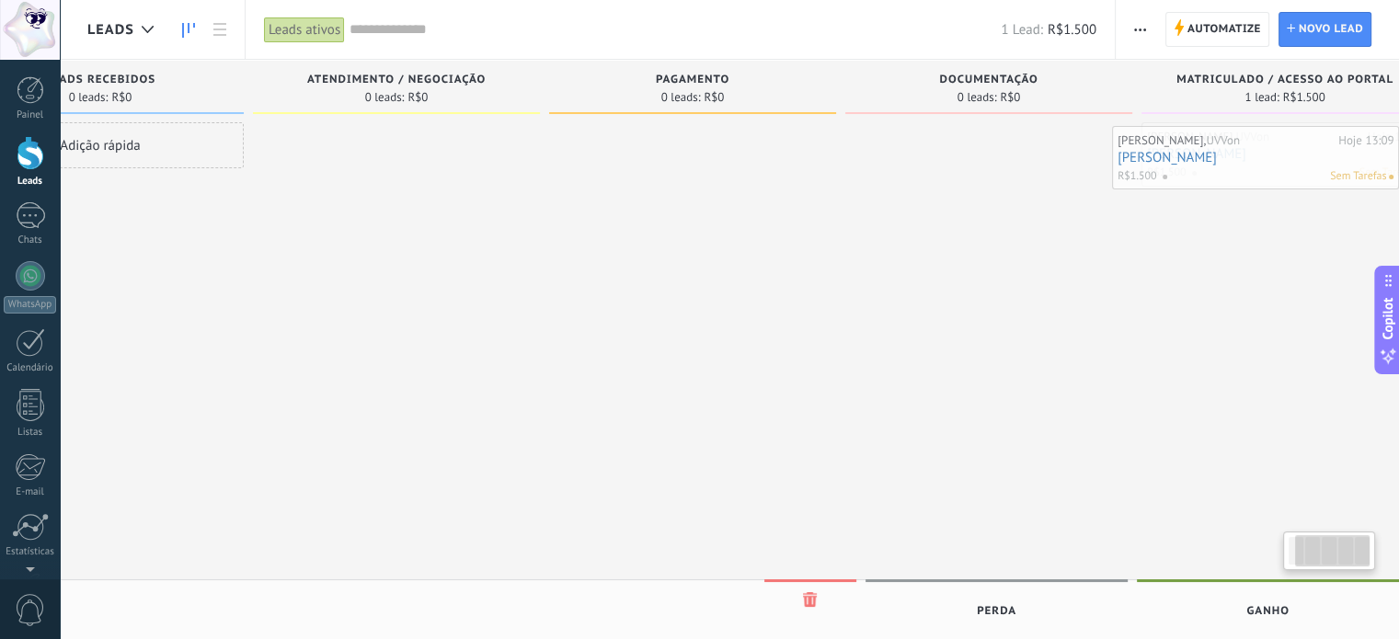
scroll to position [0, 171]
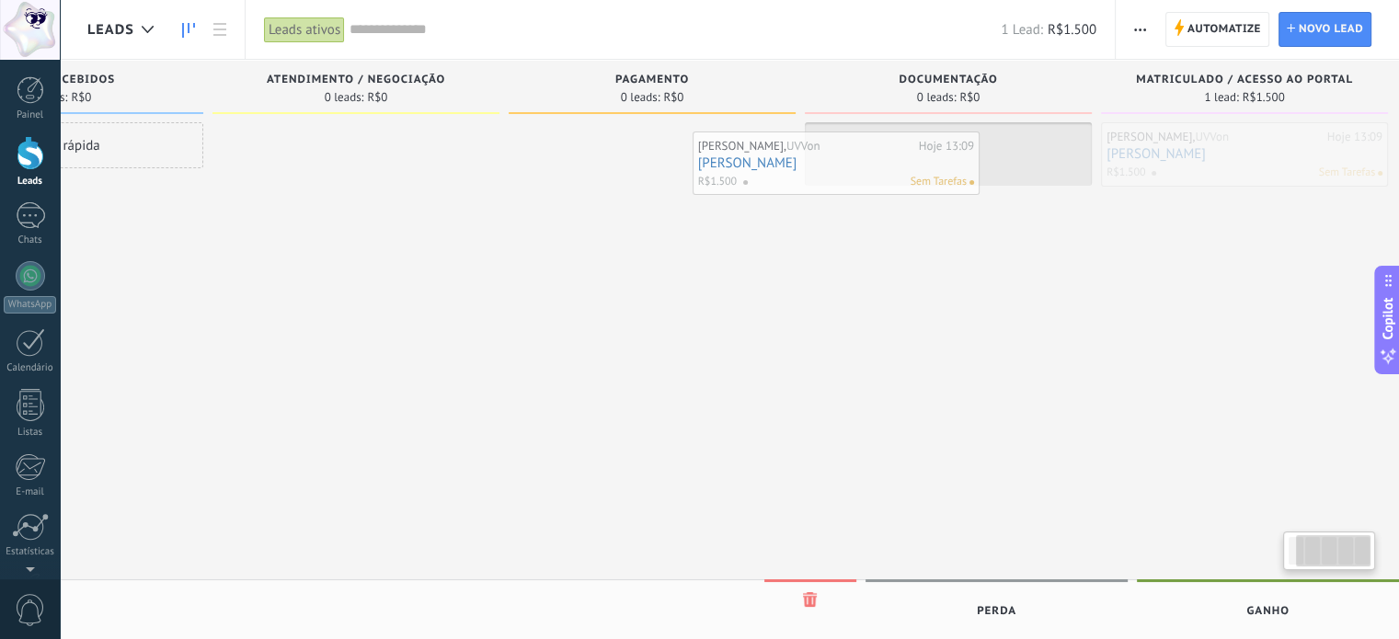
drag, startPoint x: 1272, startPoint y: 161, endPoint x: 821, endPoint y: 168, distance: 450.8
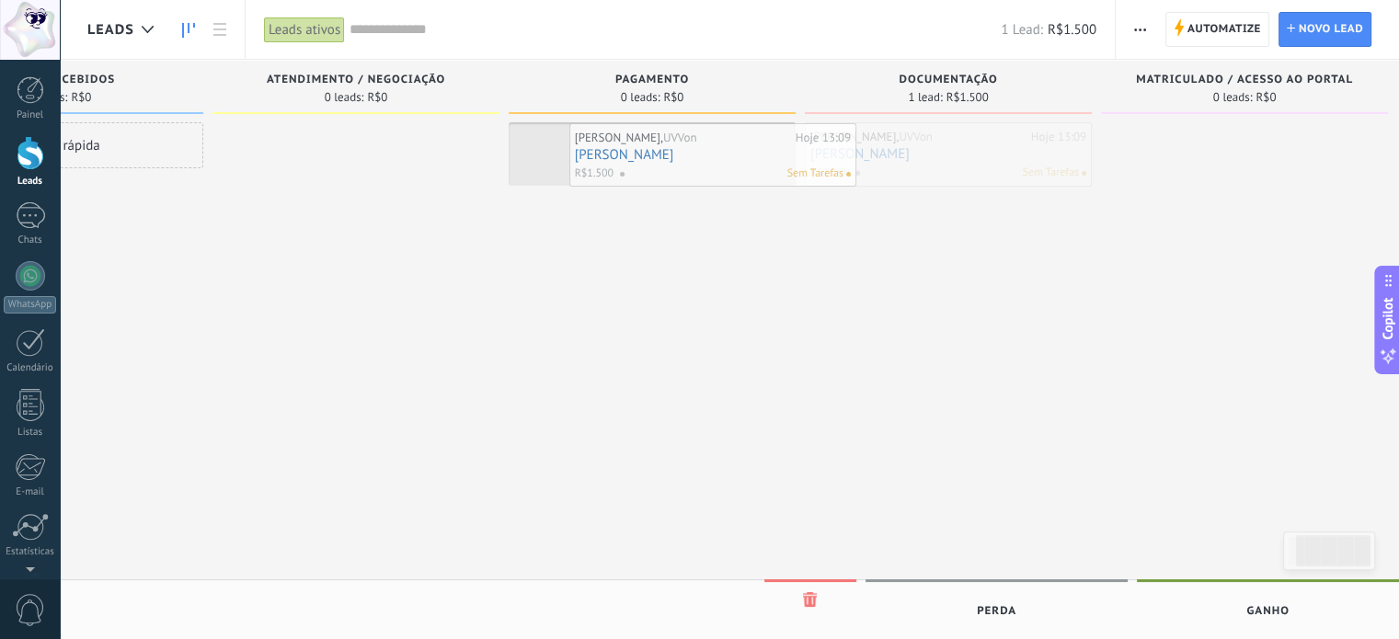
drag, startPoint x: 960, startPoint y: 161, endPoint x: 717, endPoint y: 164, distance: 242.9
drag, startPoint x: 743, startPoint y: 166, endPoint x: 435, endPoint y: 178, distance: 308.4
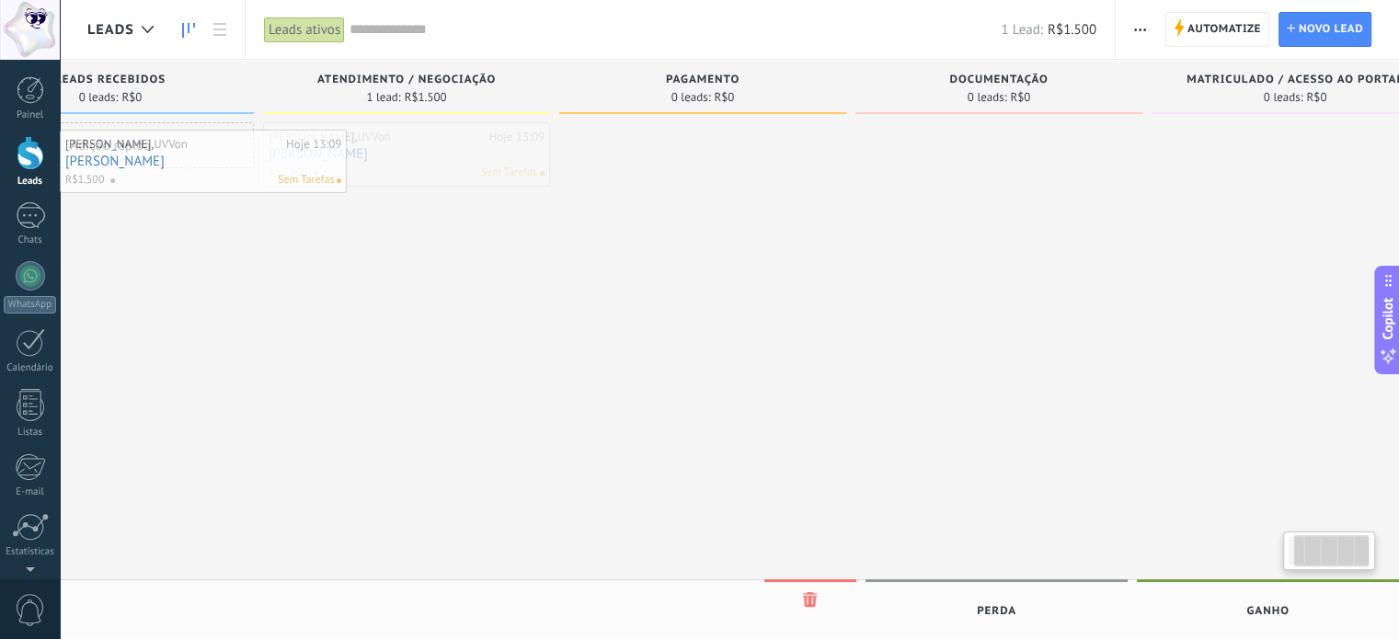
drag, startPoint x: 412, startPoint y: 168, endPoint x: 92, endPoint y: 176, distance: 320.2
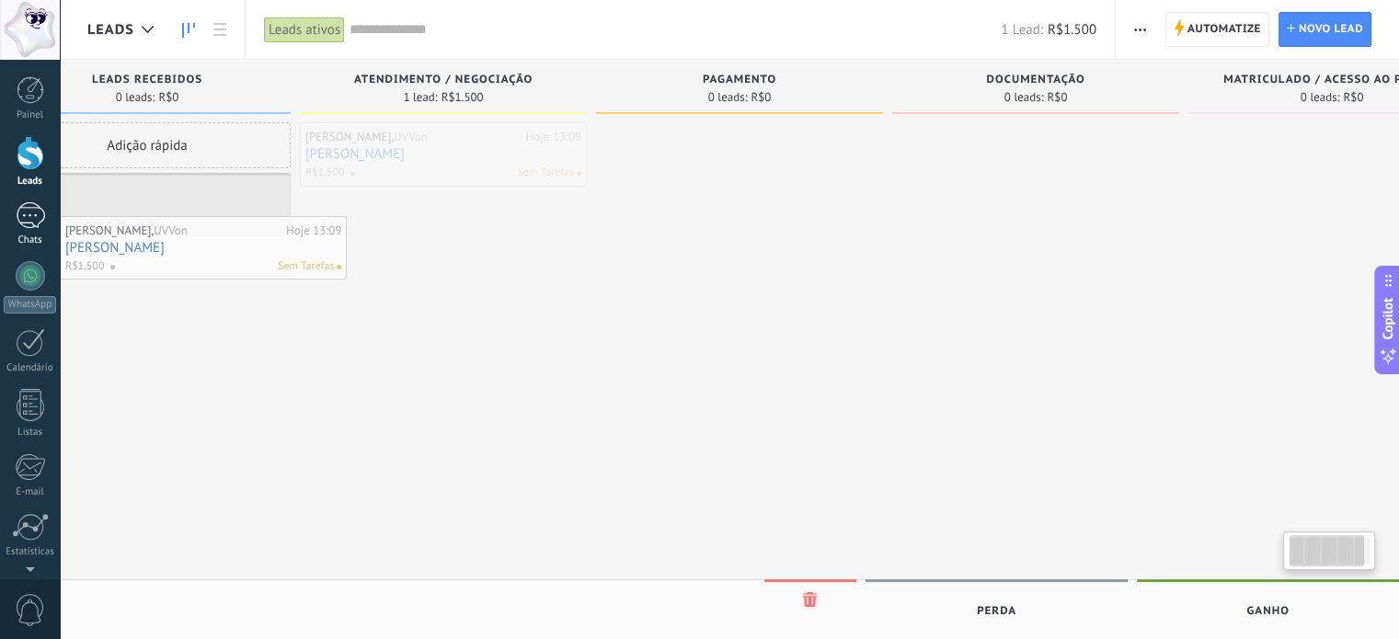
scroll to position [0, 31]
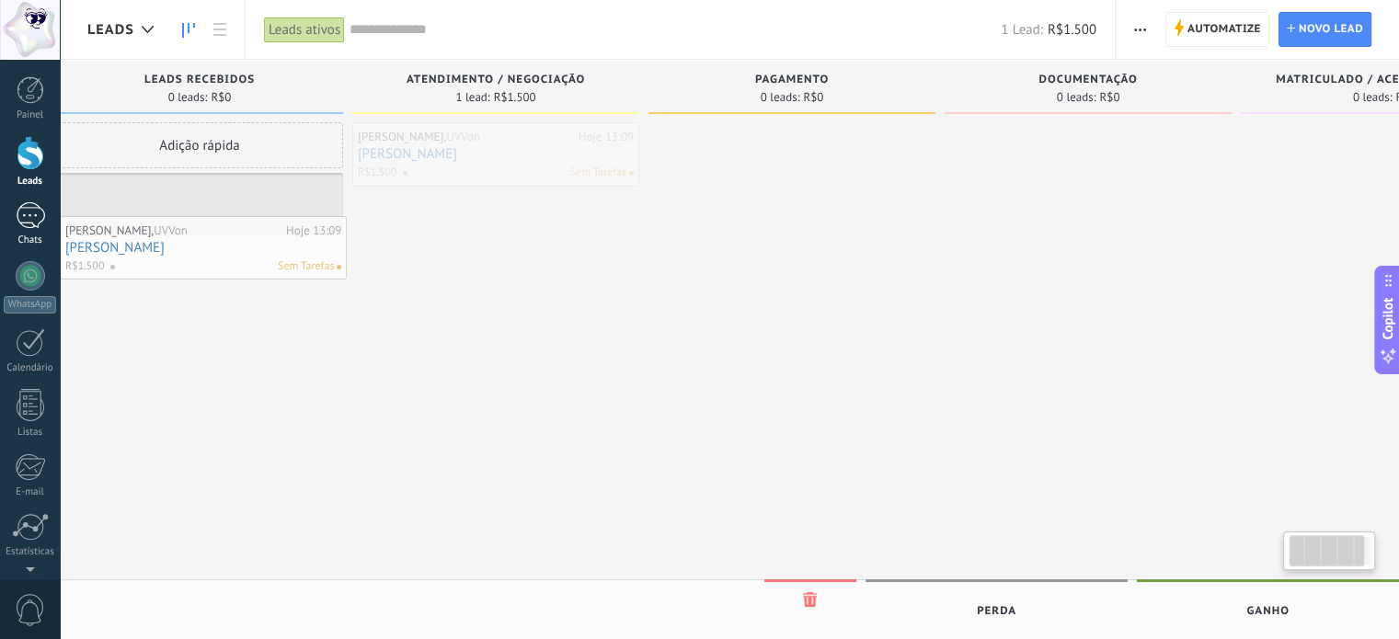
drag, startPoint x: 416, startPoint y: 146, endPoint x: 31, endPoint y: 238, distance: 395.3
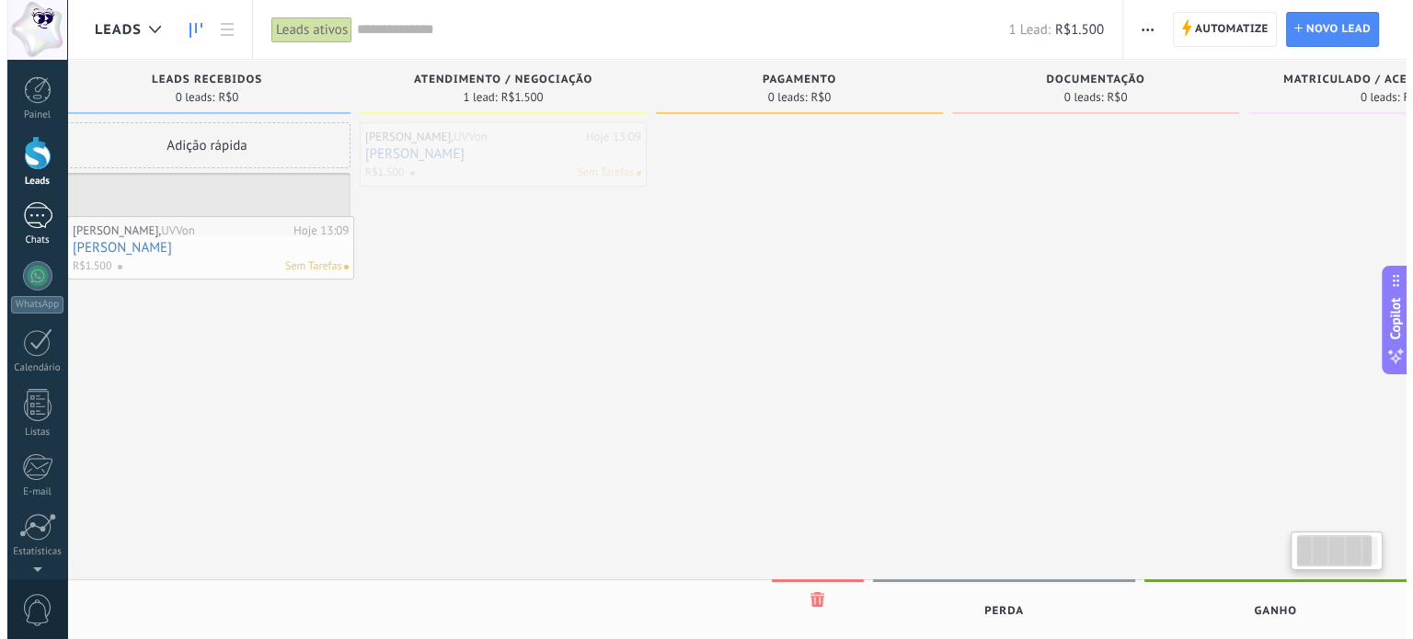
scroll to position [0, 0]
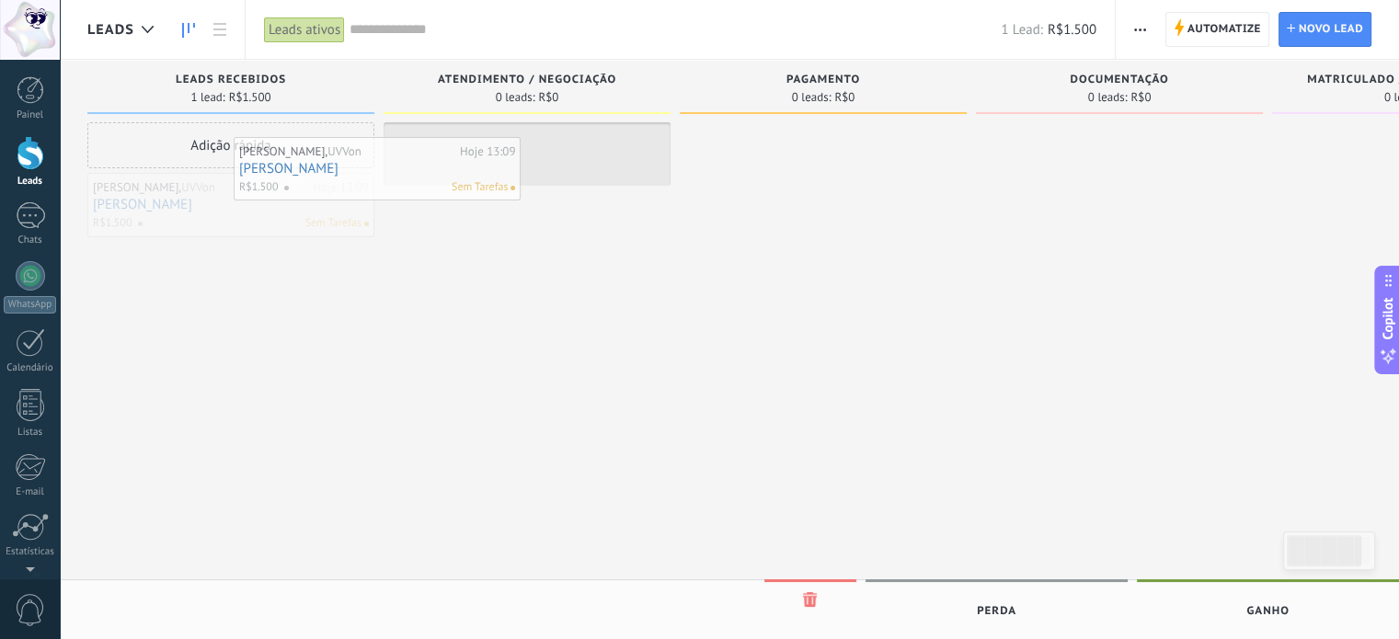
drag, startPoint x: 331, startPoint y: 212, endPoint x: 478, endPoint y: 176, distance: 151.5
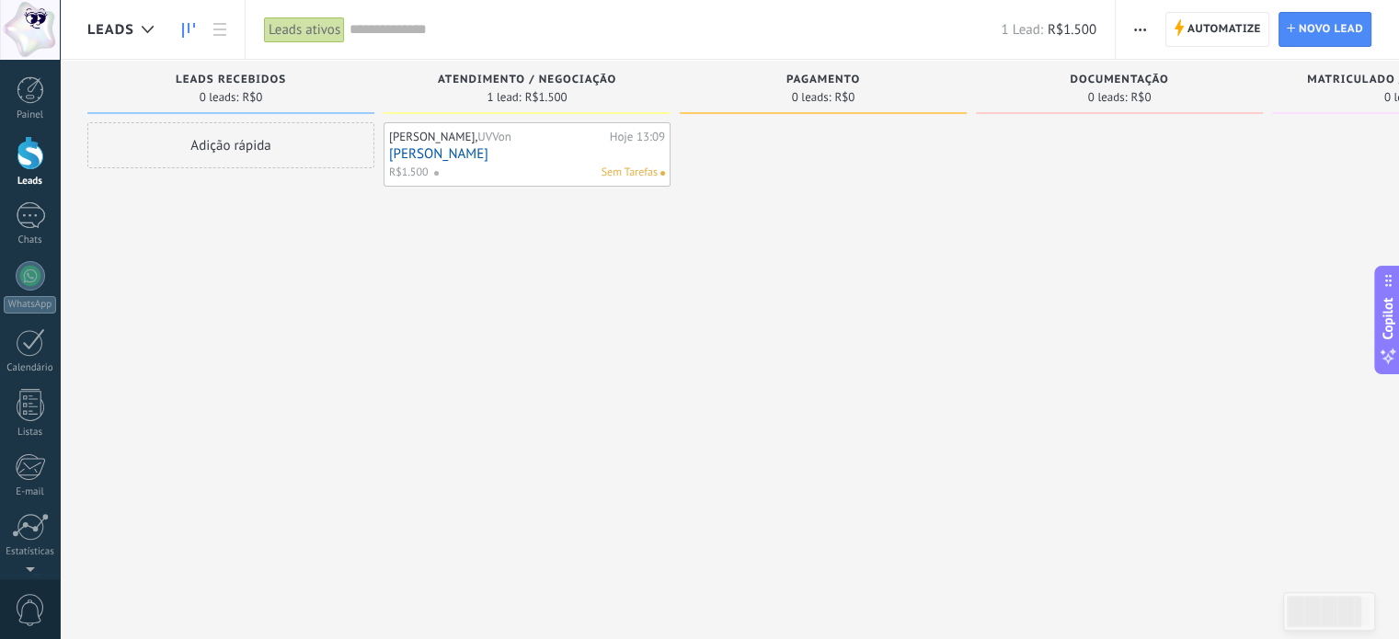
click at [633, 173] on span "Sem Tarefas" at bounding box center [630, 173] width 56 height 17
click at [515, 151] on link "Eduardo" at bounding box center [527, 154] width 276 height 16
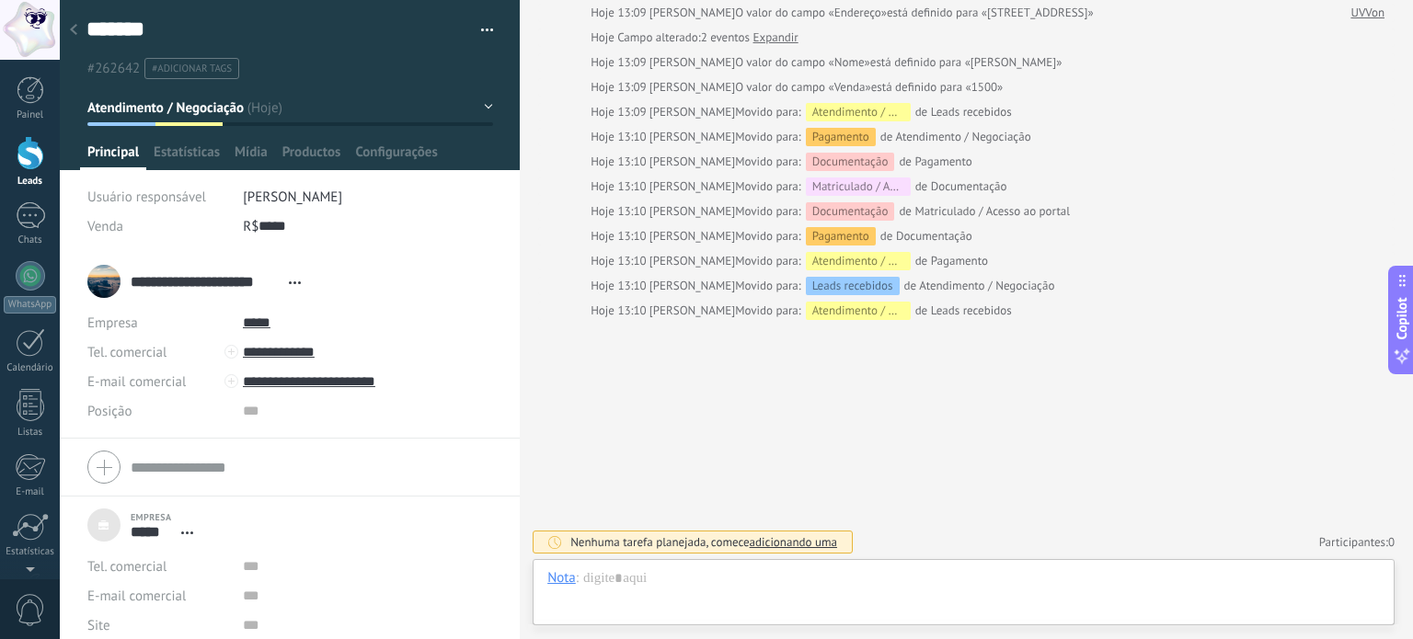
scroll to position [121, 0]
click at [680, 589] on div at bounding box center [963, 596] width 832 height 55
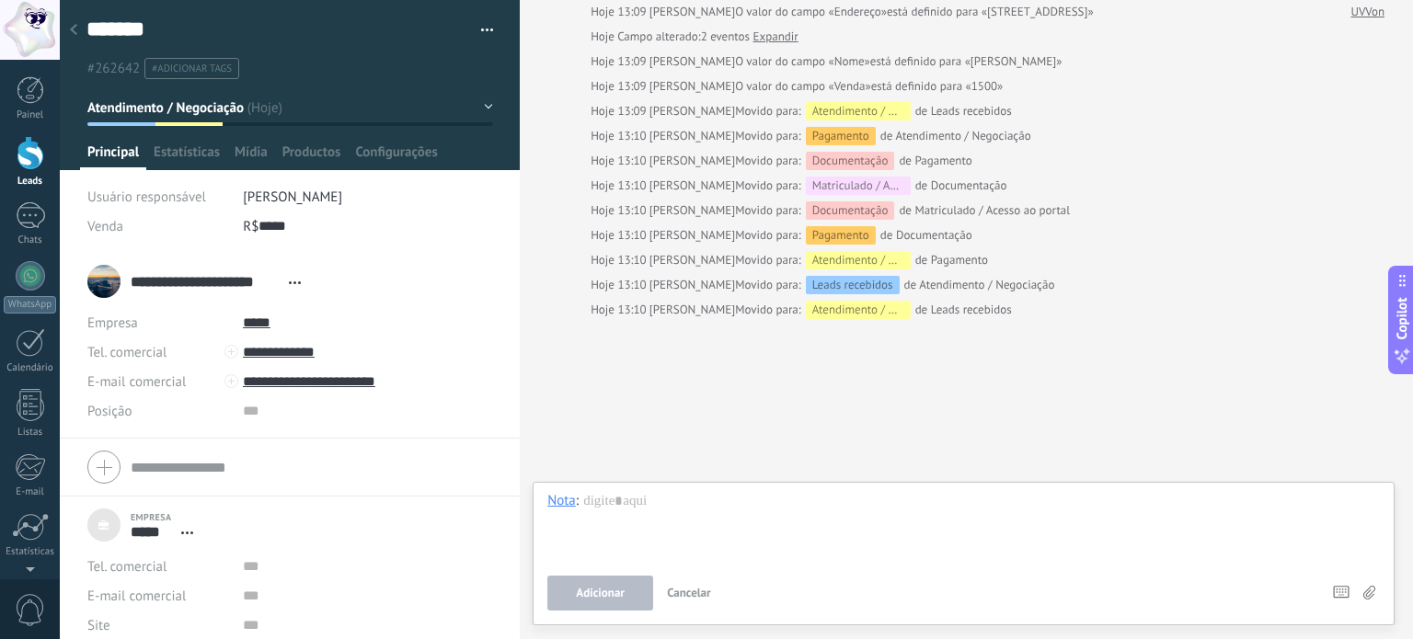
click at [635, 422] on div "Buscar Carregar mais Hoje Hoje Criar: 3 eventos Expandir Hoje 13:09 Thays Barbo…" at bounding box center [966, 260] width 893 height 762
click at [709, 426] on div "Buscar Carregar mais Hoje Hoje Criar: 3 eventos Expandir Hoje 13:09 Thays Barbo…" at bounding box center [966, 260] width 893 height 762
drag, startPoint x: 697, startPoint y: 605, endPoint x: 717, endPoint y: 485, distance: 122.2
click at [696, 604] on button "Cancelar" at bounding box center [689, 593] width 59 height 35
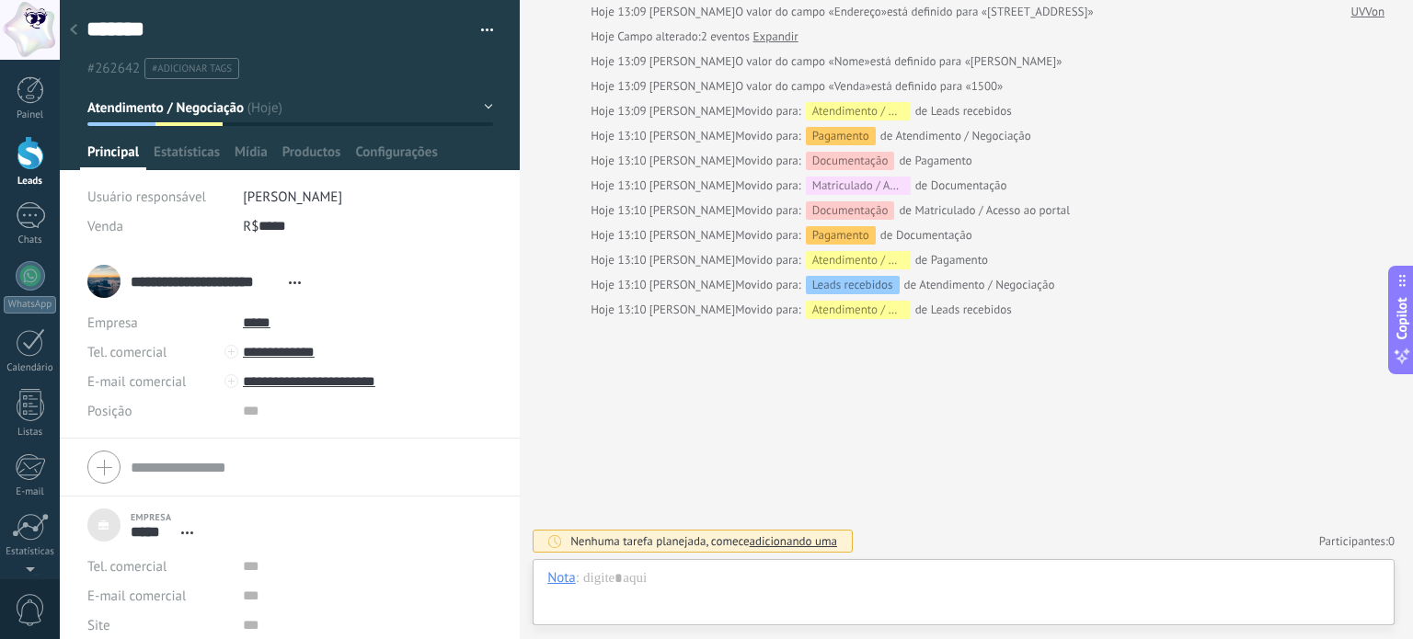
click at [791, 544] on span "adicionando uma" at bounding box center [793, 542] width 87 height 16
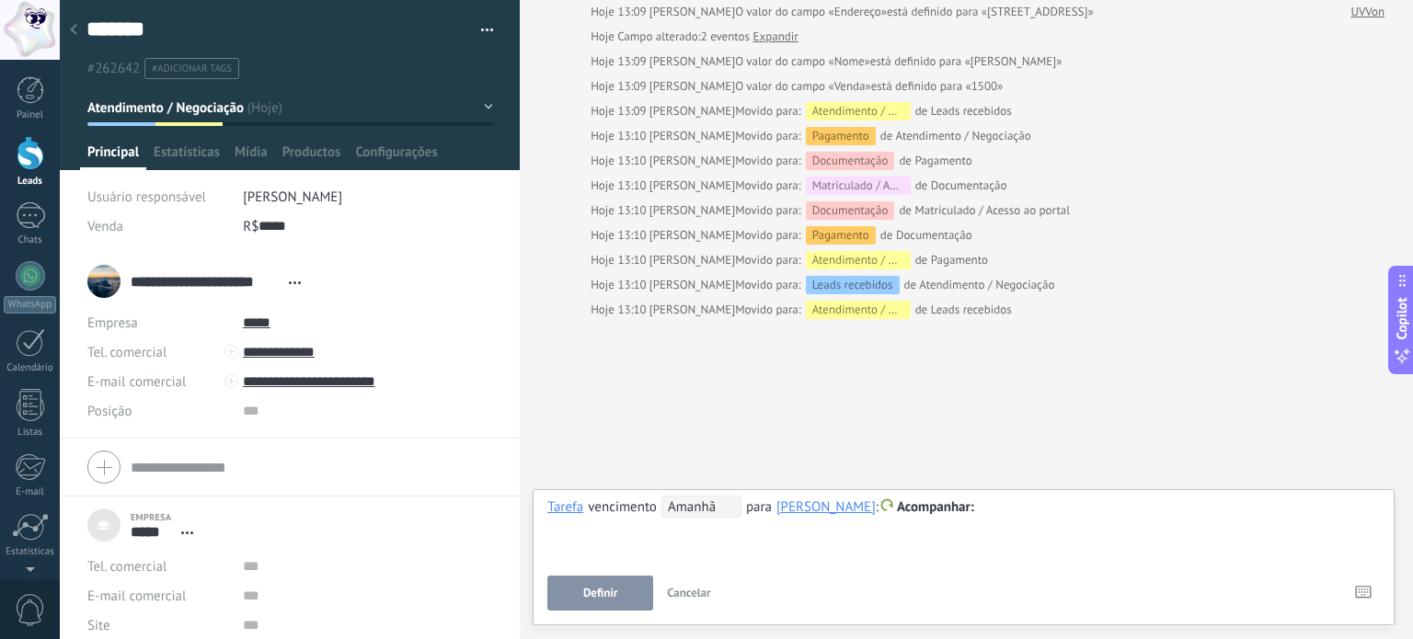
click at [609, 590] on span "Definir" at bounding box center [600, 593] width 34 height 13
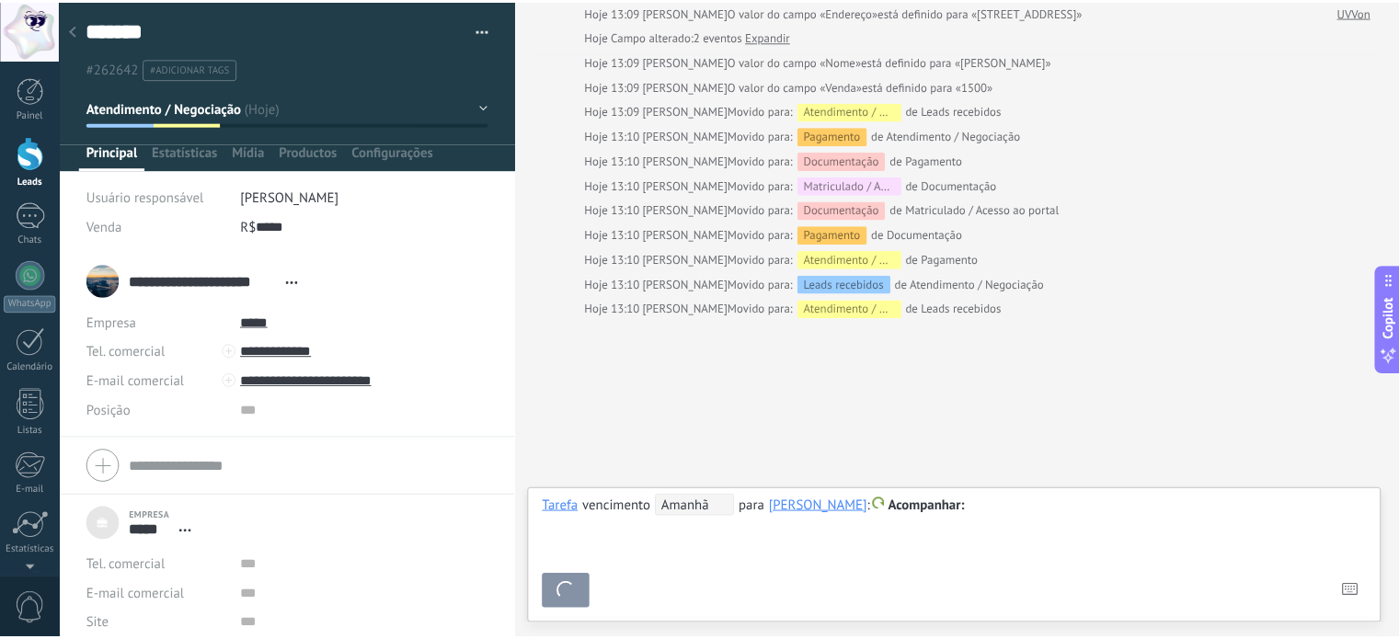
scroll to position [185, 0]
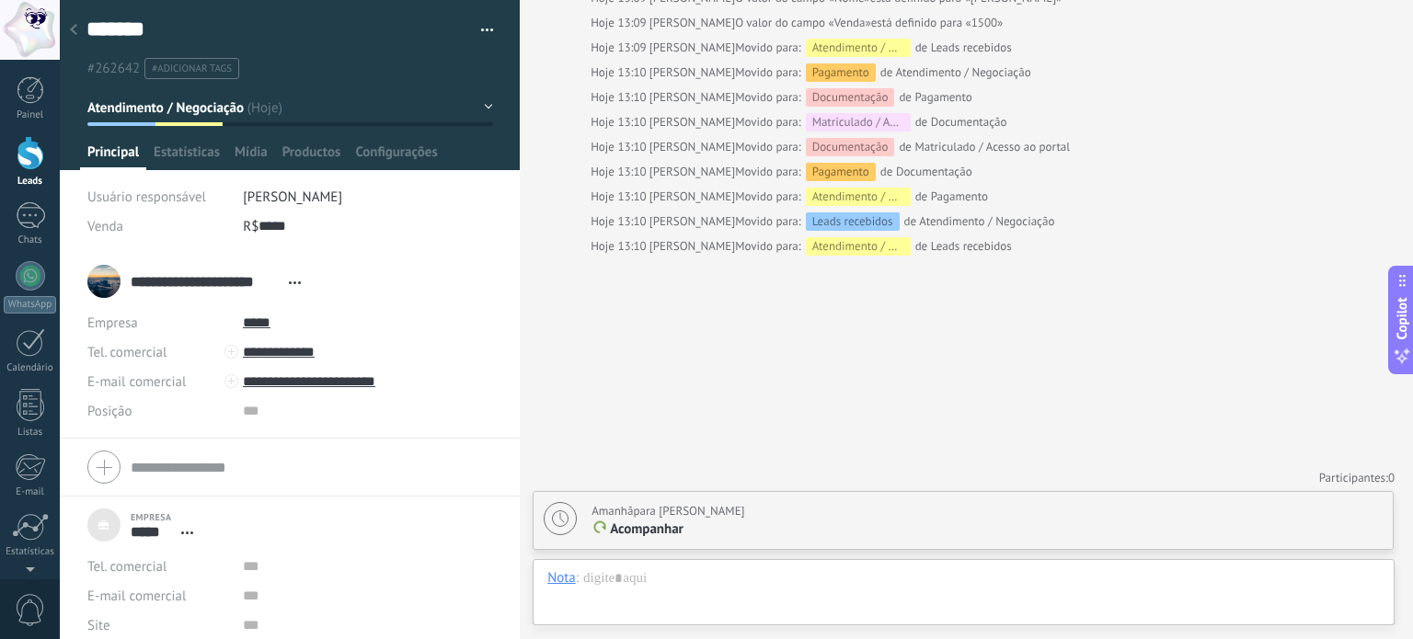
click at [75, 25] on icon at bounding box center [73, 29] width 7 height 11
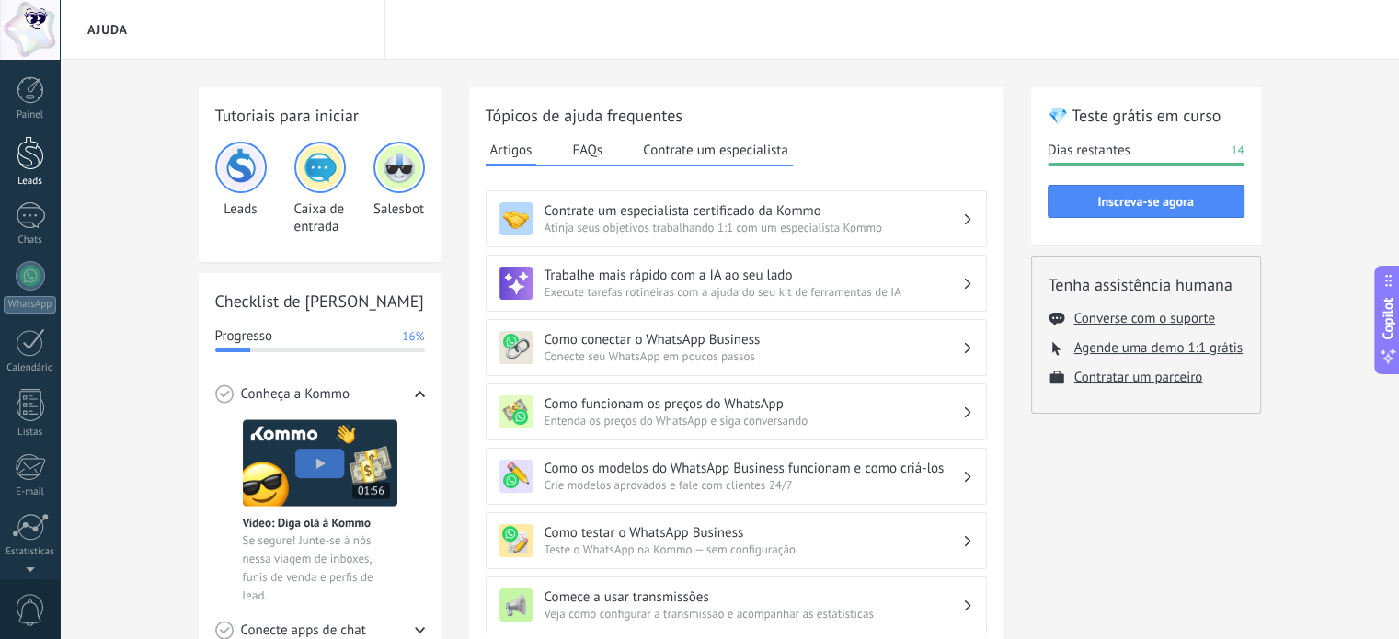
click at [32, 157] on div at bounding box center [31, 153] width 28 height 34
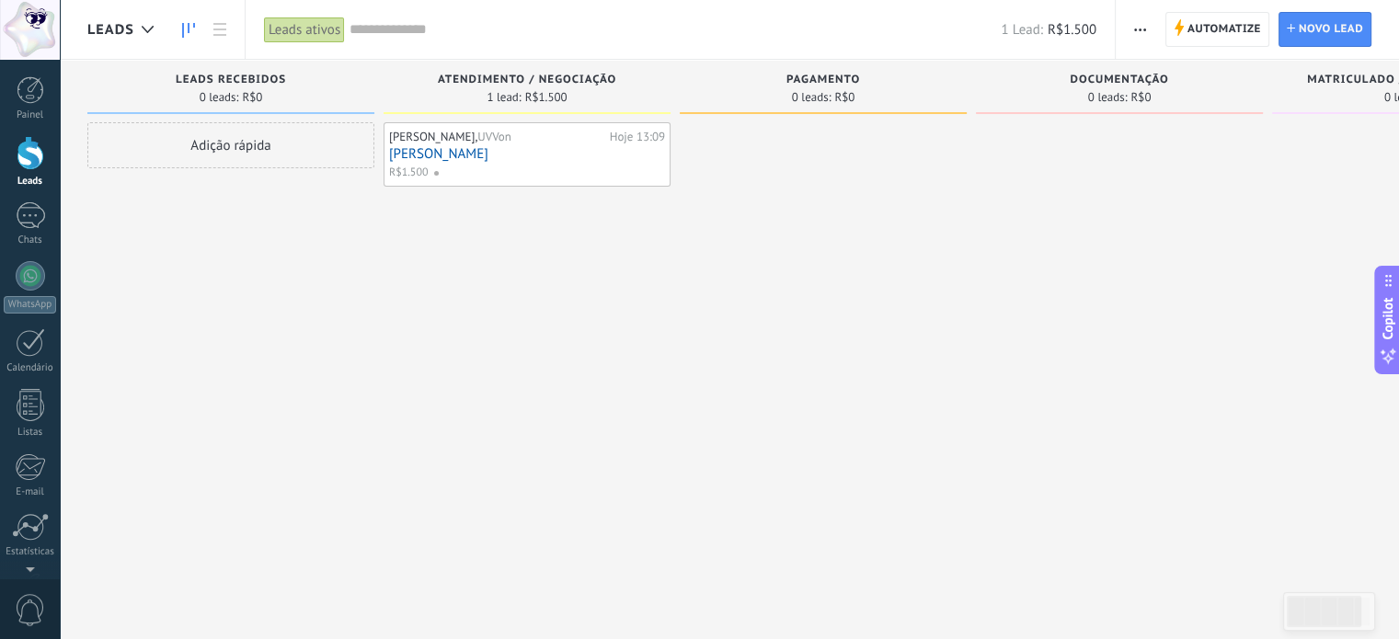
click at [596, 153] on link "Eduardo" at bounding box center [527, 154] width 276 height 16
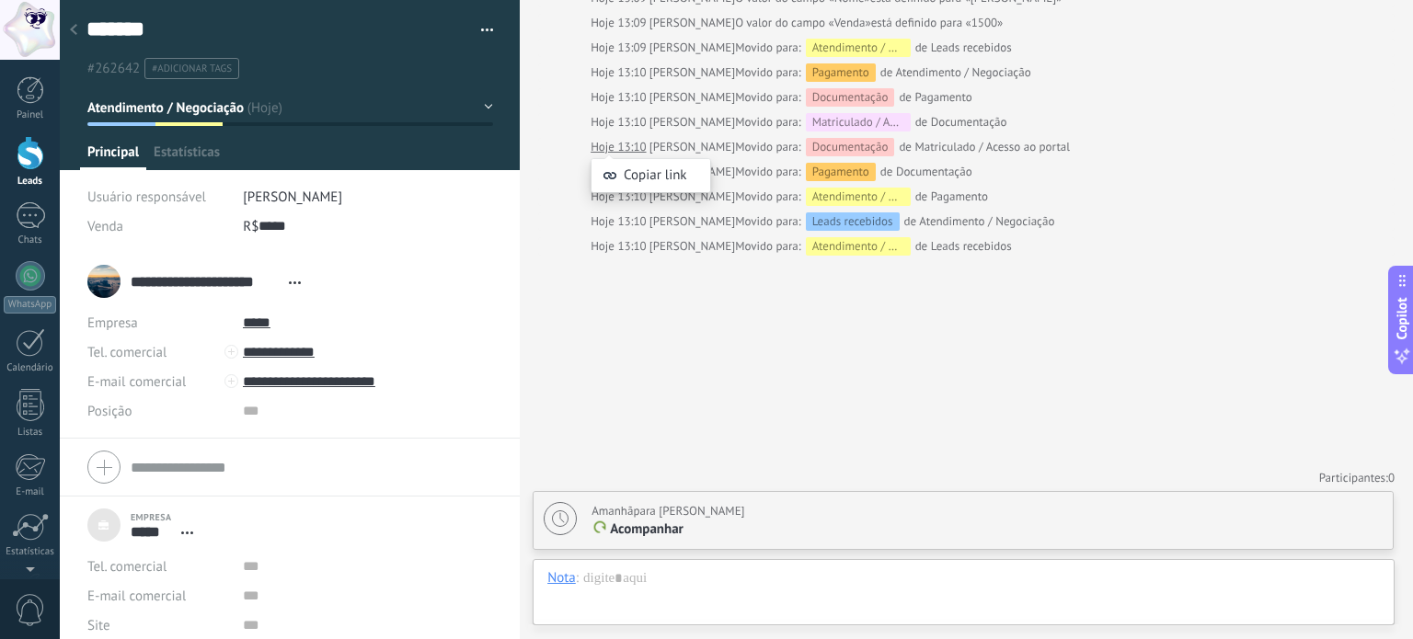
scroll to position [37, 0]
click at [648, 530] on span "Acompanhar" at bounding box center [647, 529] width 74 height 17
type textarea "**********"
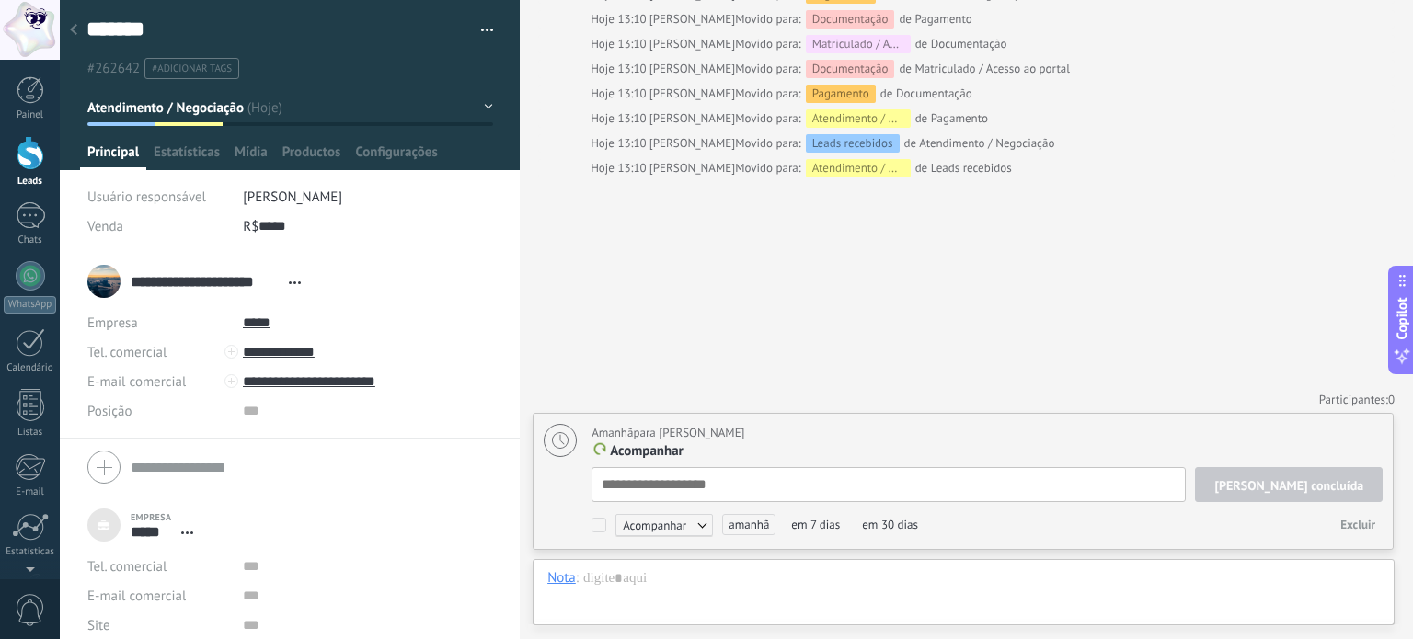
click at [678, 377] on div "Buscar Carregar mais Hoje Hoje Criar: 3 eventos Expandir Hoje 13:09 Thays Barbo…" at bounding box center [966, 188] width 893 height 903
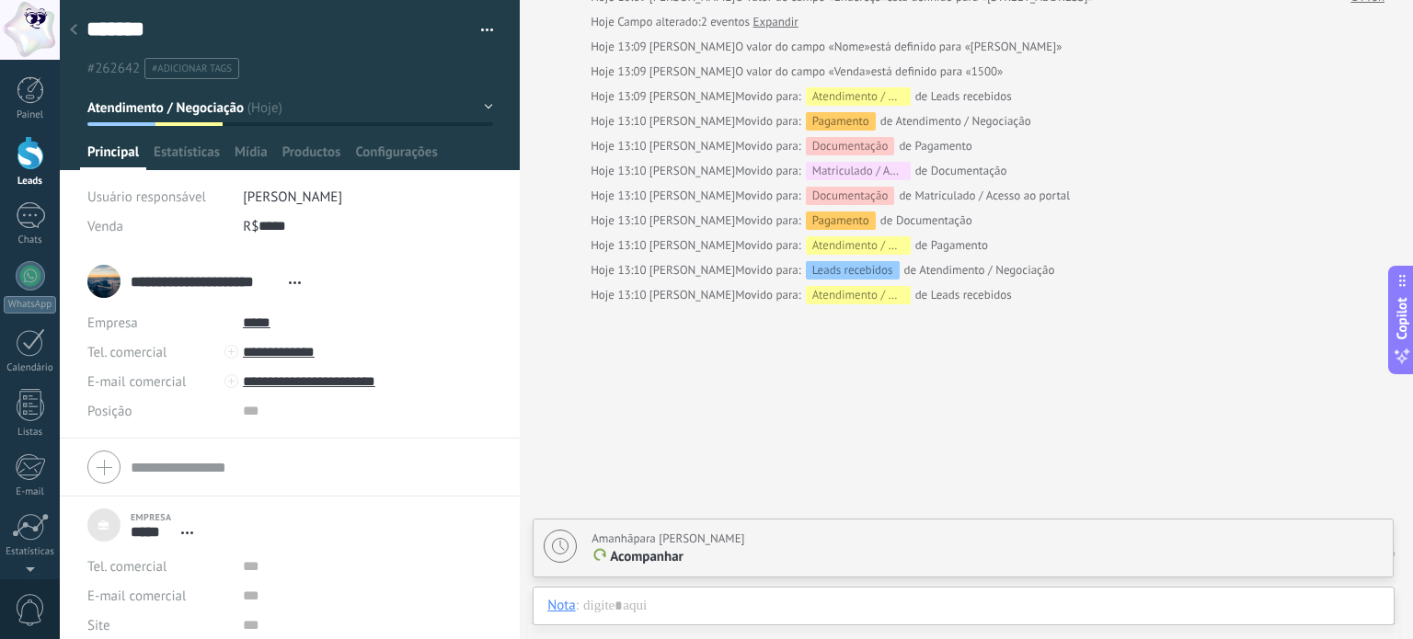
scroll to position [185, 0]
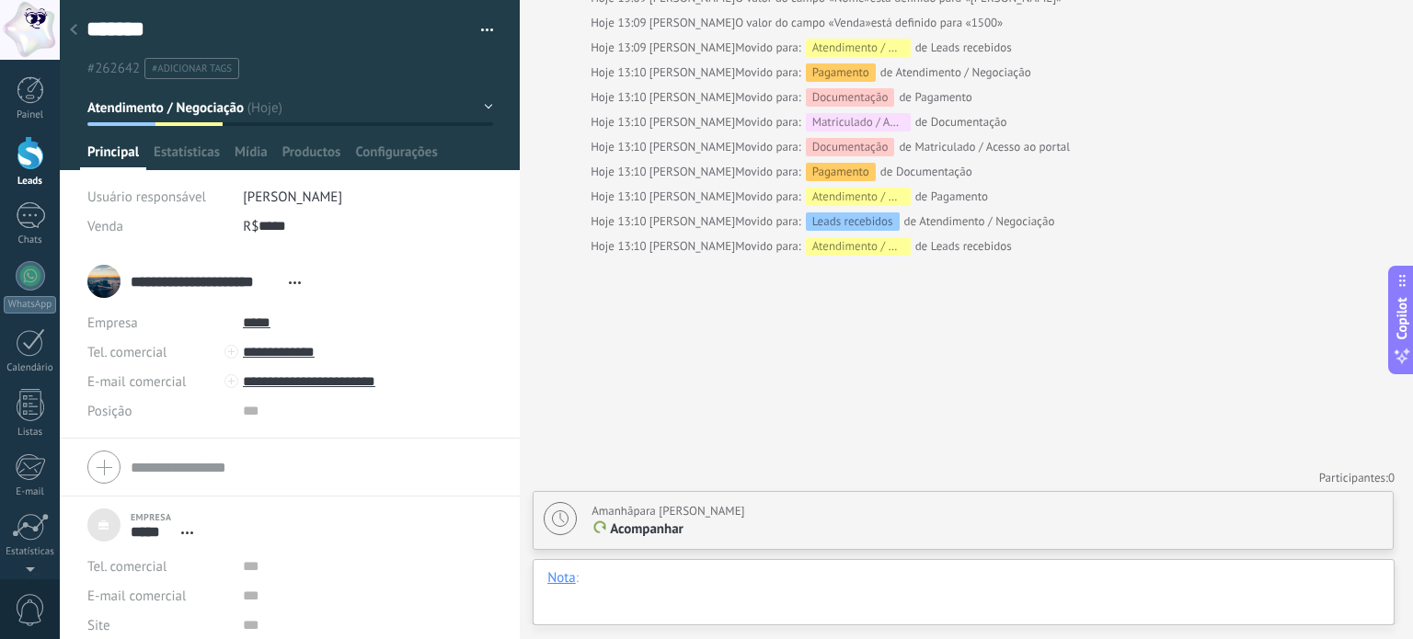
click at [656, 582] on div at bounding box center [963, 596] width 832 height 55
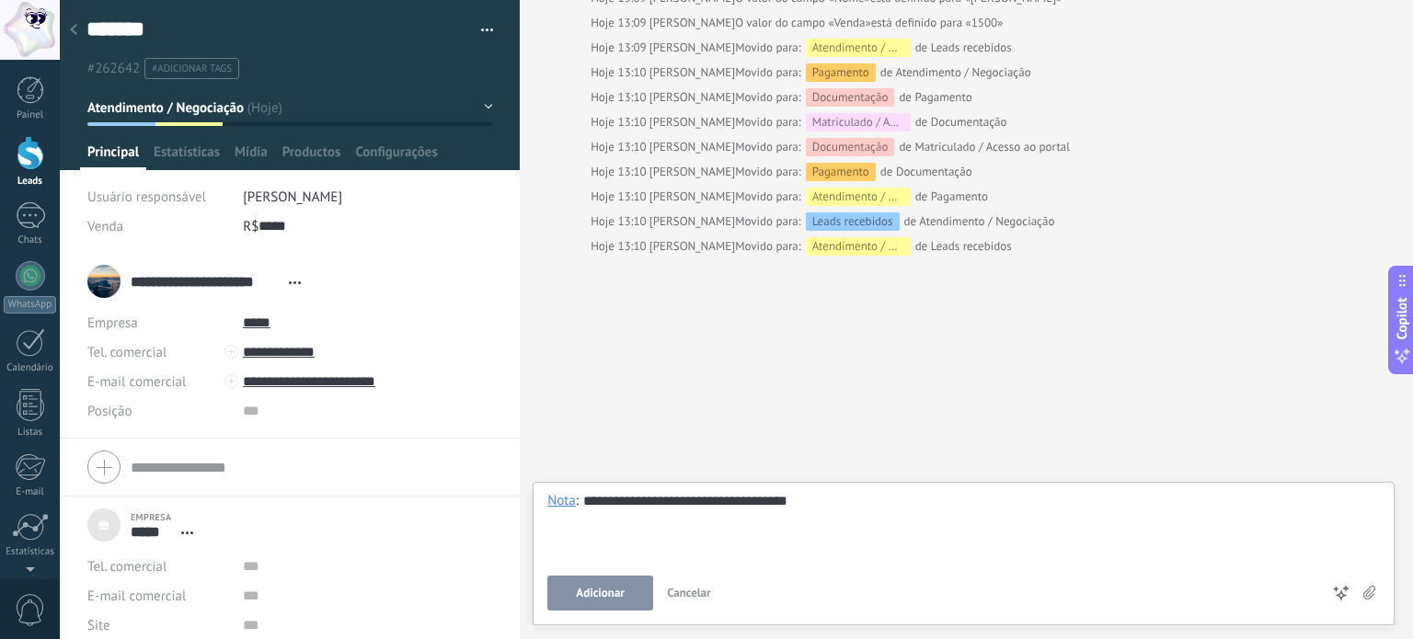
click at [605, 596] on span "Adicionar" at bounding box center [600, 593] width 49 height 13
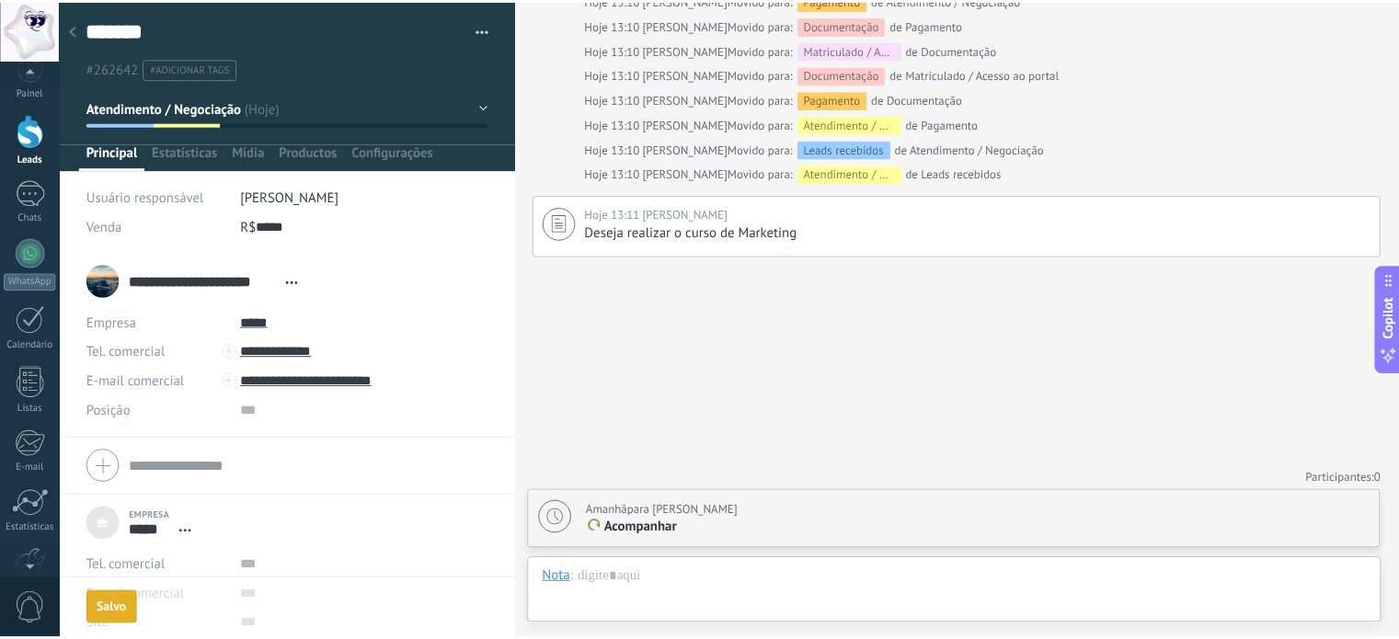
scroll to position [0, 0]
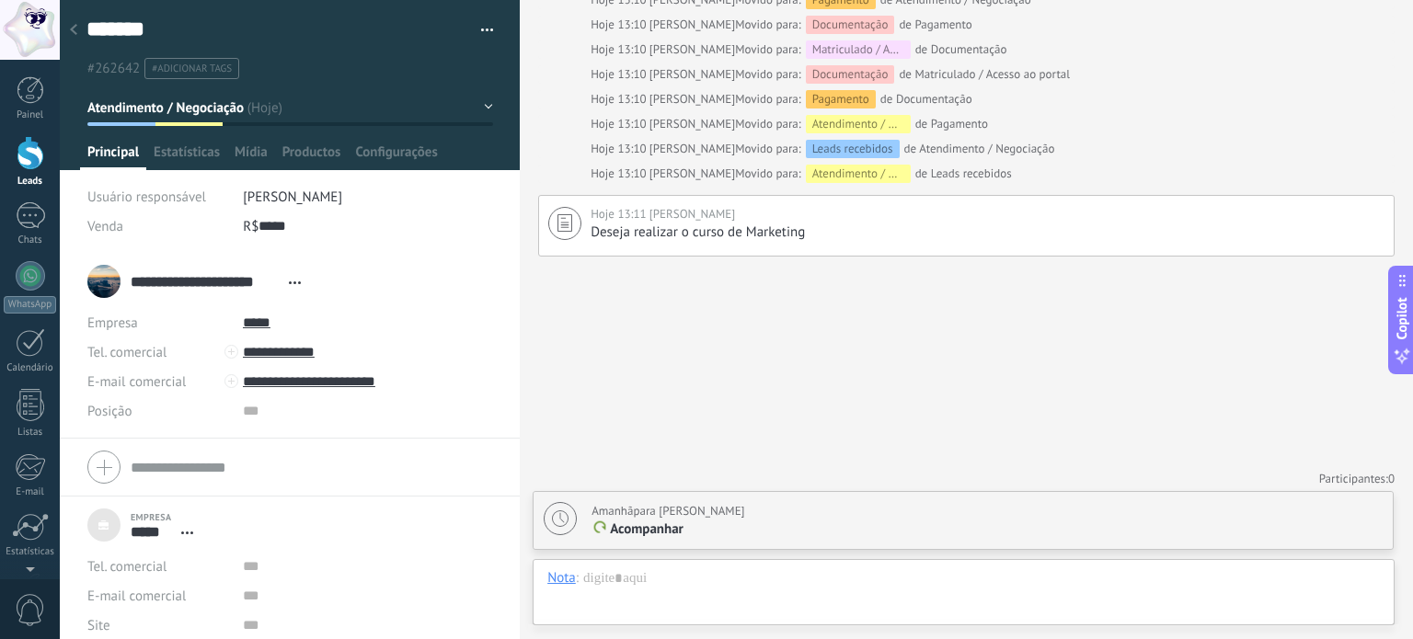
drag, startPoint x: 80, startPoint y: 38, endPoint x: 235, endPoint y: 76, distance: 160.2
click at [80, 38] on div at bounding box center [74, 31] width 26 height 36
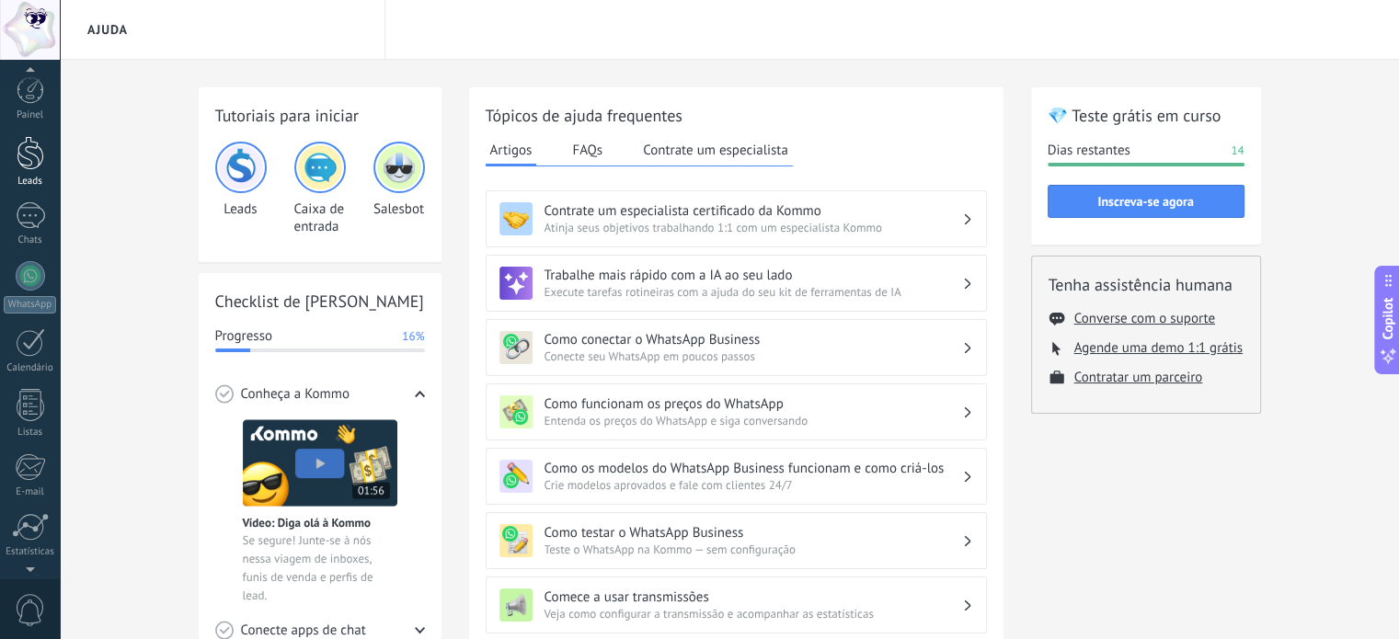
click at [40, 154] on div at bounding box center [31, 153] width 28 height 34
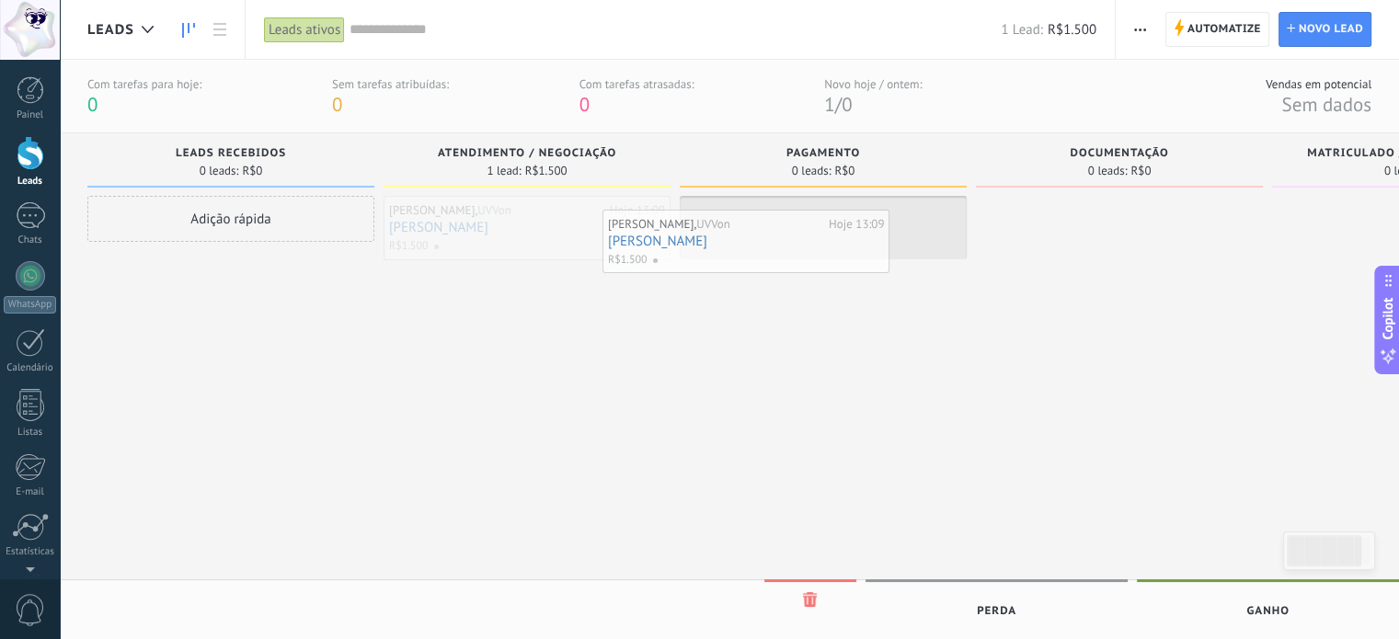
drag, startPoint x: 525, startPoint y: 239, endPoint x: 752, endPoint y: 249, distance: 227.4
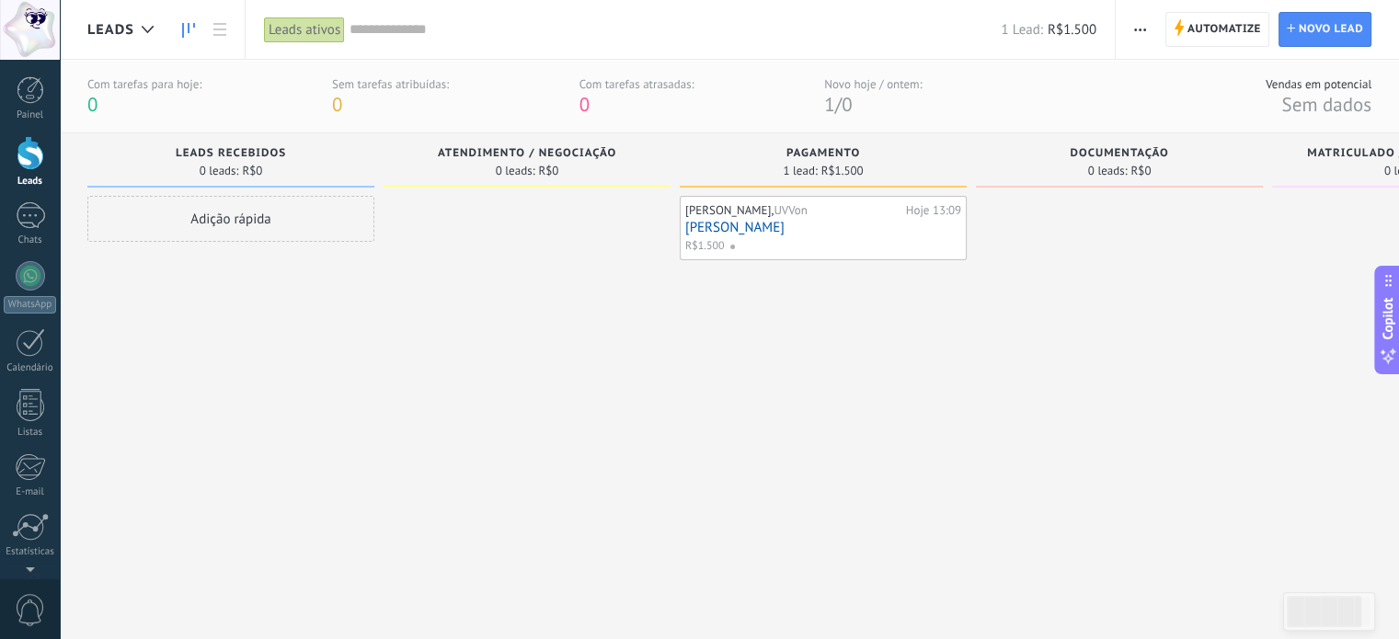
click at [801, 224] on link "Eduardo" at bounding box center [823, 228] width 276 height 16
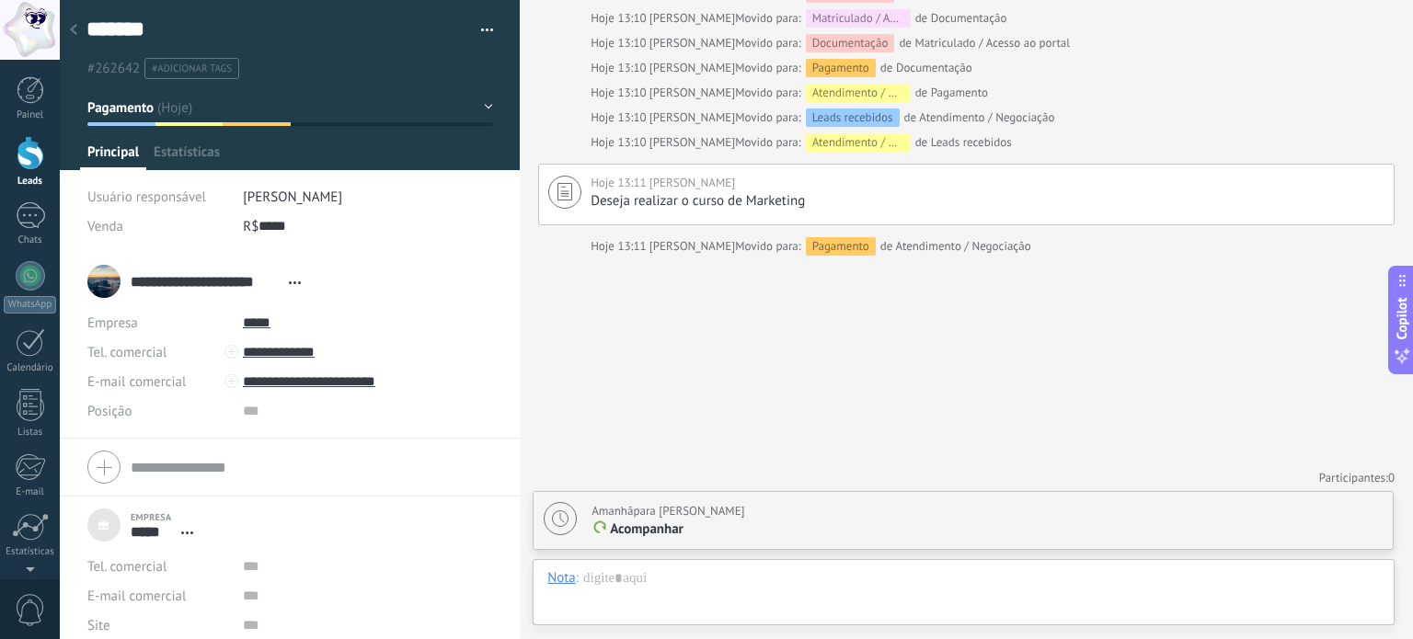
scroll to position [37, 0]
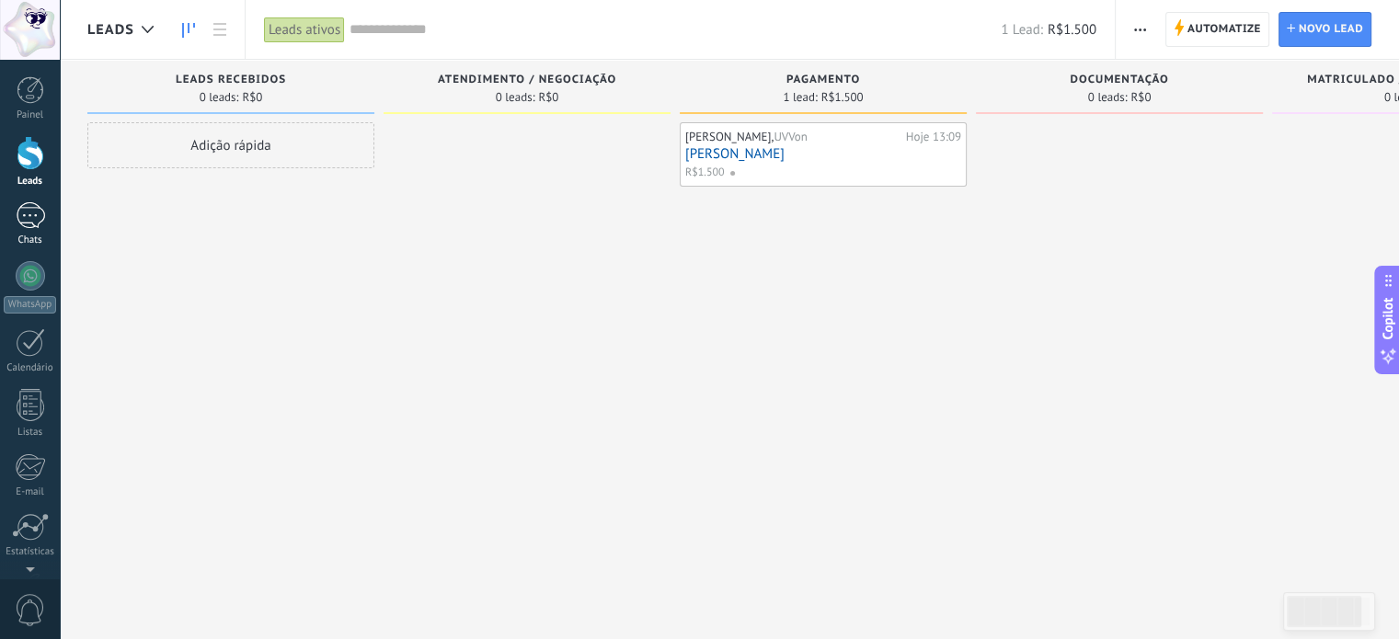
click at [18, 225] on div at bounding box center [30, 215] width 29 height 27
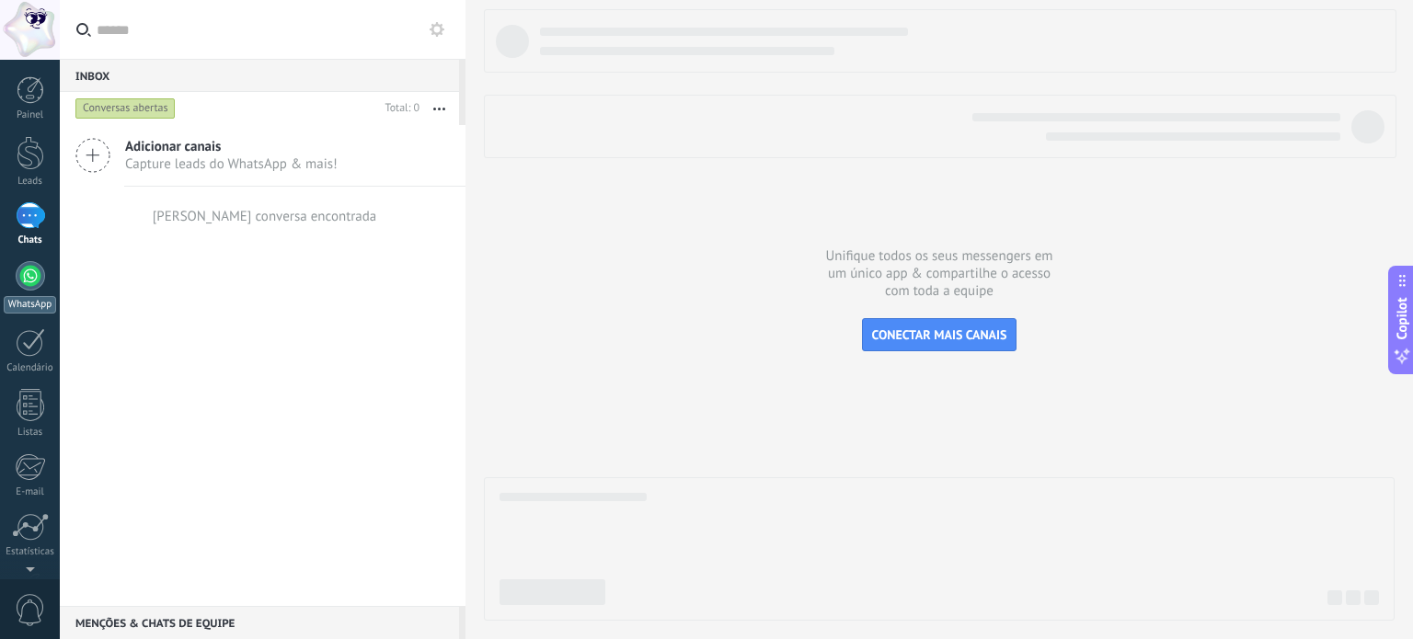
click at [29, 290] on div at bounding box center [30, 275] width 29 height 29
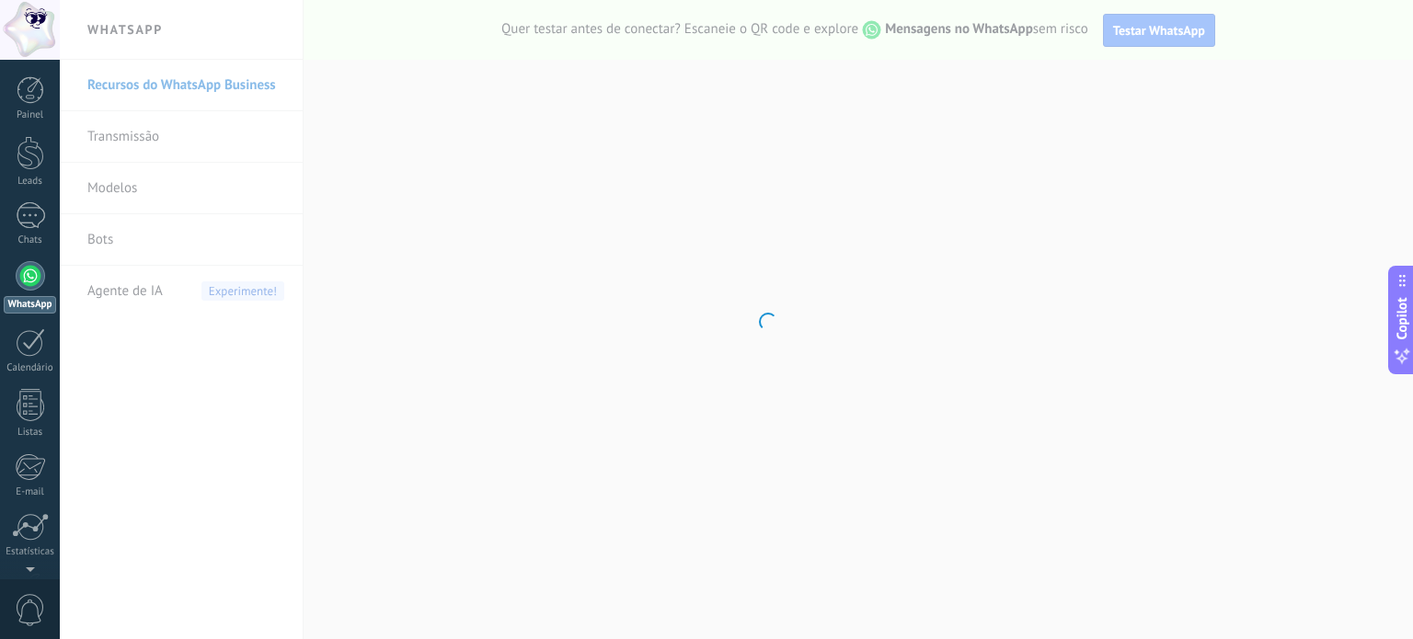
click at [143, 134] on body ".abccls-1,.abccls-2{fill-rule:evenodd}.abccls-2{fill:#fff} .abfcls-1{fill:none}…" at bounding box center [706, 319] width 1413 height 639
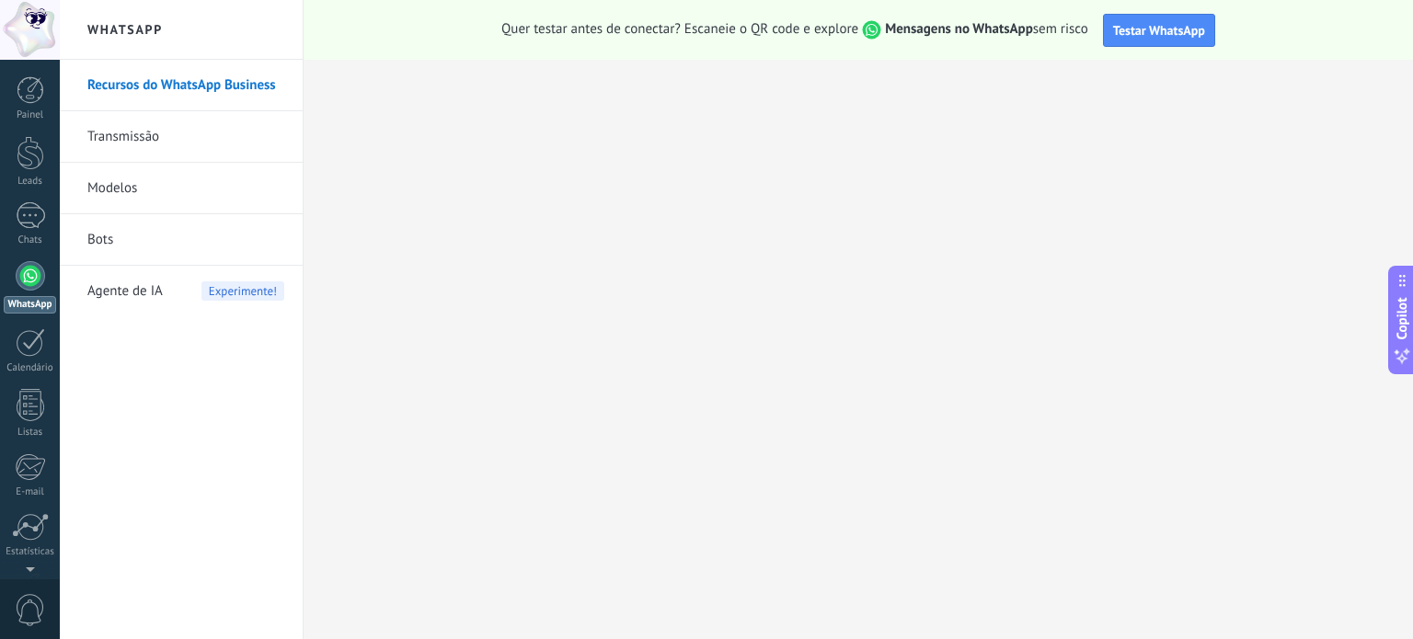
click at [132, 188] on link "Modelos" at bounding box center [185, 189] width 197 height 52
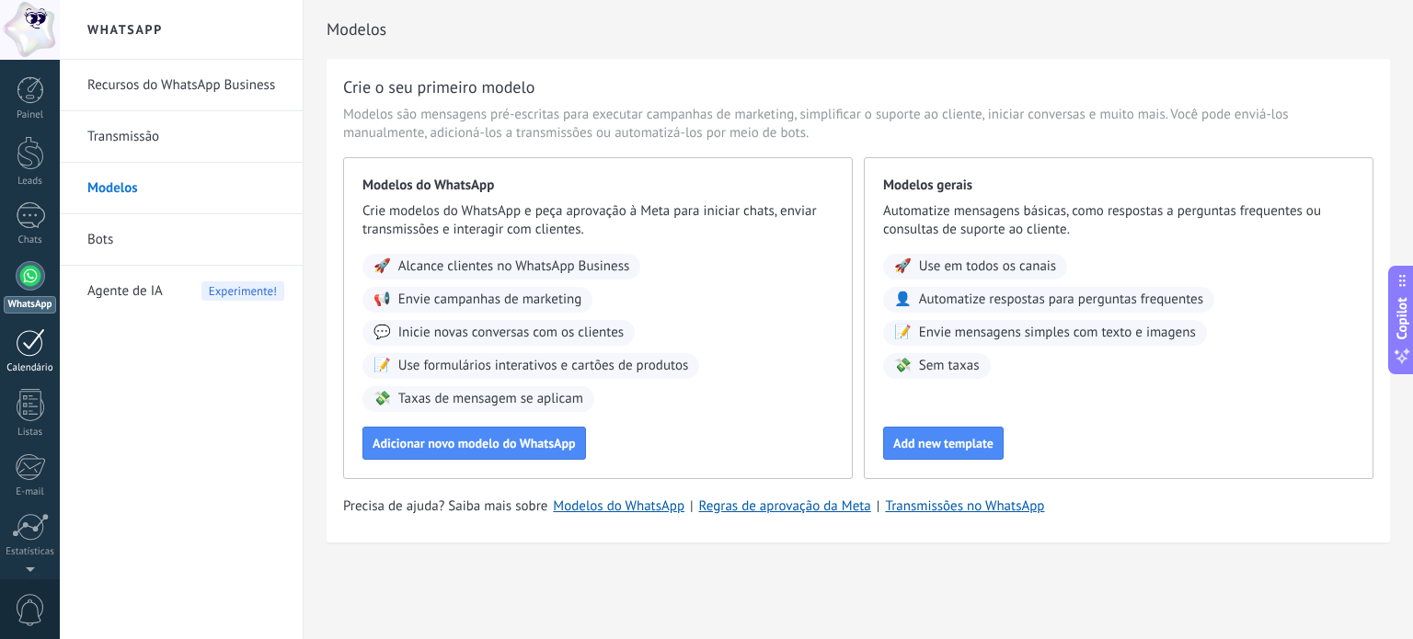
click at [31, 360] on link "Calendário" at bounding box center [30, 351] width 60 height 46
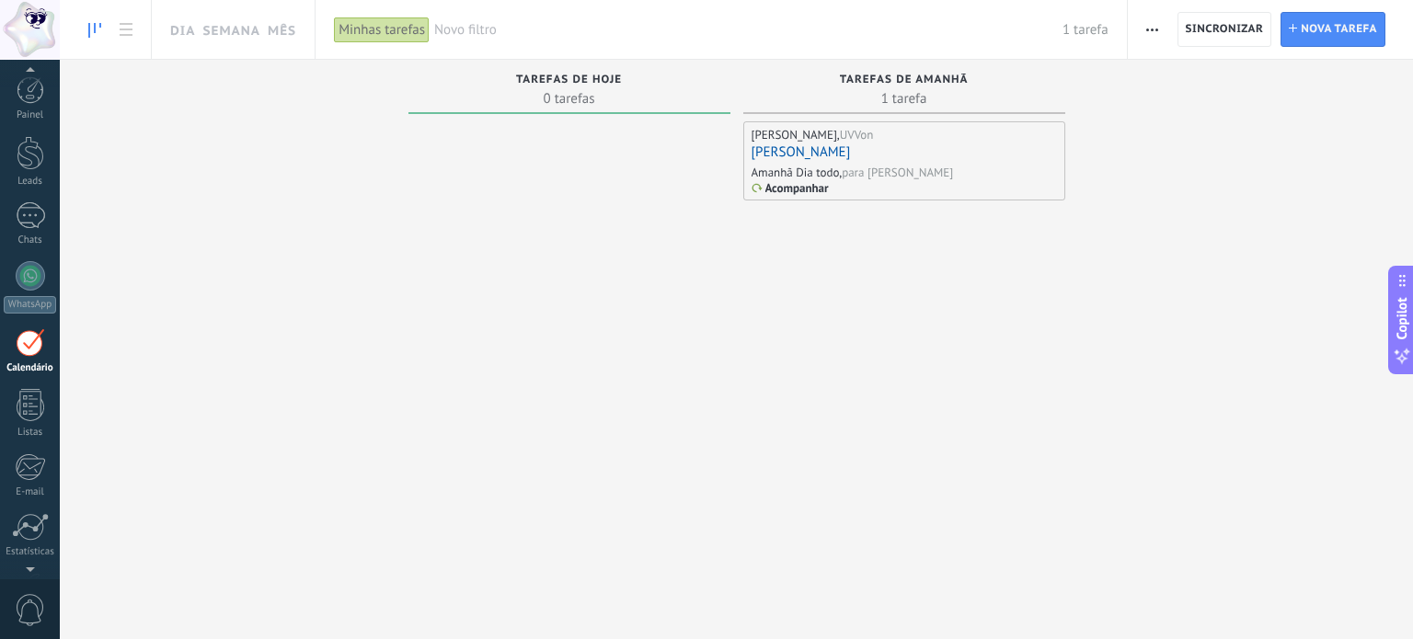
scroll to position [52, 0]
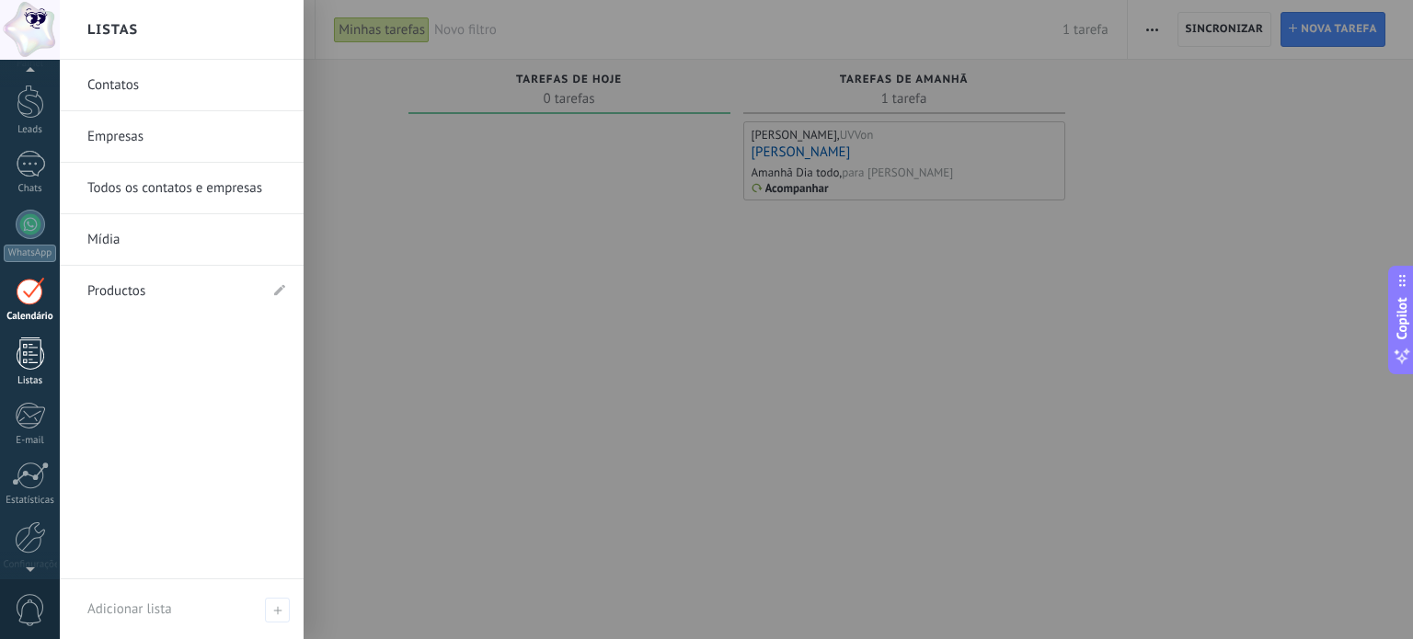
click at [22, 379] on div "Listas" at bounding box center [30, 381] width 53 height 12
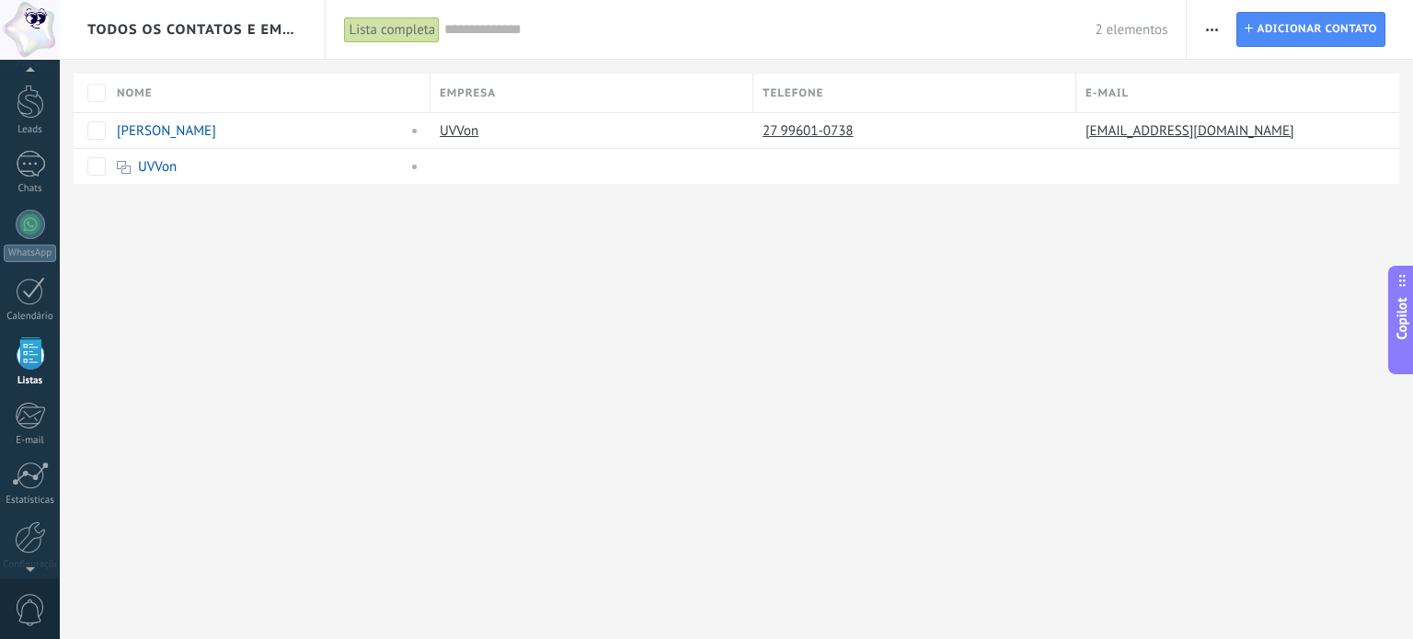
scroll to position [113, 0]
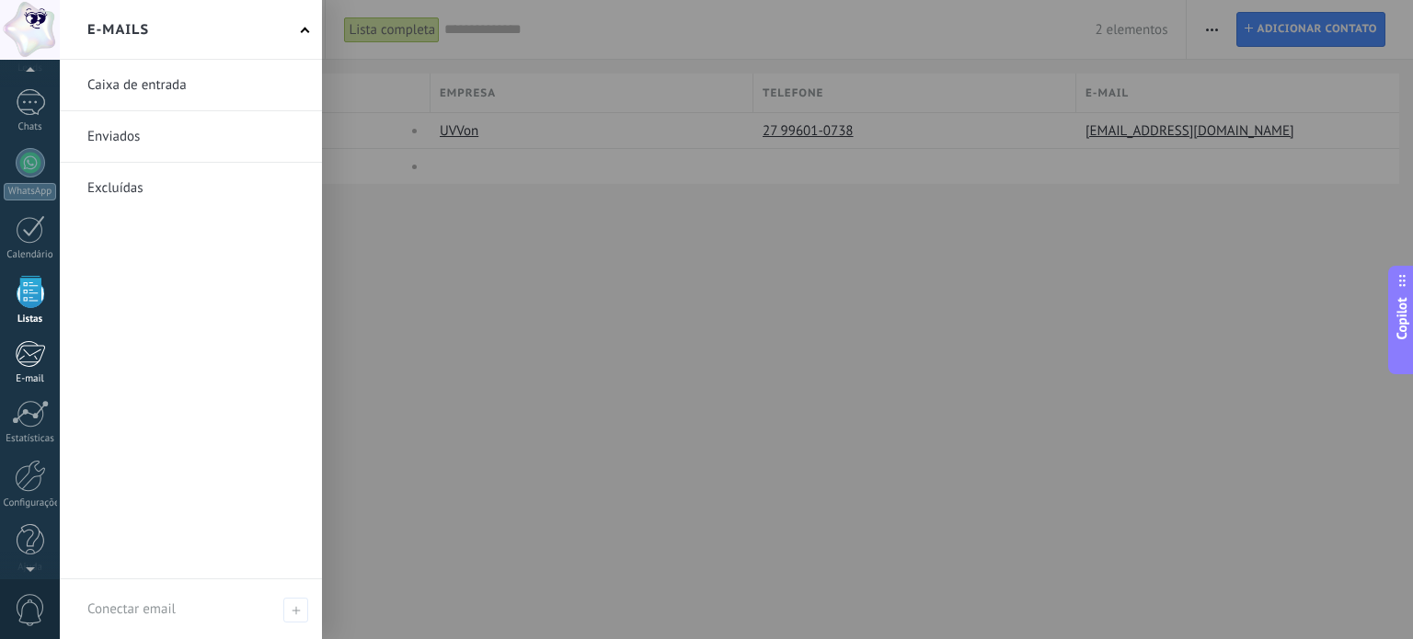
click at [22, 358] on div at bounding box center [30, 354] width 30 height 28
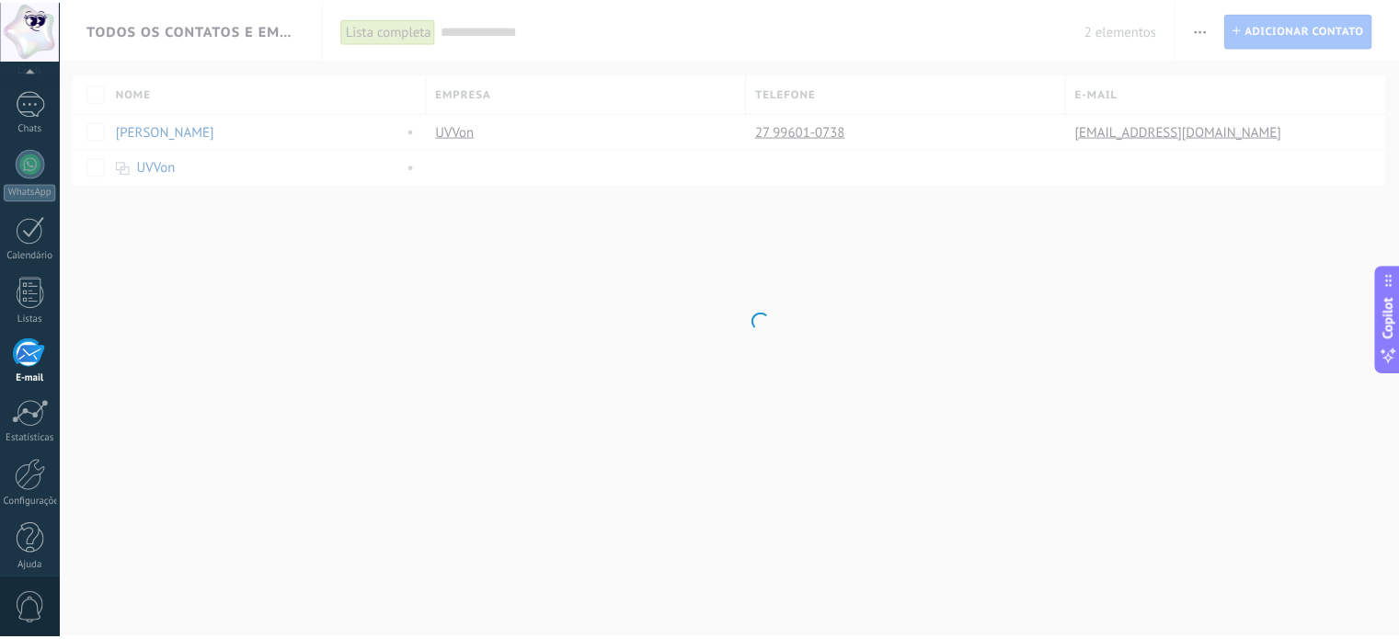
scroll to position [125, 0]
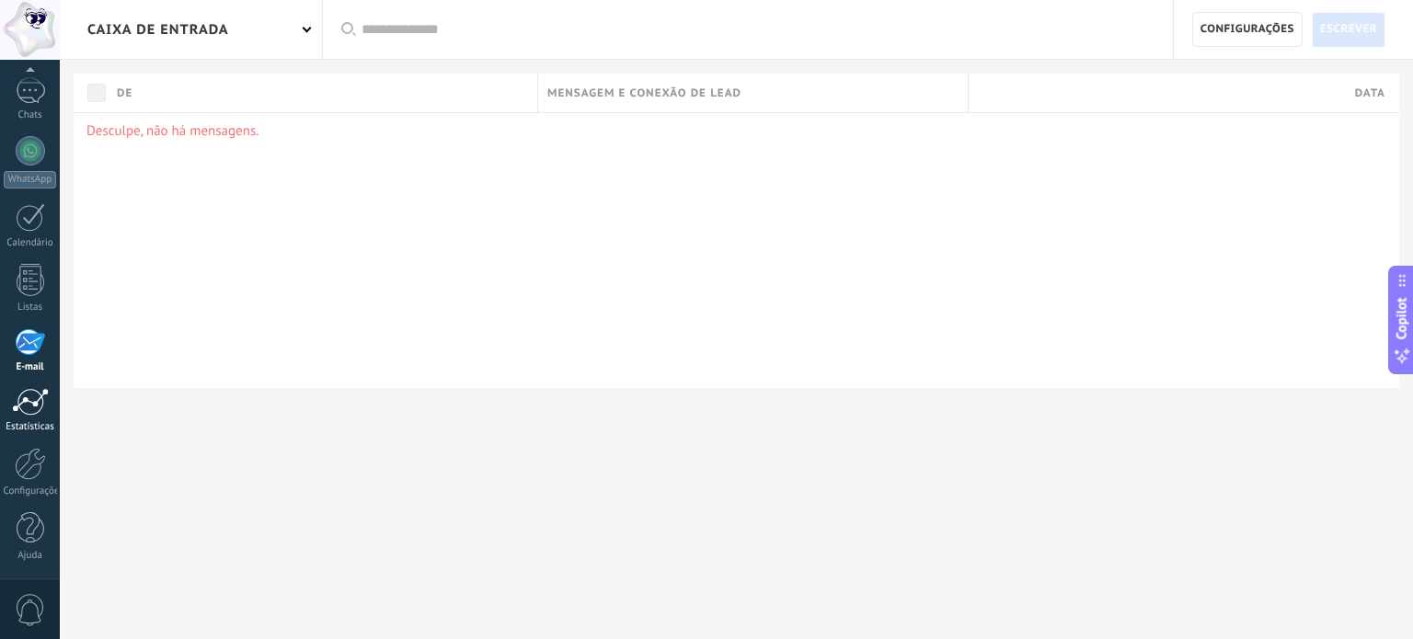
click at [37, 413] on div at bounding box center [30, 402] width 37 height 28
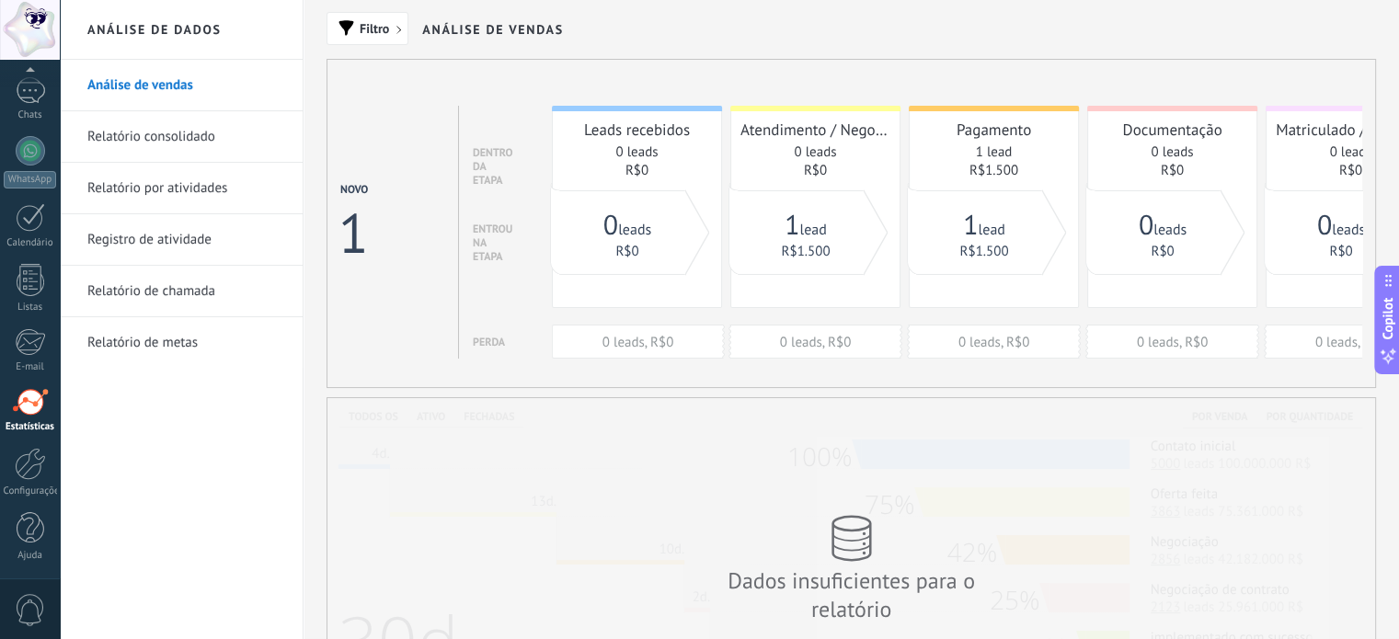
click at [200, 135] on link "Relatório consolidado" at bounding box center [185, 137] width 197 height 52
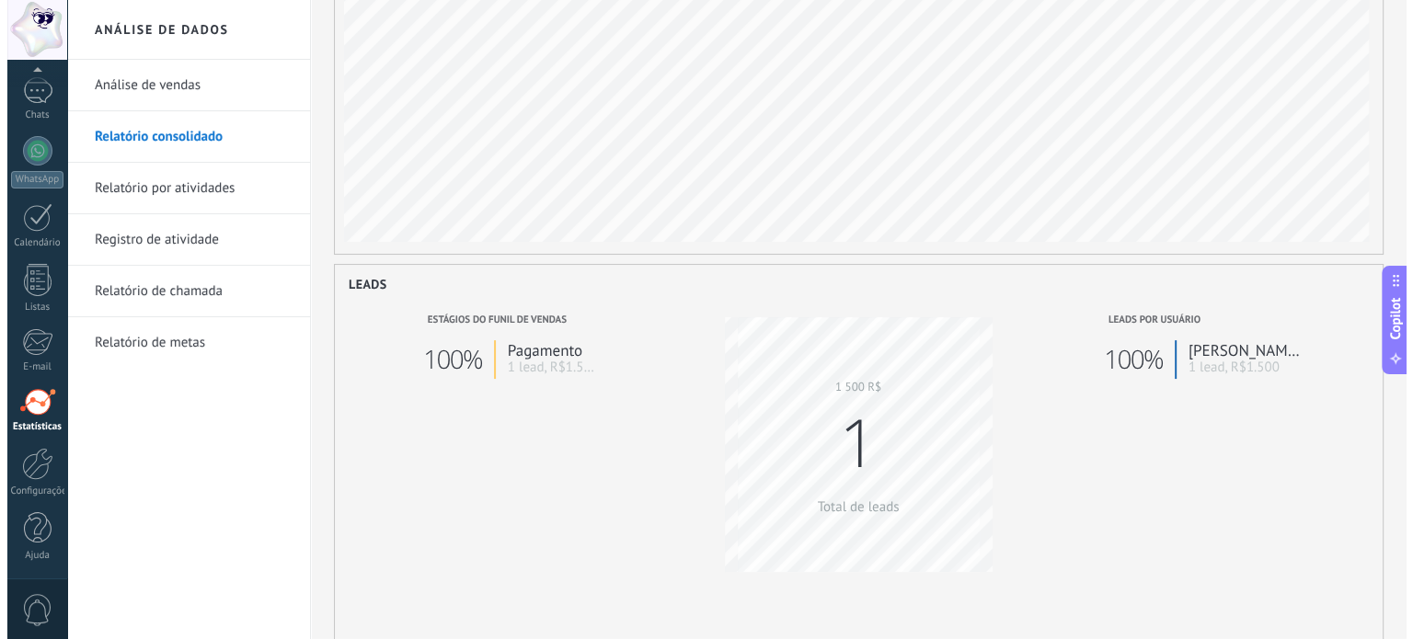
scroll to position [184, 0]
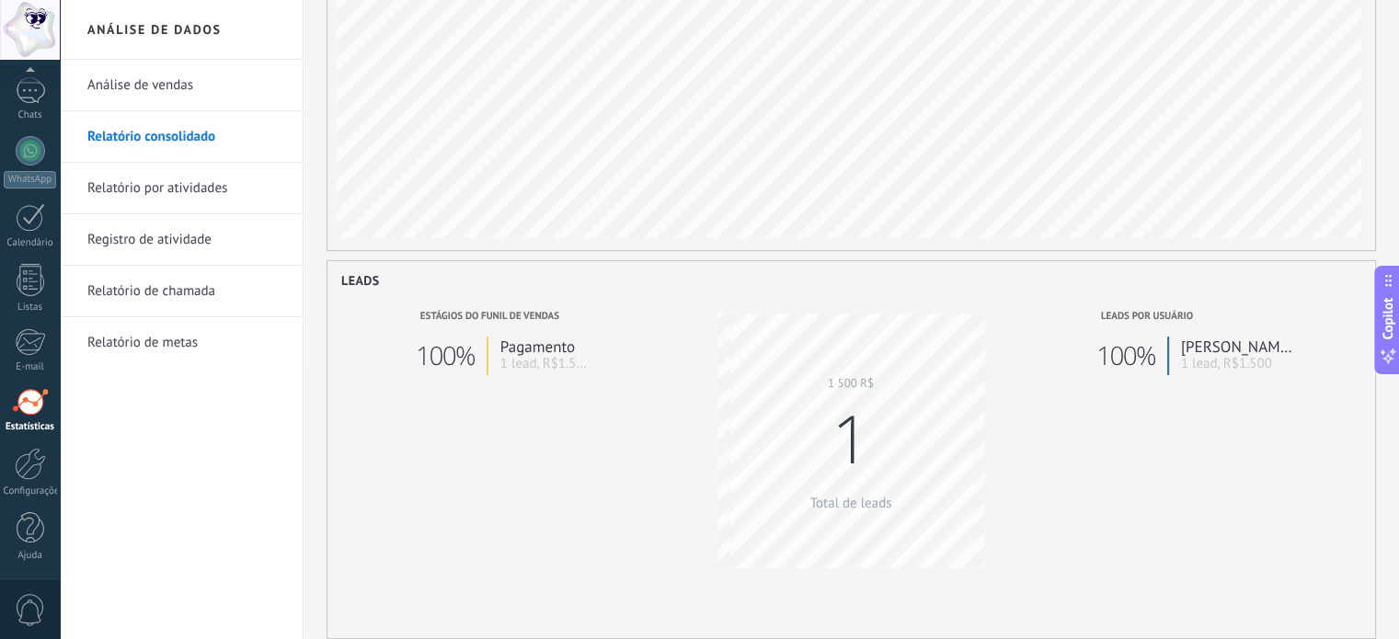
click at [156, 239] on link "Registro de atividade" at bounding box center [185, 240] width 197 height 52
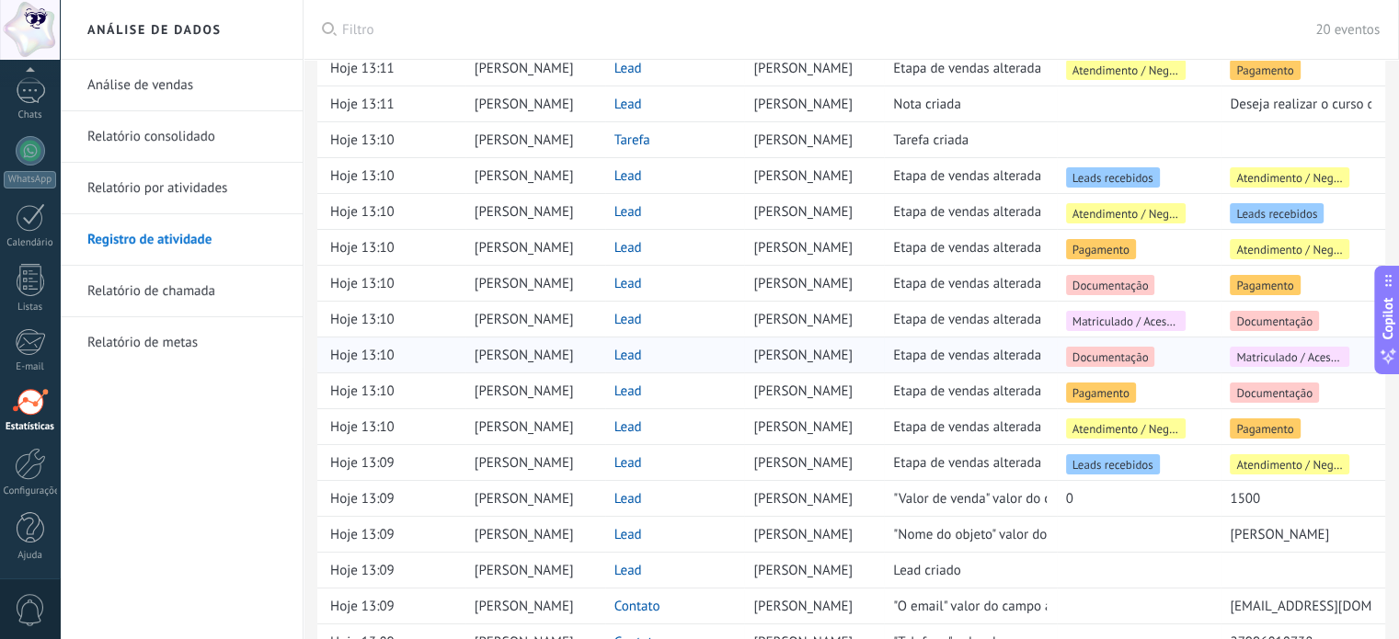
scroll to position [92, 0]
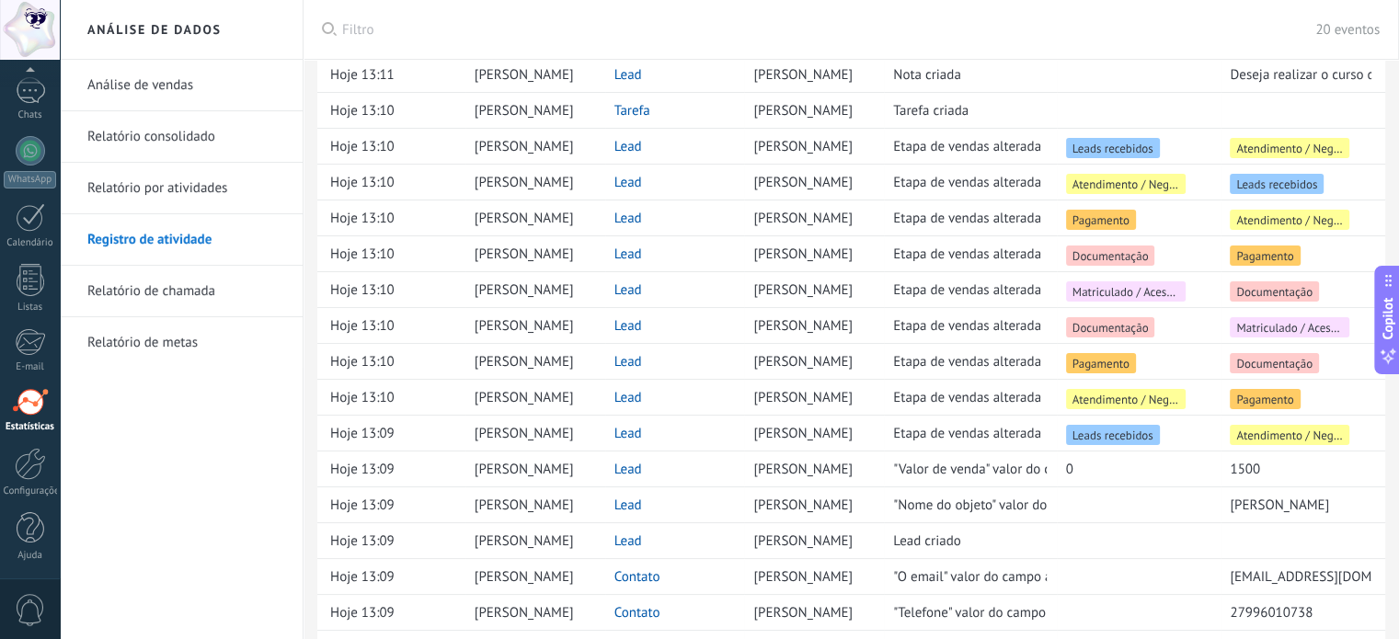
click at [131, 299] on link "Relatório de chamada" at bounding box center [185, 292] width 197 height 52
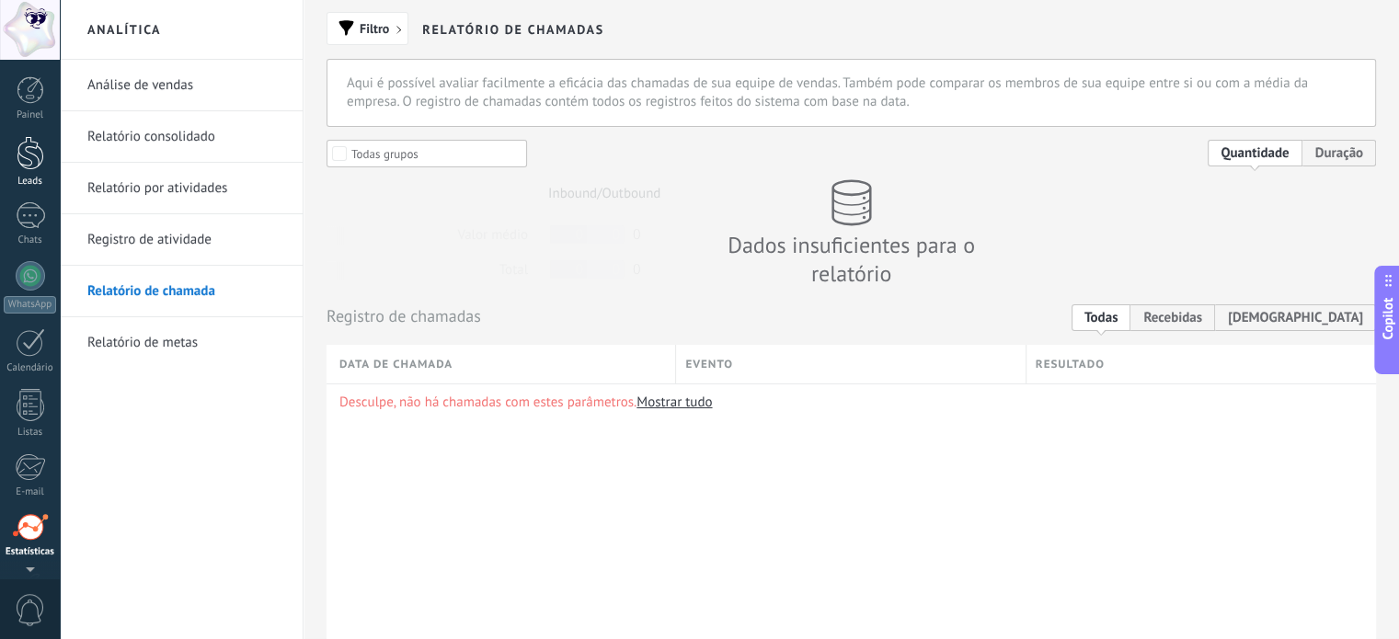
click at [30, 145] on div at bounding box center [31, 153] width 28 height 34
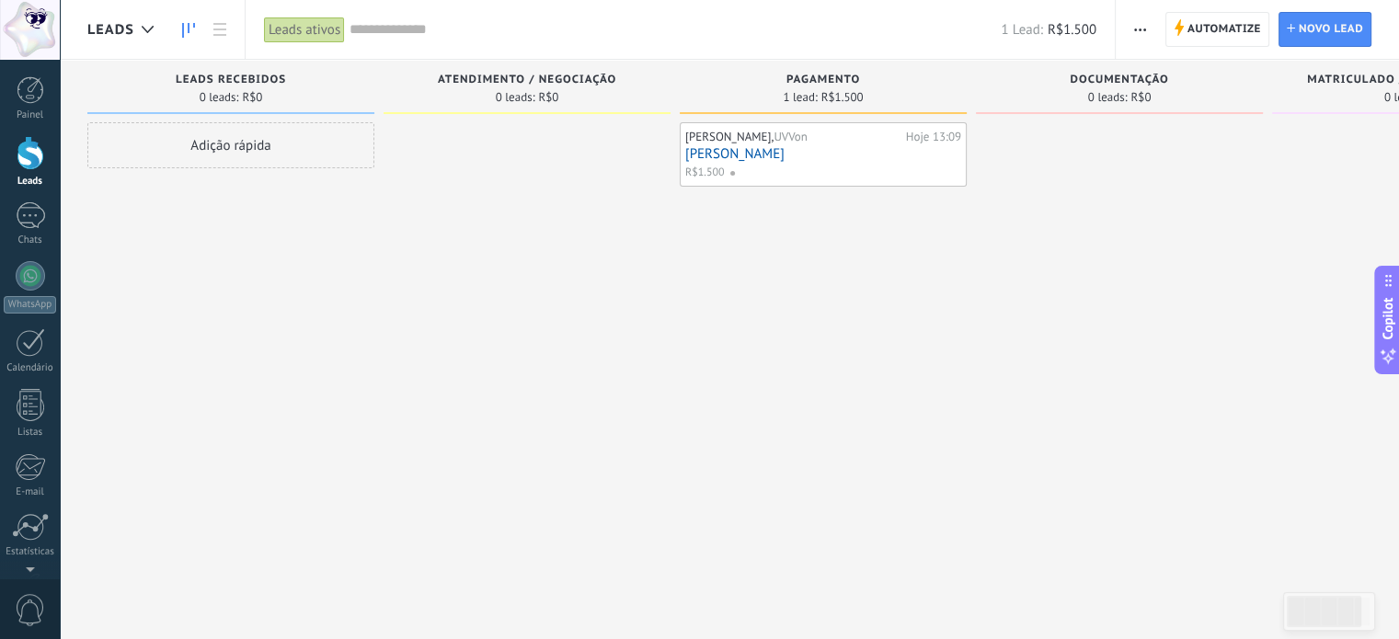
click at [729, 172] on span at bounding box center [739, 173] width 20 height 17
click at [752, 228] on div "Eduardo Barbosa Xavier, UVVon Hoje 13:09 Eduardo R$1.500" at bounding box center [823, 321] width 287 height 399
click at [797, 146] on link "Eduardo" at bounding box center [823, 154] width 276 height 16
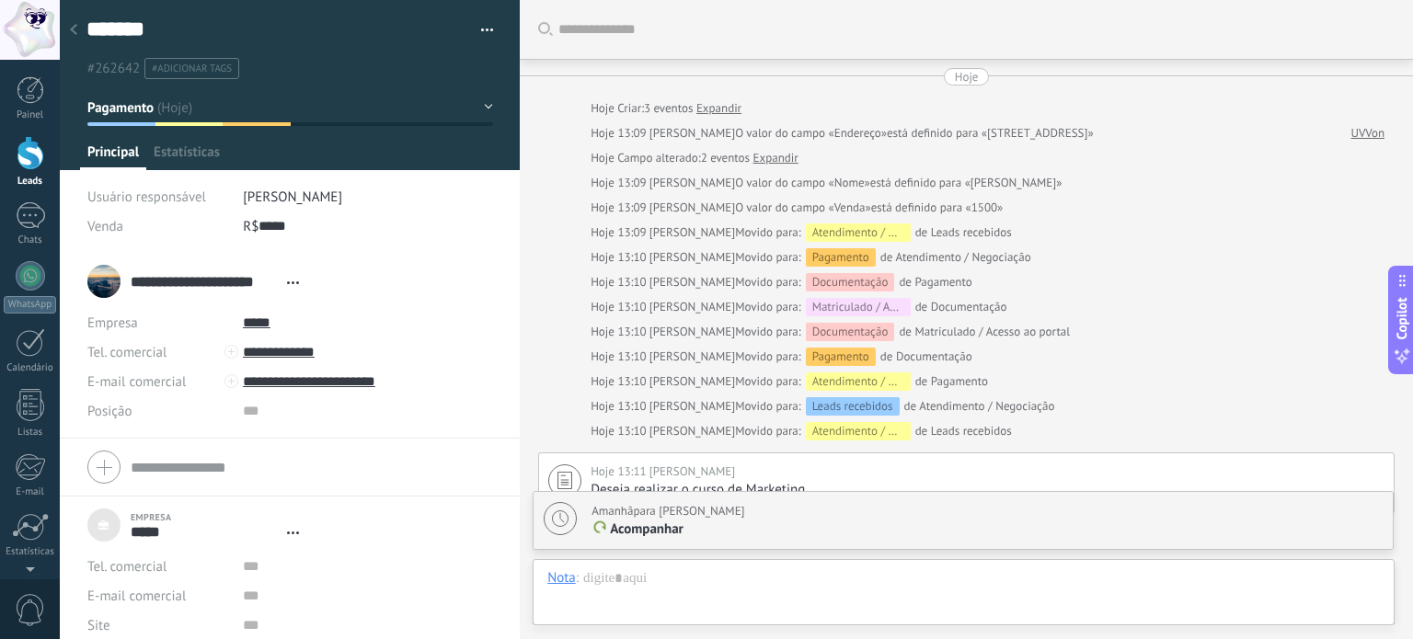
type textarea "**********"
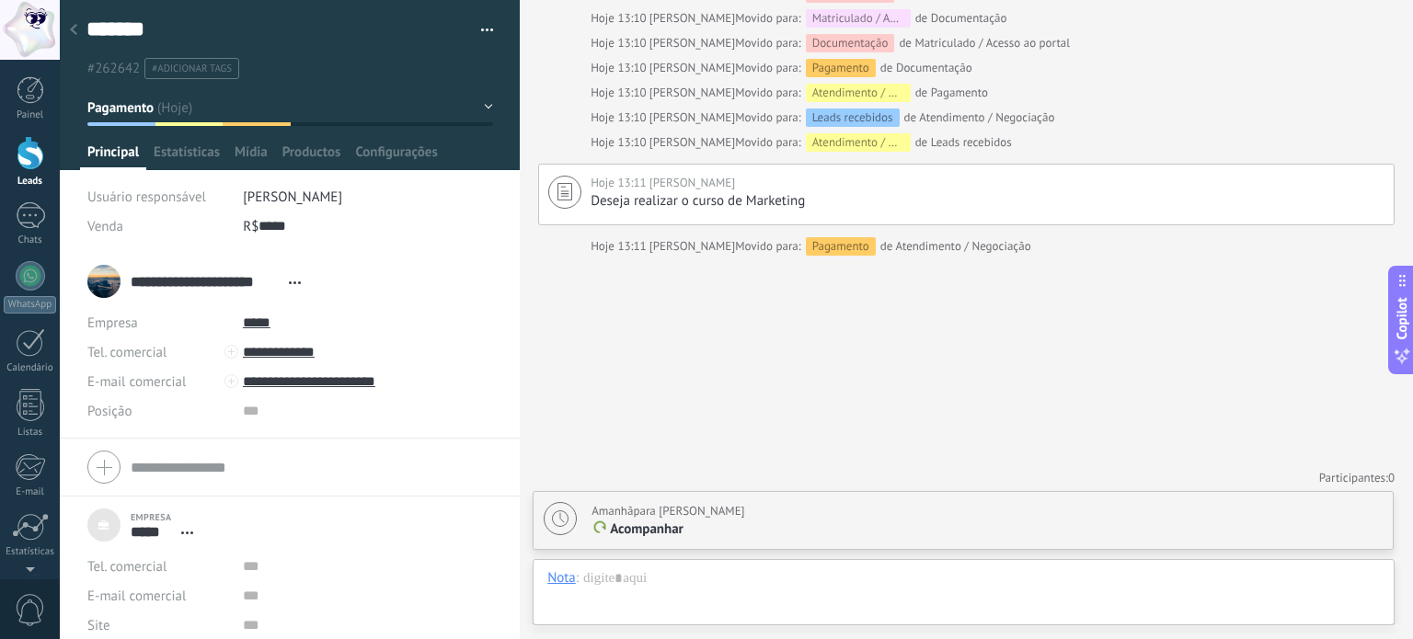
drag, startPoint x: 182, startPoint y: 150, endPoint x: 316, endPoint y: 137, distance: 134.9
click at [184, 151] on span "Estatísticas" at bounding box center [187, 156] width 66 height 27
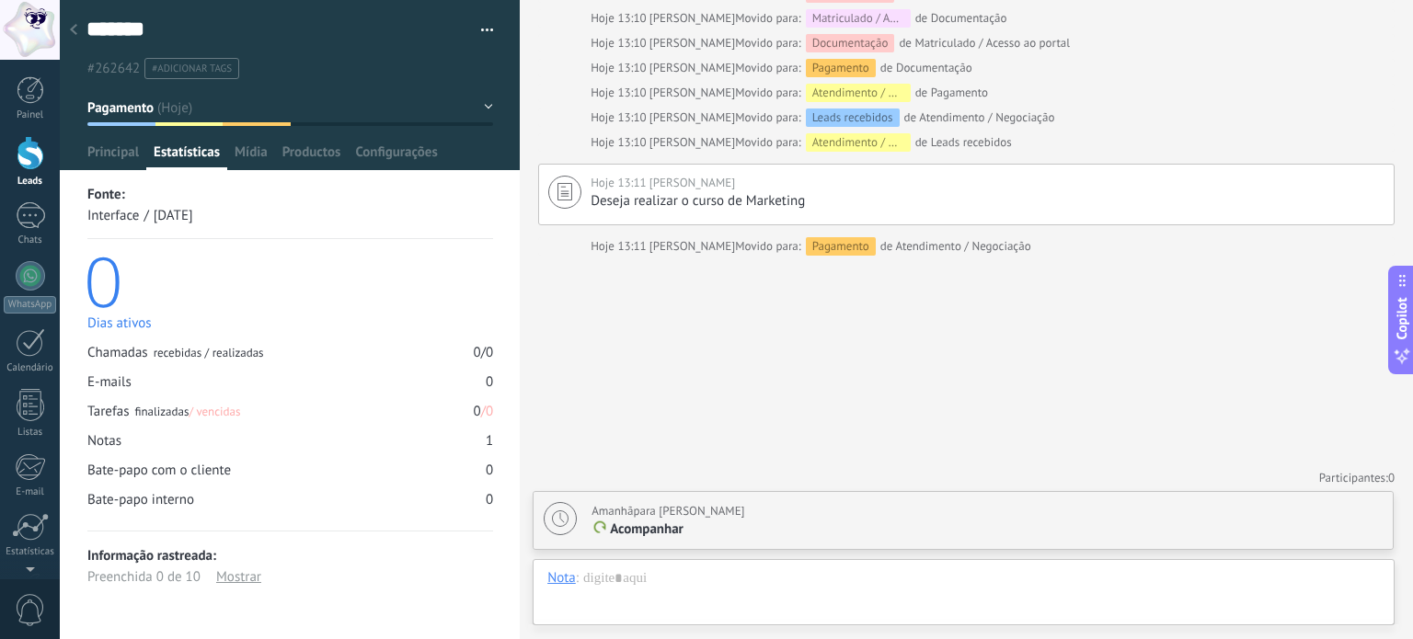
click at [488, 109] on div at bounding box center [290, 85] width 461 height 170
click at [481, 106] on button "Pagamento" at bounding box center [290, 107] width 406 height 33
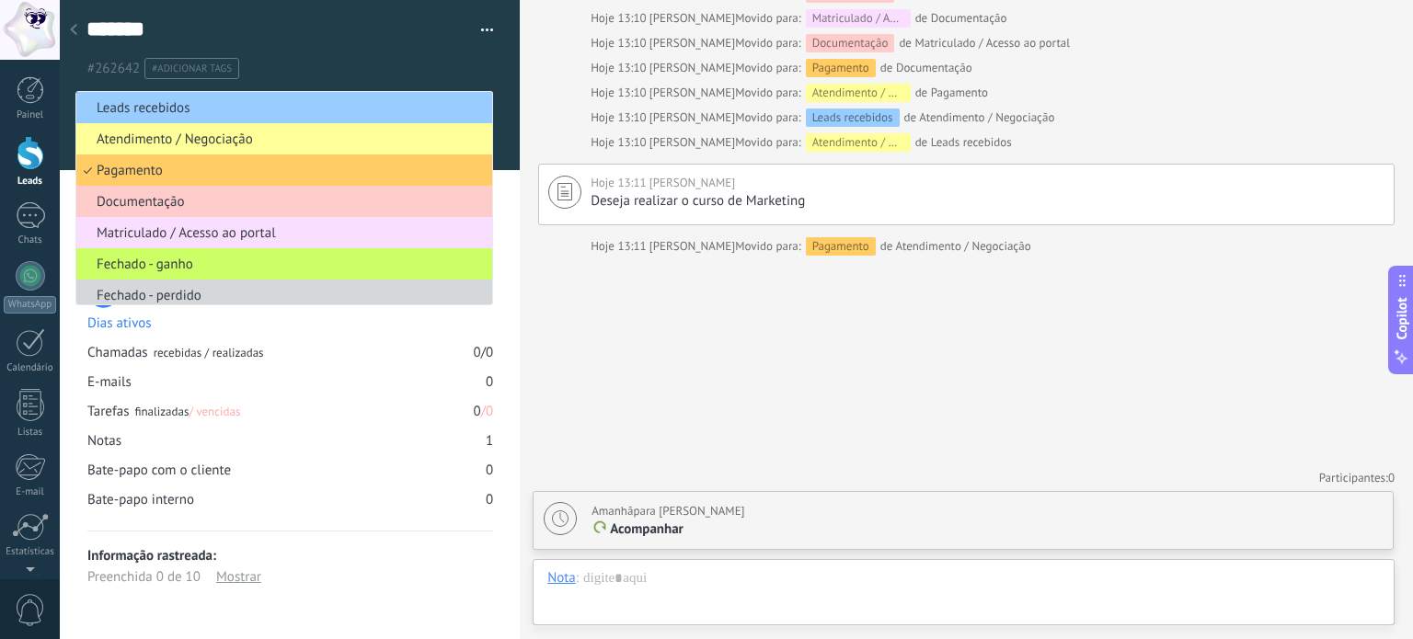
drag, startPoint x: 487, startPoint y: 88, endPoint x: 489, endPoint y: 62, distance: 26.8
click at [489, 87] on div at bounding box center [290, 85] width 461 height 170
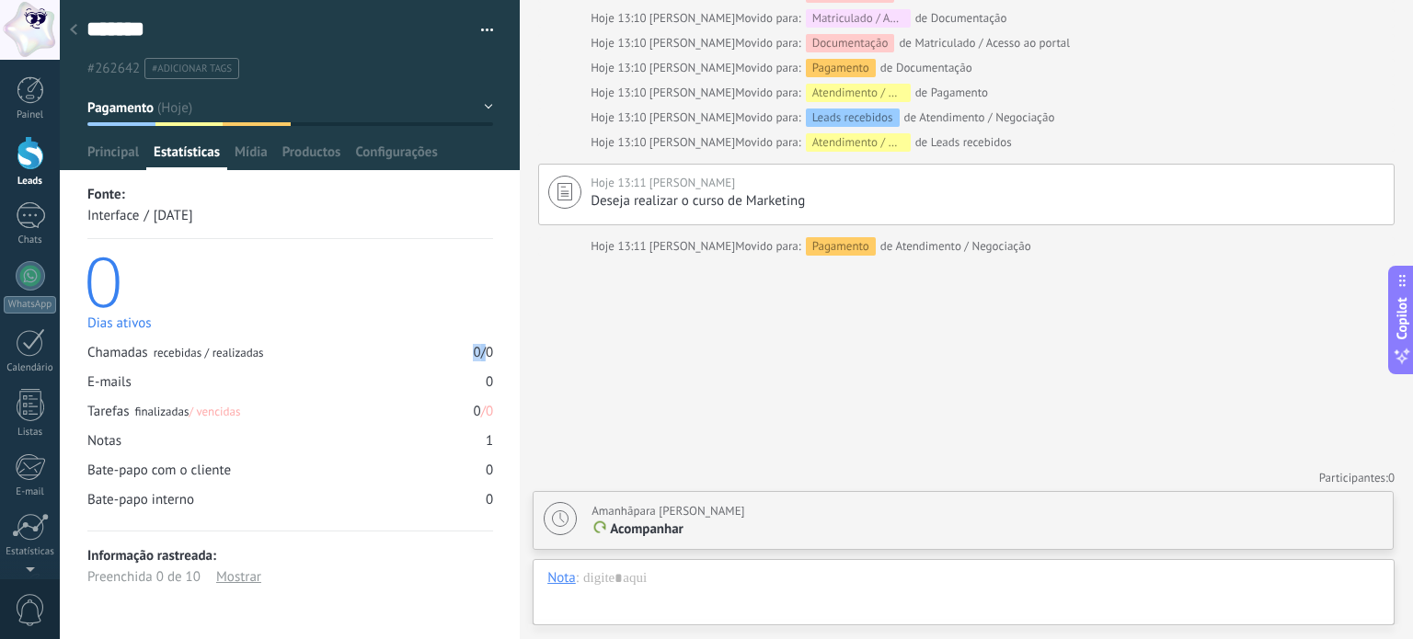
drag, startPoint x: 458, startPoint y: 352, endPoint x: 479, endPoint y: 350, distance: 21.3
click at [479, 350] on div "Chamadas recebidas / realizadas 0 / 0" at bounding box center [290, 352] width 406 height 17
click at [247, 577] on div "Mostrar" at bounding box center [238, 577] width 45 height 21
click at [77, 31] on div at bounding box center [74, 31] width 26 height 36
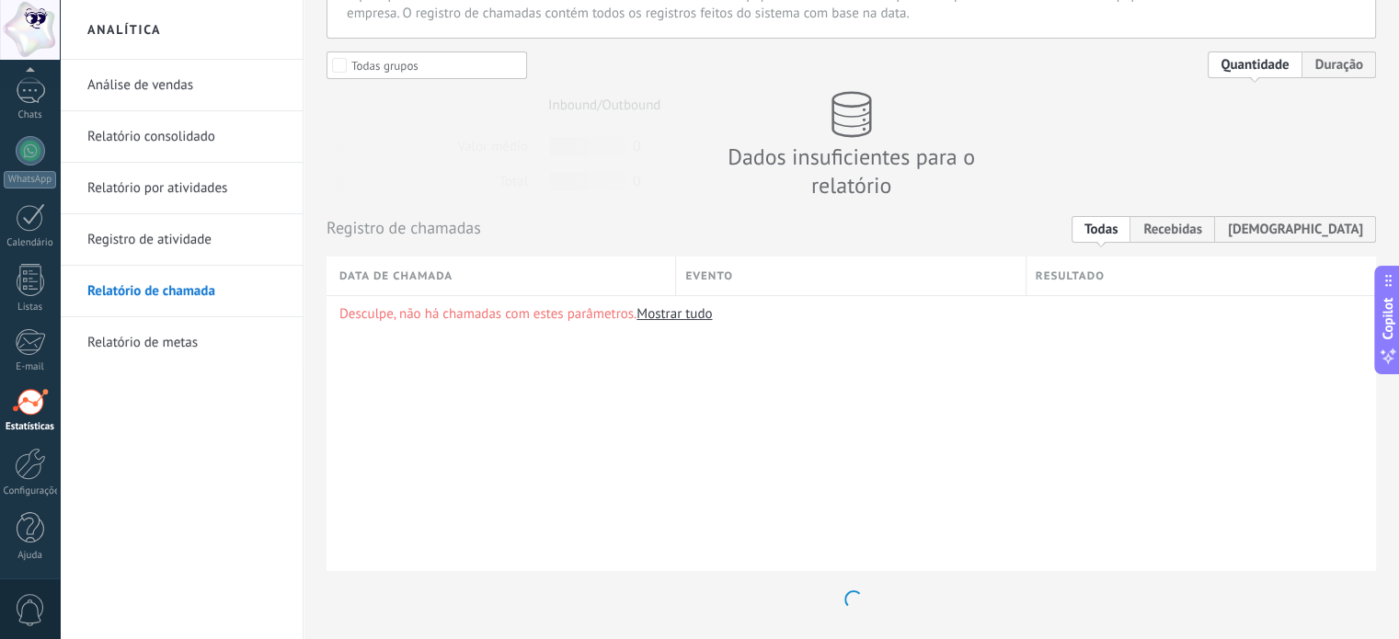
scroll to position [140, 0]
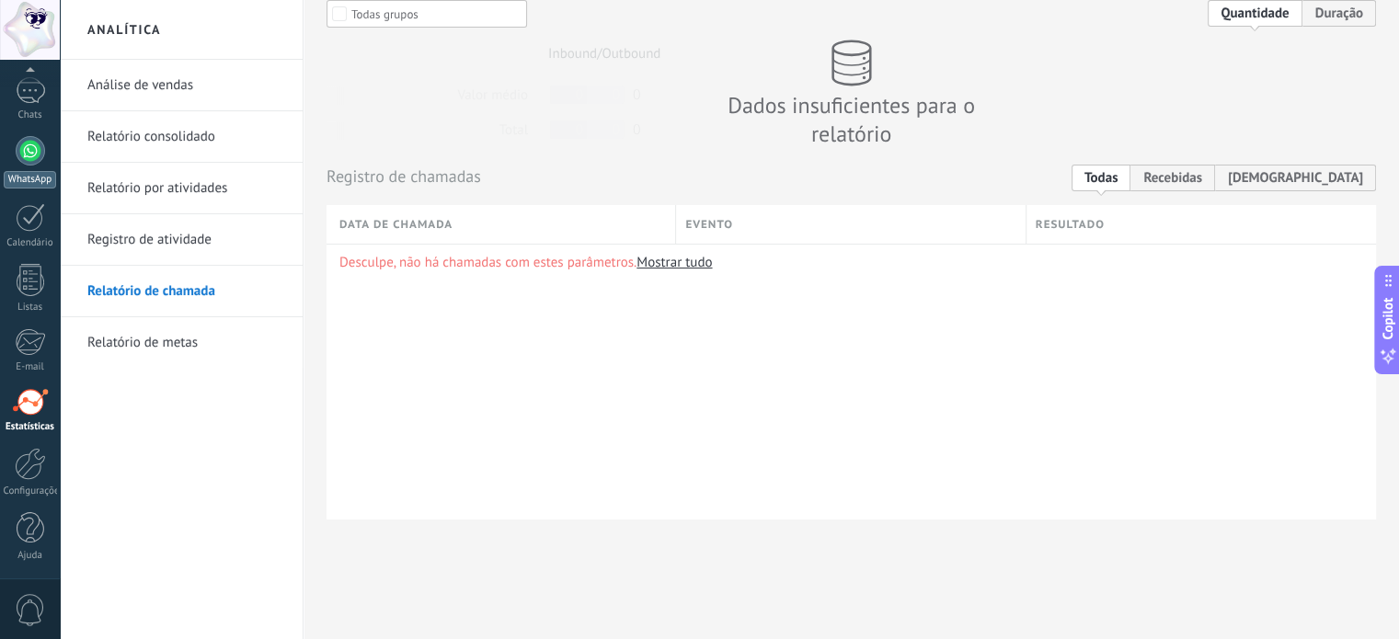
drag, startPoint x: 21, startPoint y: 176, endPoint x: 40, endPoint y: 178, distance: 19.5
click at [21, 176] on div "WhatsApp" at bounding box center [30, 179] width 52 height 17
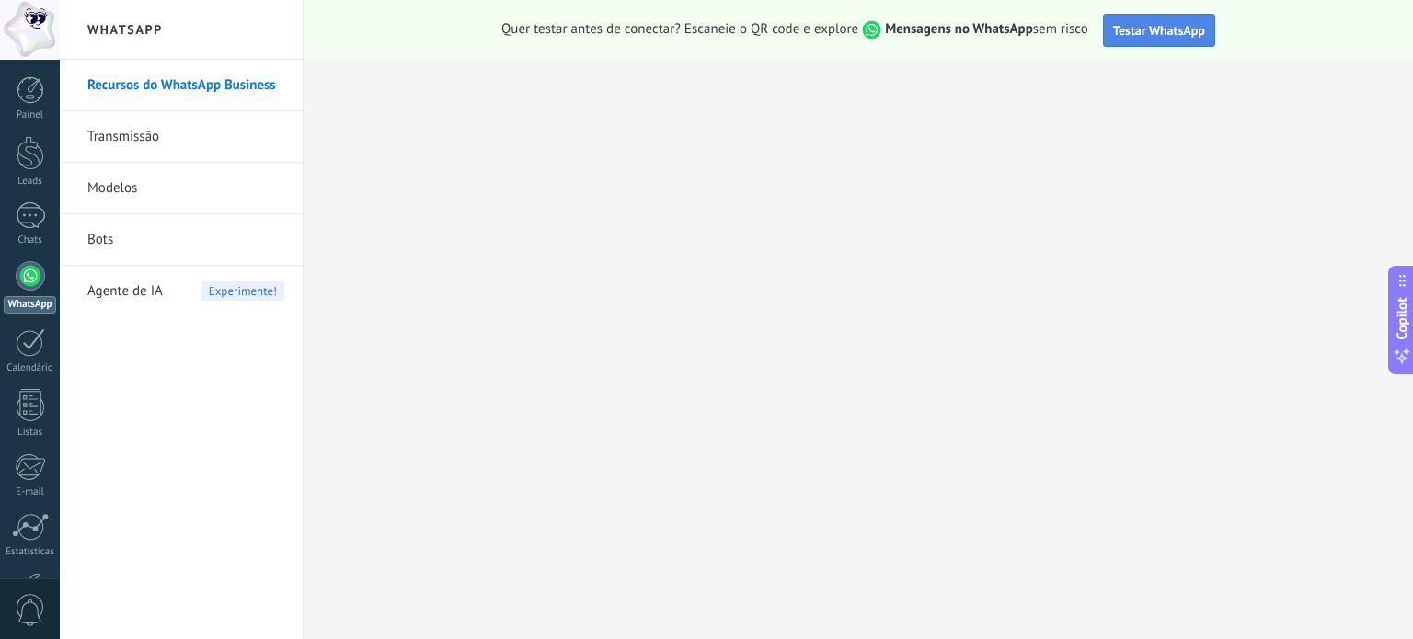
click at [1152, 32] on span "Testar WhatsApp" at bounding box center [1159, 30] width 92 height 17
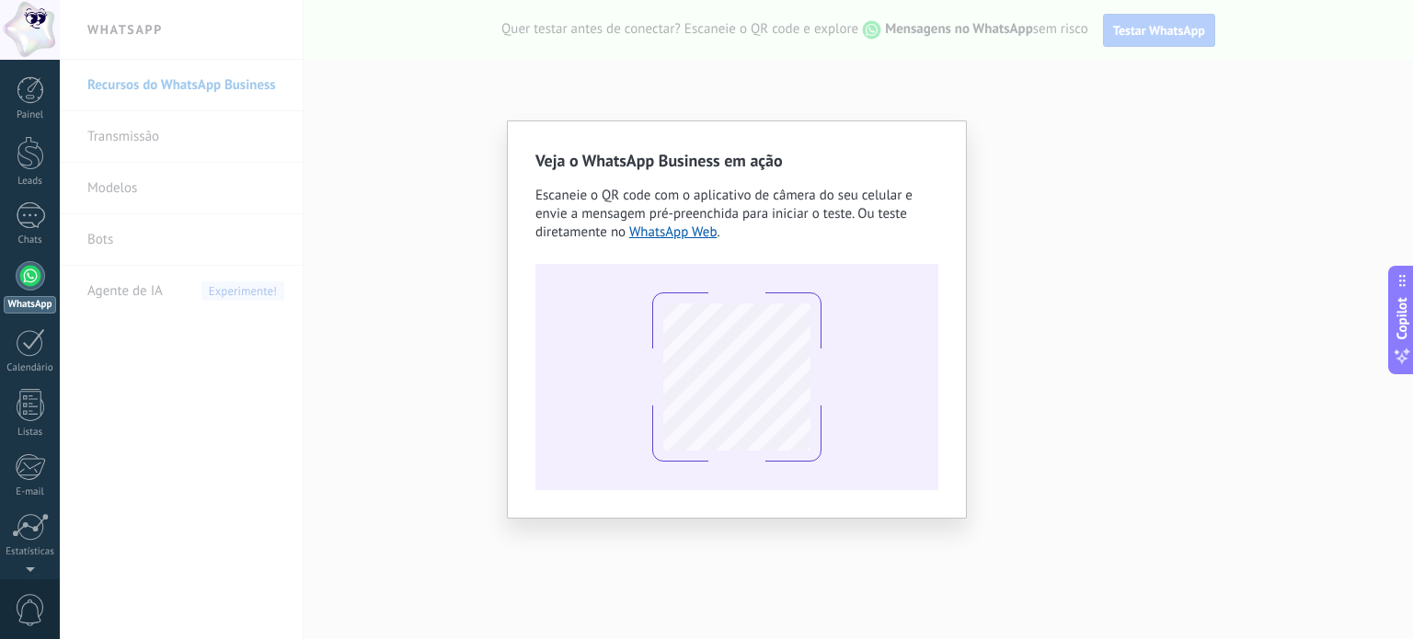
click at [544, 192] on span "Escaneie o QR code com o aplicativo de câmera do seu celular e envie a mensagem…" at bounding box center [723, 214] width 377 height 54
drag, startPoint x: 891, startPoint y: 155, endPoint x: 1029, endPoint y: 187, distance: 141.5
click at [898, 155] on h2 "Veja o WhatsApp Business em ação" at bounding box center [736, 160] width 403 height 23
click at [1111, 209] on div "Veja o WhatsApp Business em ação Escaneie o QR code com o aplicativo de câmera …" at bounding box center [736, 319] width 1353 height 639
